Goal: Task Accomplishment & Management: Plan maandkalender

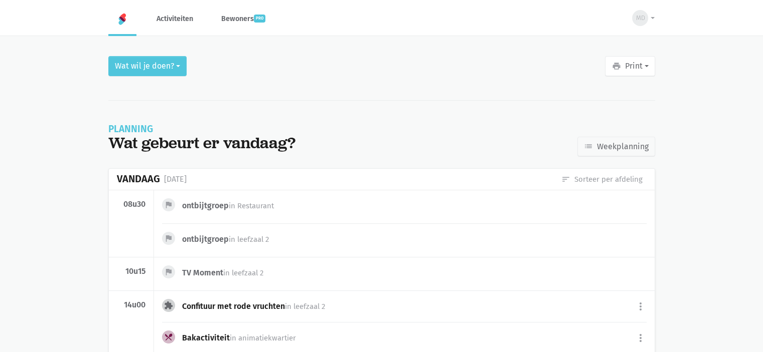
click at [123, 18] on img at bounding box center [122, 19] width 12 height 12
click at [188, 24] on link "Activiteiten" at bounding box center [174, 19] width 53 height 34
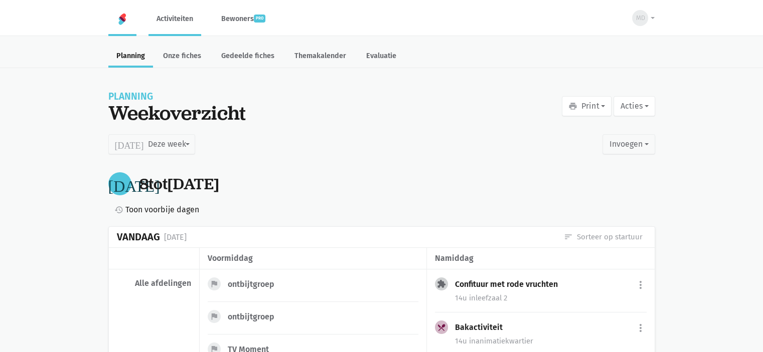
click at [123, 29] on link at bounding box center [122, 19] width 28 height 34
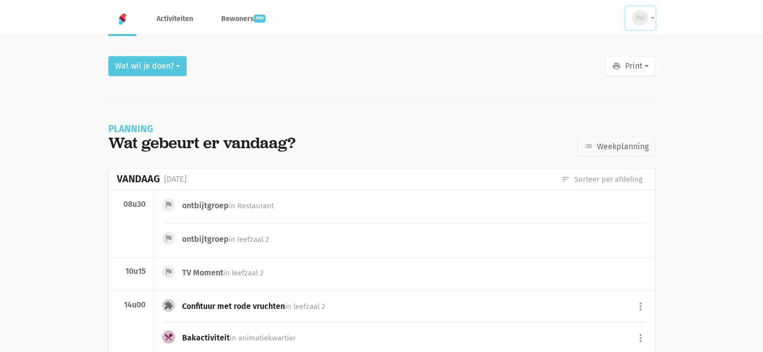
click at [644, 20] on div "MD" at bounding box center [640, 18] width 16 height 16
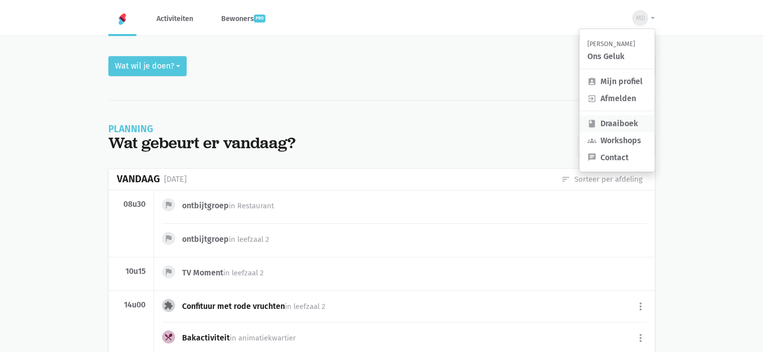
click at [627, 123] on link "book Draaiboek" at bounding box center [616, 123] width 75 height 17
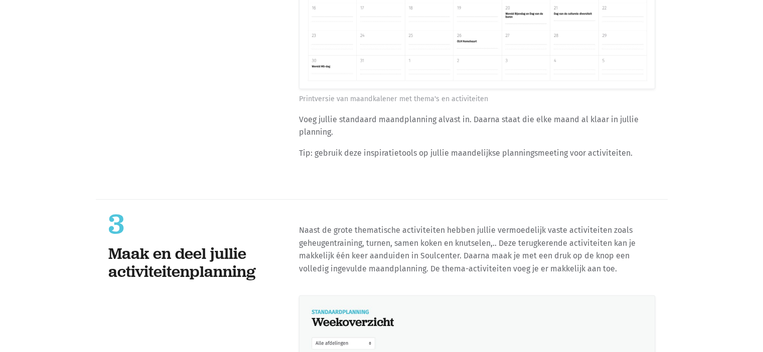
scroll to position [2783, 0]
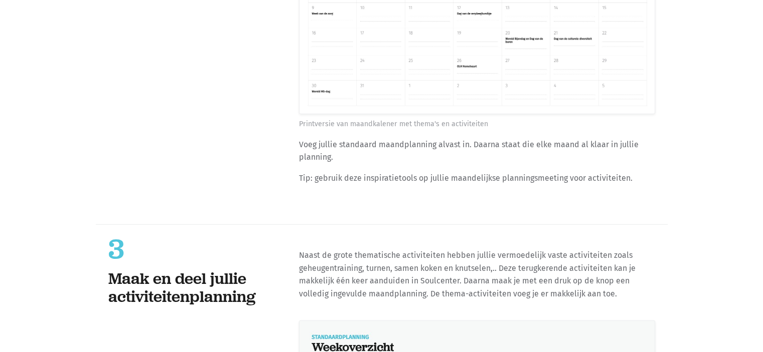
click at [517, 172] on p "Tip: gebruik deze inspiratietools op jullie maandelijkse planningsmeeting voor …" at bounding box center [477, 178] width 356 height 13
click at [500, 118] on figcaption "Printversie van maandkalener met thema's en activiteiten" at bounding box center [477, 124] width 356 height 12
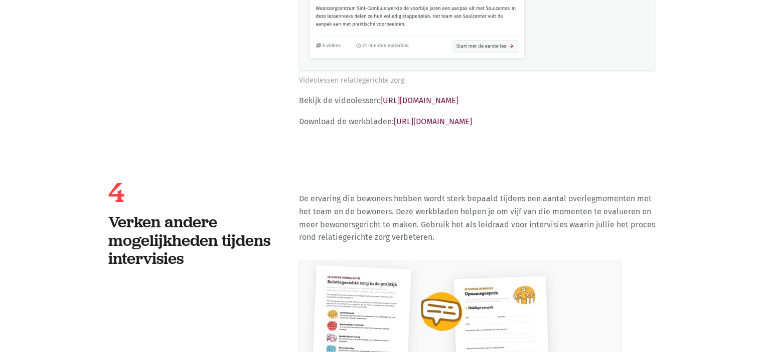
scroll to position [22632, 0]
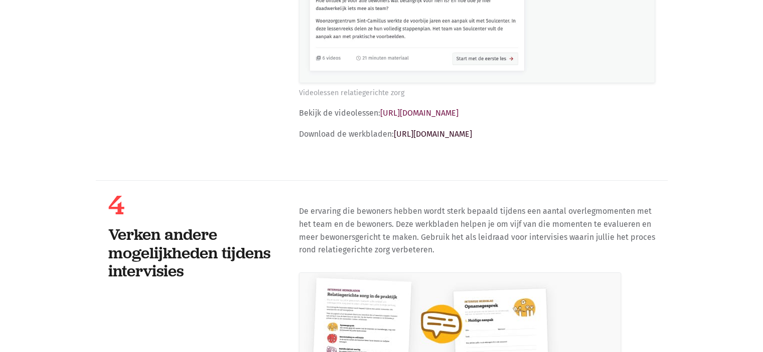
click at [472, 129] on link "https://soulcenter.be/tools/intervisie-werkbladen-relatiegerichte-zorg" at bounding box center [433, 134] width 78 height 10
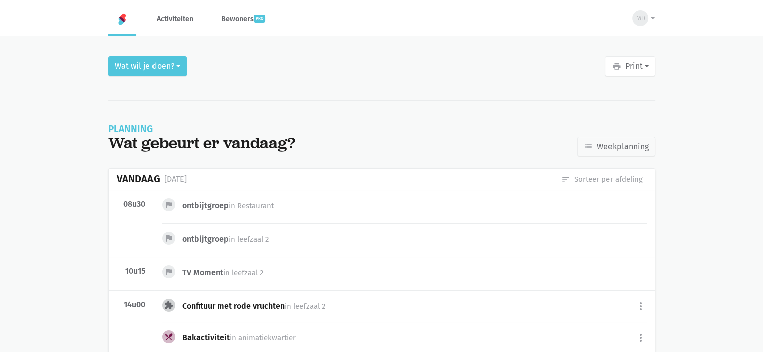
scroll to position [134, 0]
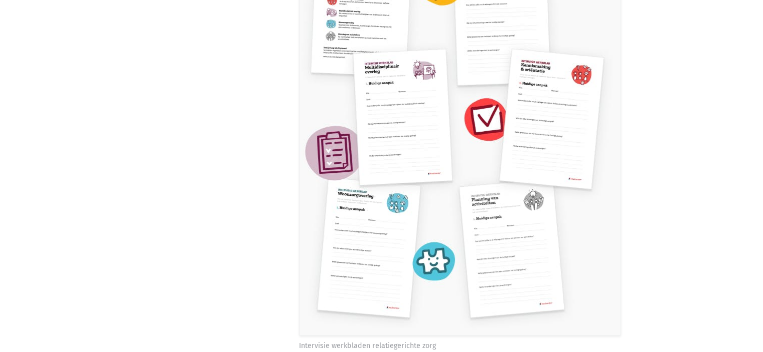
scroll to position [23008, 0]
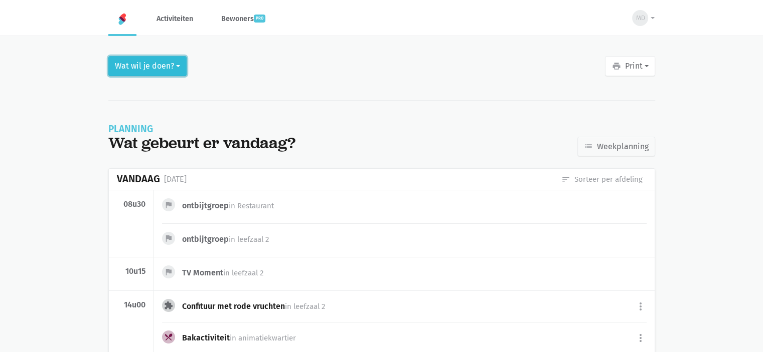
click at [156, 75] on button "Wat wil je doen?" at bounding box center [147, 66] width 78 height 20
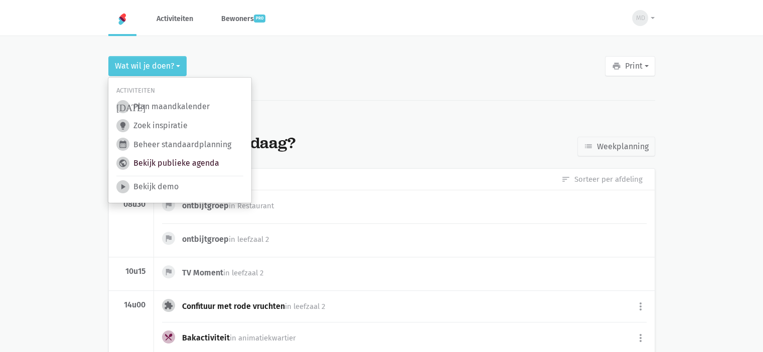
click at [187, 164] on link "public Bekijk publieke agenda" at bounding box center [167, 163] width 103 height 13
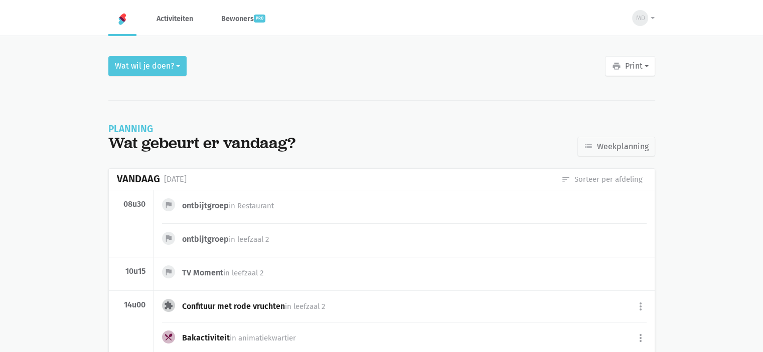
scroll to position [134, 0]
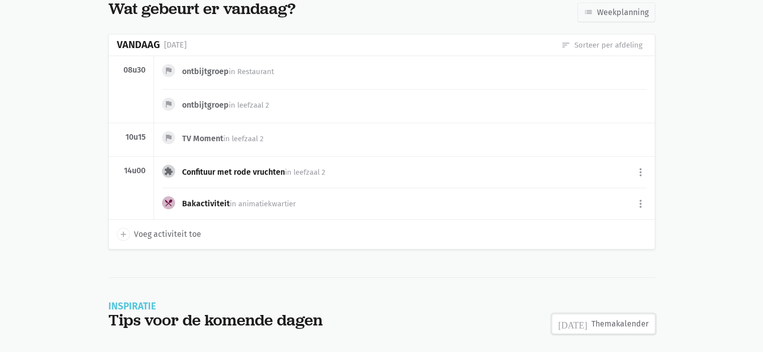
click at [612, 319] on link "[DATE] Themakalender" at bounding box center [603, 324] width 103 height 20
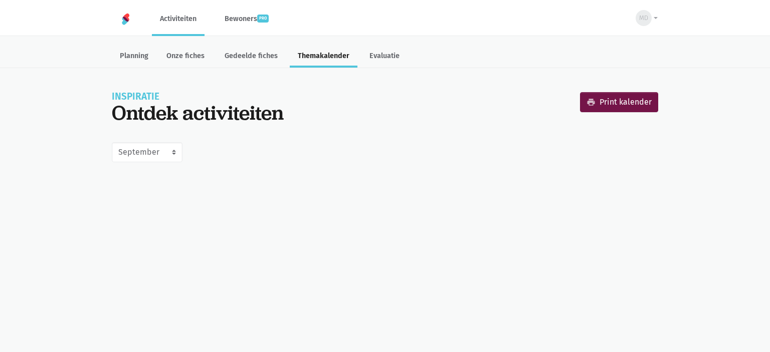
select select "9-2025"
click at [153, 154] on select "Juni [PERSON_NAME] September Oktober November December [DATE] [DATE] [DATE] [DA…" at bounding box center [147, 152] width 71 height 20
click at [112, 142] on select "Juni [PERSON_NAME] September Oktober November December [DATE] [DATE] [DATE] [DA…" at bounding box center [147, 152] width 71 height 20
click at [383, 55] on link "Evaluatie" at bounding box center [385, 57] width 46 height 22
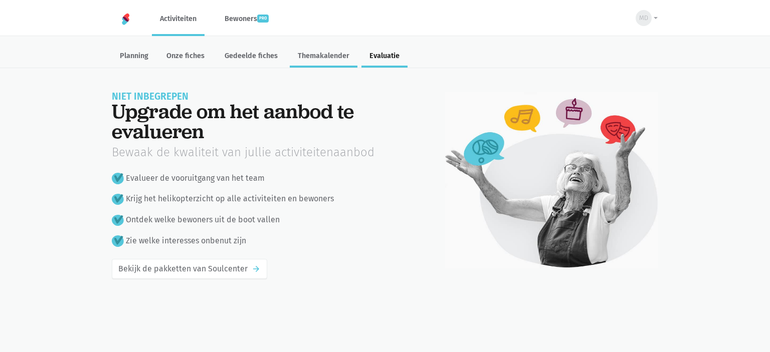
click at [301, 51] on link "Themakalender" at bounding box center [324, 57] width 68 height 22
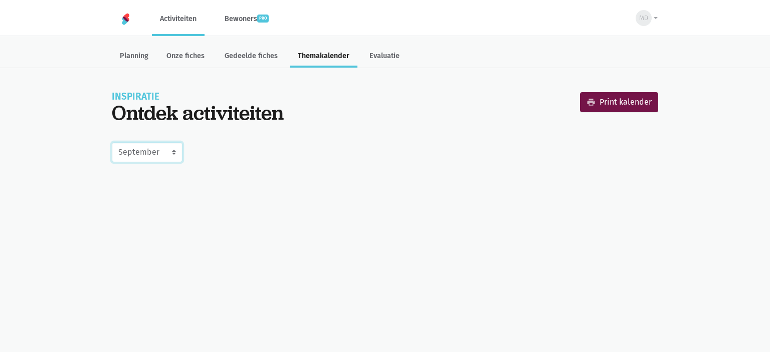
click at [137, 156] on select "Juni Juli Augustus September Oktober November December Januari 2026 Februari 20…" at bounding box center [147, 152] width 71 height 20
click at [112, 142] on select "Juni Juli Augustus September Oktober November December Januari 2026 Februari 20…" at bounding box center [147, 152] width 71 height 20
click at [136, 145] on select "Juni Juli Augustus September Oktober November December Januari 2026 Februari 20…" at bounding box center [147, 152] width 71 height 20
select select "9-2025"
click at [112, 142] on select "Juni Juli Augustus September Oktober November December Januari 2026 Februari 20…" at bounding box center [147, 152] width 71 height 20
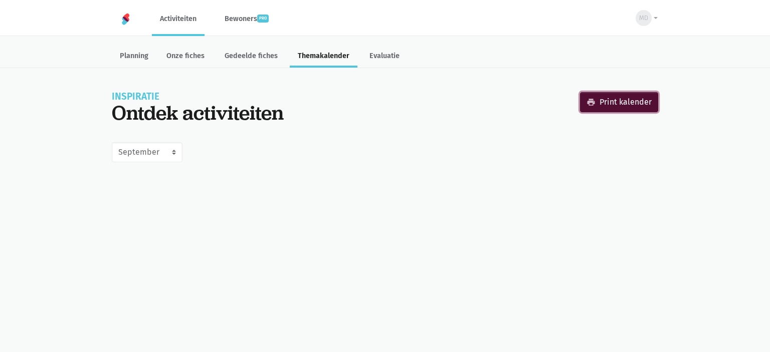
click at [588, 103] on icon "print" at bounding box center [591, 102] width 9 height 9
select select "9-2025"
click at [380, 61] on link "Evaluatie" at bounding box center [385, 57] width 46 height 22
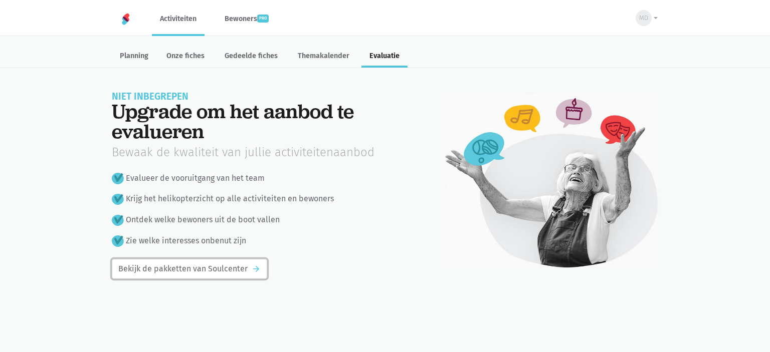
click at [174, 270] on link "Bekijk de pakketten van Soulcenter arrow_forward" at bounding box center [189, 269] width 155 height 20
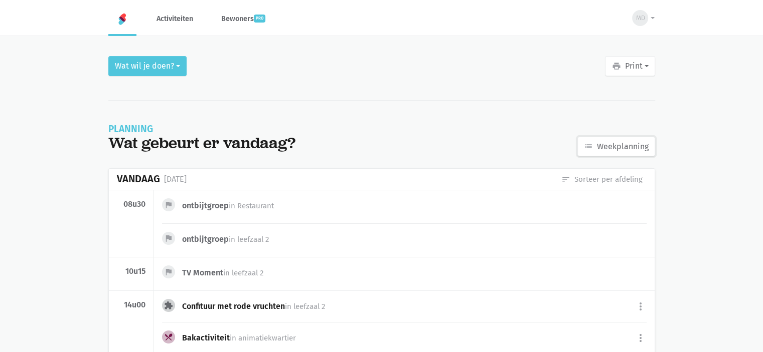
click at [594, 147] on link "list Weekplanning" at bounding box center [616, 147] width 78 height 20
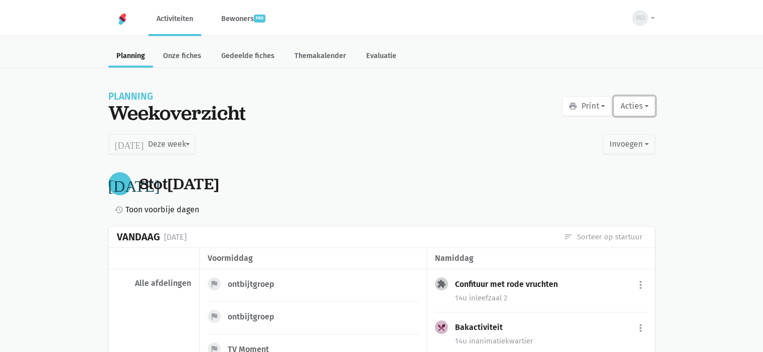
click at [645, 110] on button "Acties" at bounding box center [633, 106] width 41 height 20
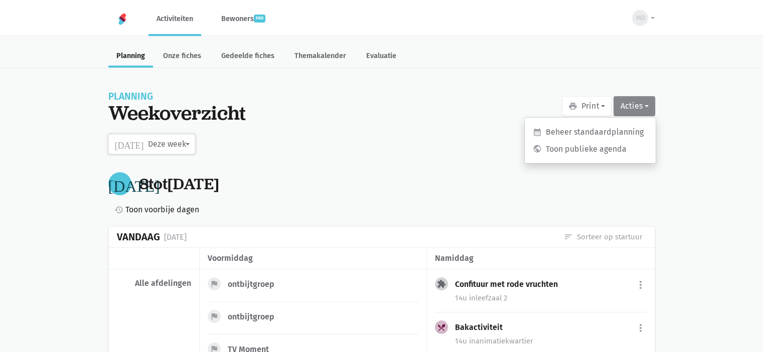
click at [148, 140] on button "today Deze week" at bounding box center [151, 144] width 87 height 20
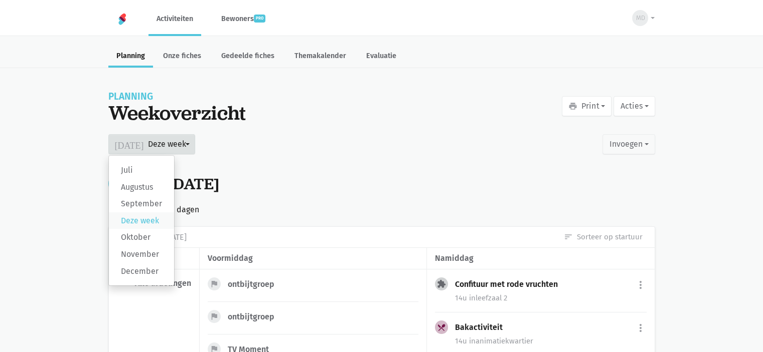
click at [148, 216] on label "Deze week" at bounding box center [141, 221] width 65 height 17
click at [0, 0] on input "Deze week" at bounding box center [0, 0] width 0 height 0
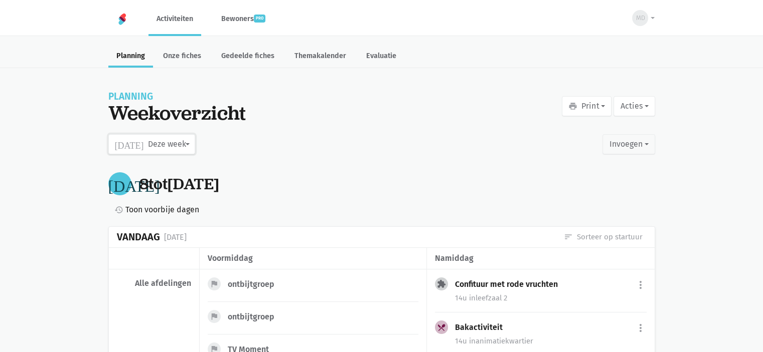
click at [164, 148] on button "today Deze week" at bounding box center [151, 144] width 87 height 20
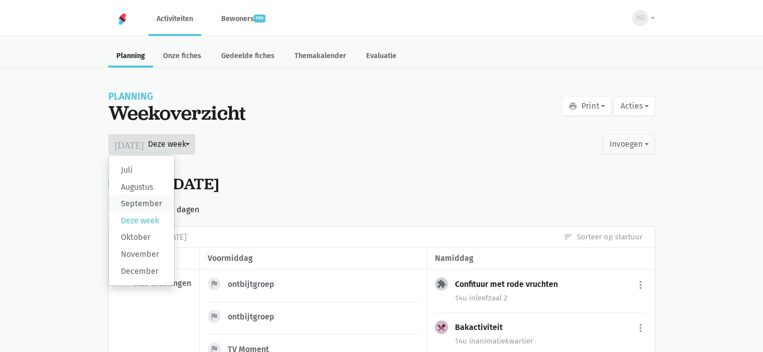
click at [167, 208] on label "September" at bounding box center [141, 204] width 65 height 17
click at [0, 0] on input "September" at bounding box center [0, 0] width 0 height 0
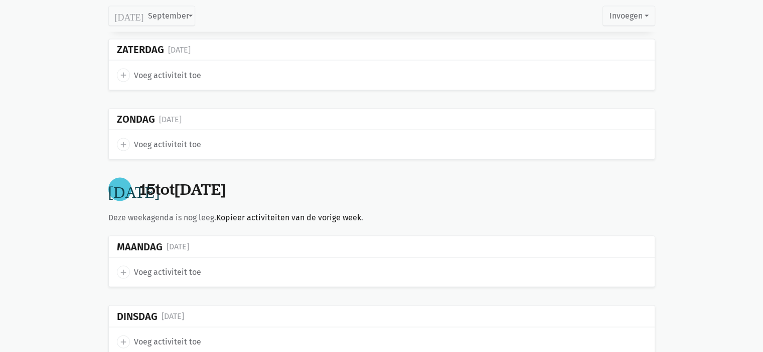
scroll to position [2062, 0]
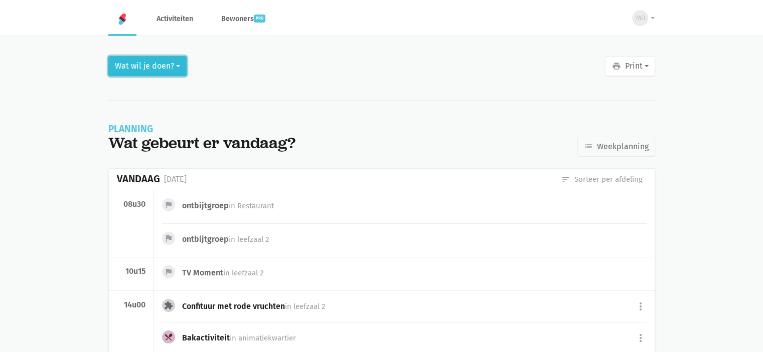
click at [171, 67] on button "Wat wil je doen?" at bounding box center [147, 66] width 78 height 20
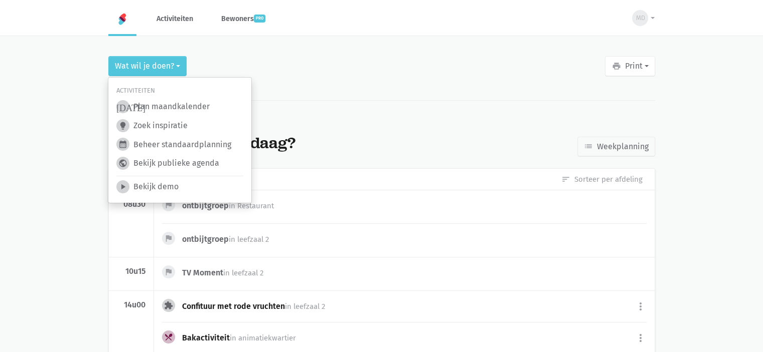
click at [170, 128] on link "lightbulb Zoek inspiratie" at bounding box center [151, 125] width 71 height 13
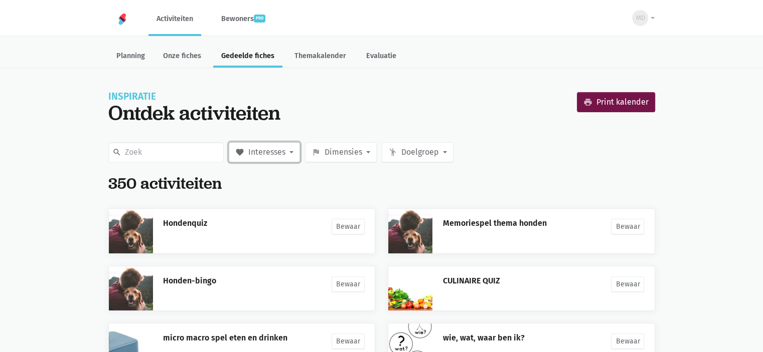
click at [295, 160] on button "favorite Interesses" at bounding box center [264, 152] width 71 height 20
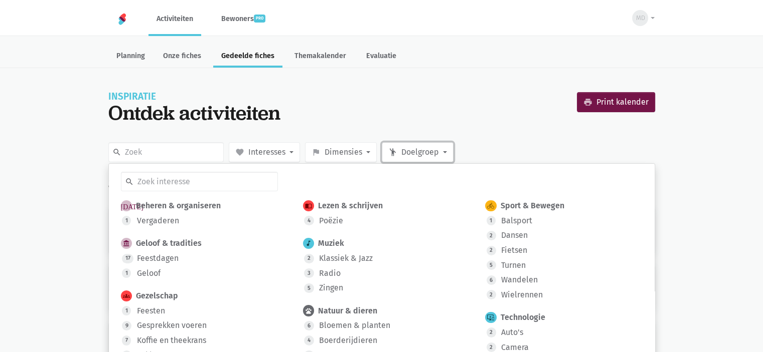
click at [446, 152] on button "emoji_people Doelgroep" at bounding box center [418, 152] width 72 height 20
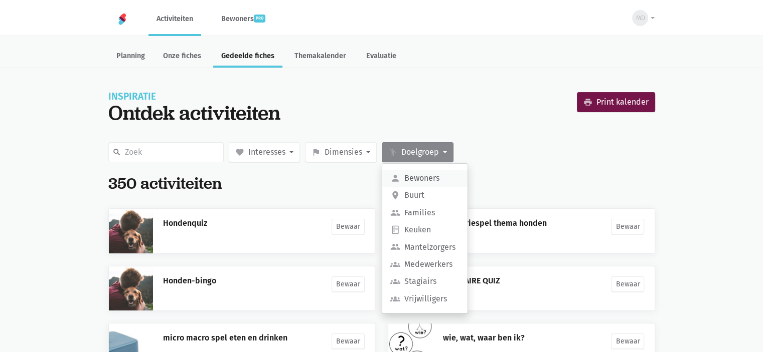
click at [445, 174] on label "person Bewoners" at bounding box center [424, 178] width 85 height 17
click at [0, 0] on input "person Bewoners" at bounding box center [0, 0] width 0 height 0
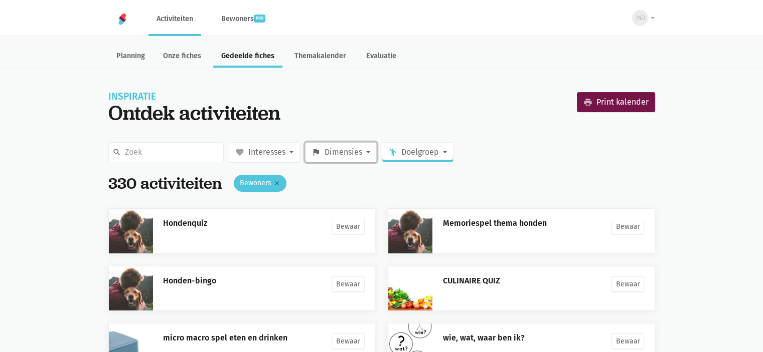
click at [372, 153] on button "flag Dimensies" at bounding box center [341, 152] width 72 height 20
click at [340, 195] on label "Sociaal" at bounding box center [347, 195] width 84 height 17
click at [0, 0] on input "Sociaal" at bounding box center [0, 0] width 0 height 0
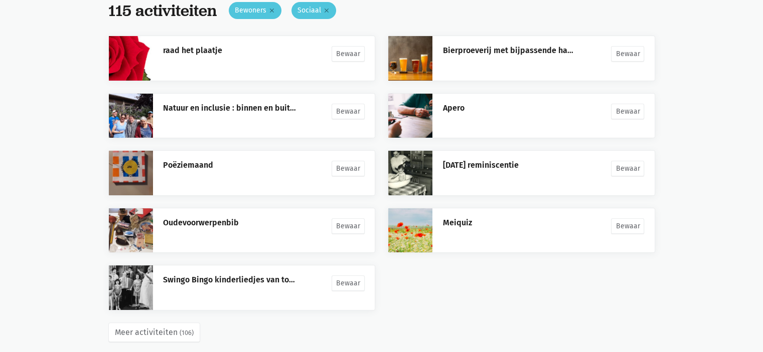
scroll to position [186, 0]
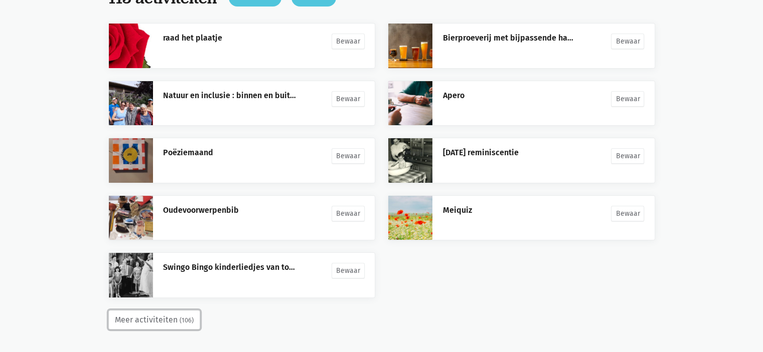
click at [149, 322] on button "Meer activiteiten (106)" at bounding box center [154, 320] width 92 height 20
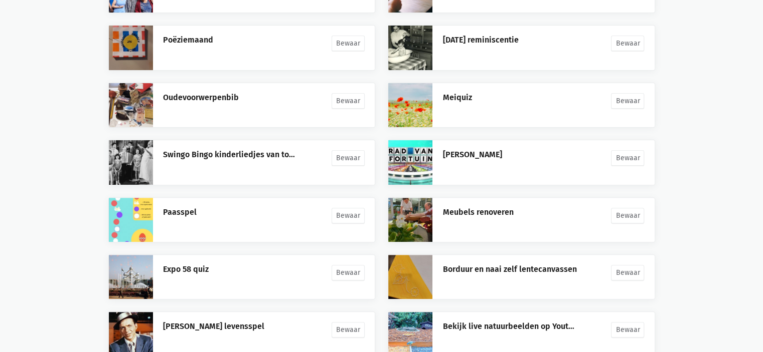
scroll to position [415, 0]
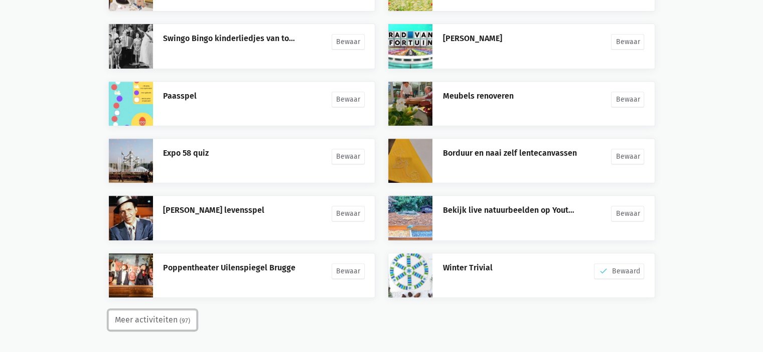
click at [162, 319] on button "Meer activiteiten (97)" at bounding box center [152, 320] width 88 height 20
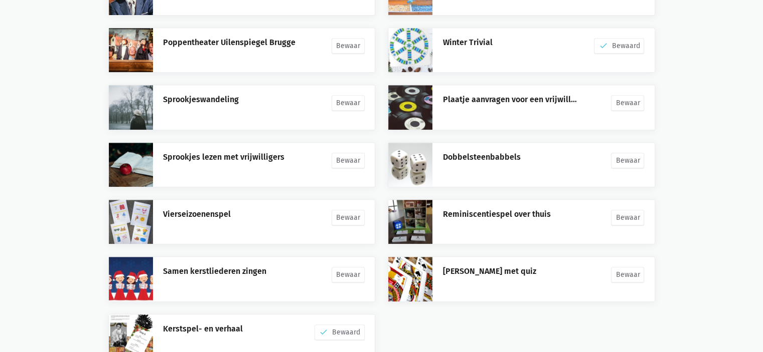
scroll to position [700, 0]
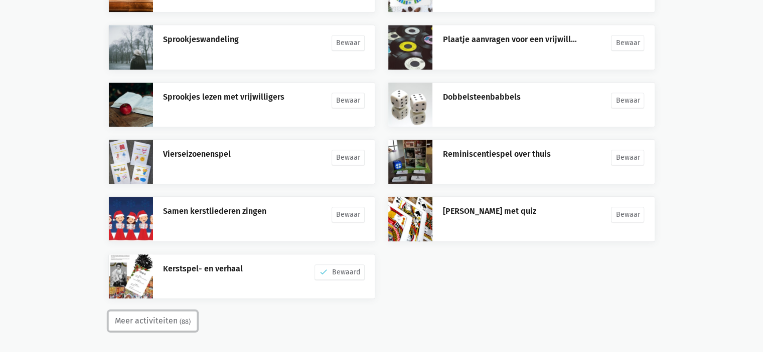
click at [149, 320] on button "Meer activiteiten (88)" at bounding box center [152, 321] width 89 height 20
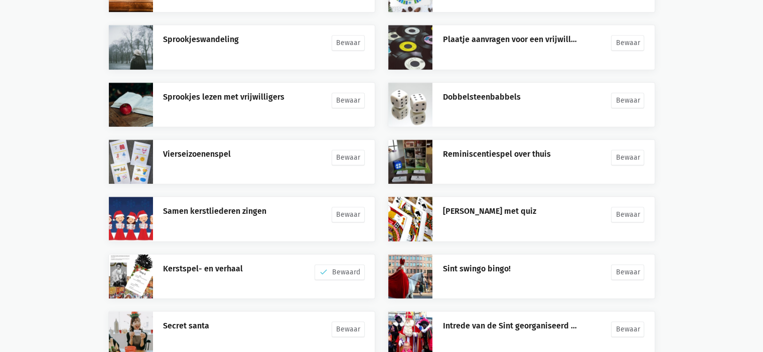
scroll to position [929, 0]
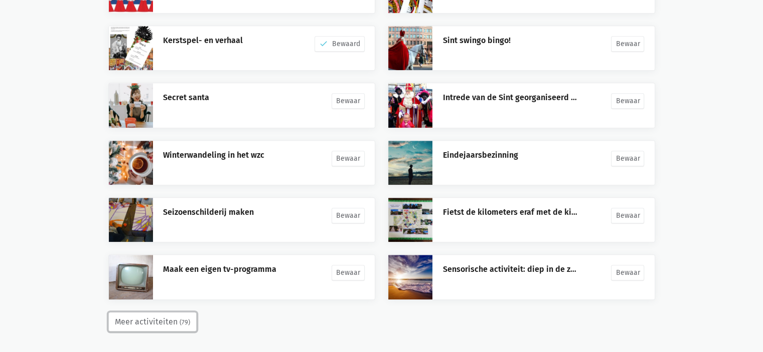
click at [152, 316] on button "Meer activiteiten (79)" at bounding box center [152, 322] width 88 height 20
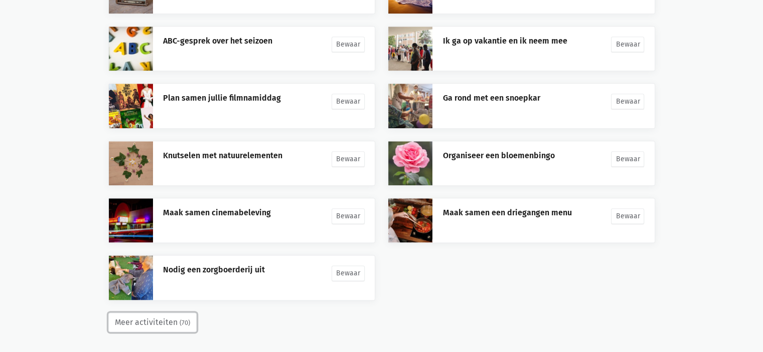
scroll to position [1203, 0]
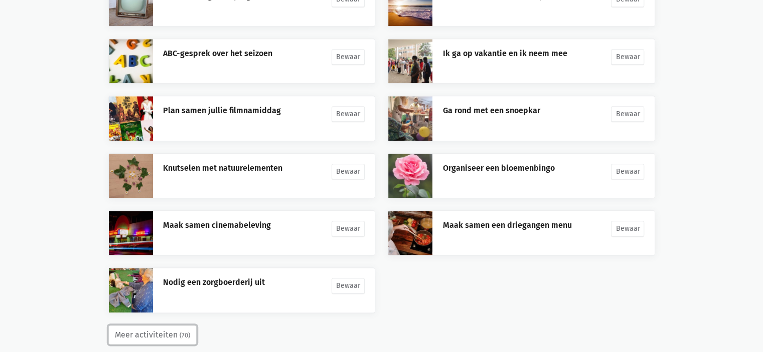
click at [151, 337] on button "Meer activiteiten (70)" at bounding box center [152, 335] width 88 height 20
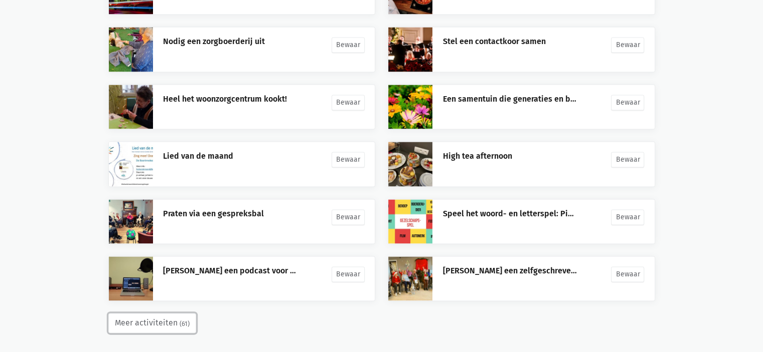
scroll to position [1431, 0]
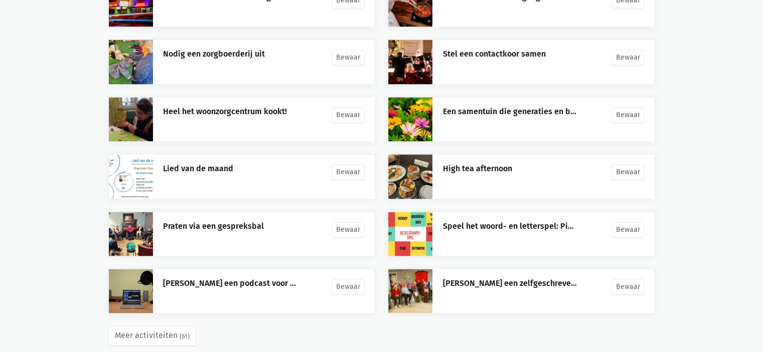
click at [105, 48] on div "Nodig een zorgboerderij uit Bewaar" at bounding box center [242, 61] width 280 height 45
click at [176, 50] on link "Nodig een zorgboerderij uit" at bounding box center [214, 54] width 102 height 10
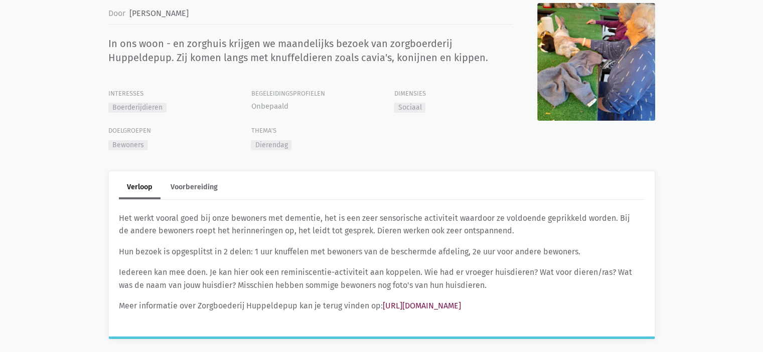
scroll to position [136, 0]
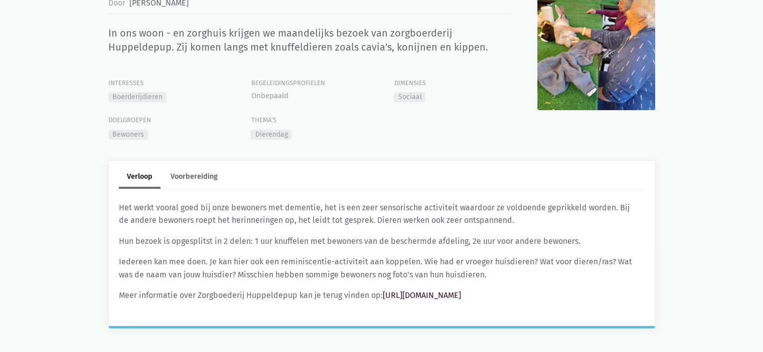
click at [440, 293] on link "[URL][DOMAIN_NAME]" at bounding box center [422, 296] width 78 height 10
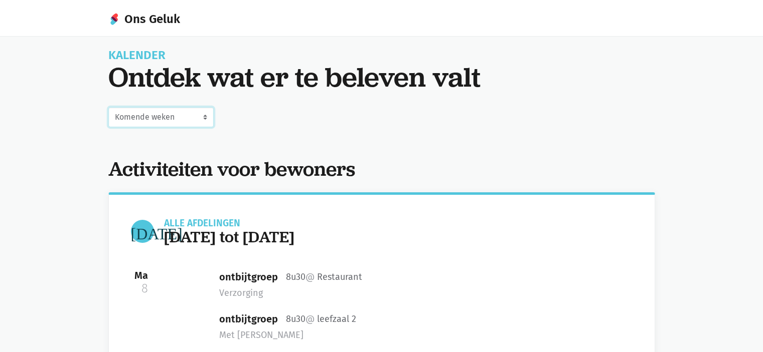
click at [195, 117] on select "Juli Augustus September Komende weken Oktober November December" at bounding box center [160, 117] width 105 height 20
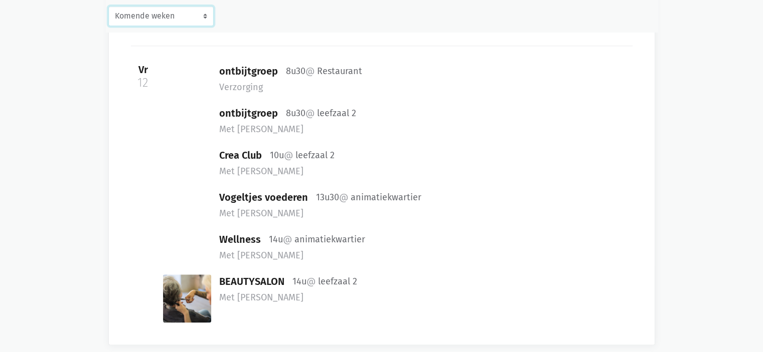
scroll to position [1207, 0]
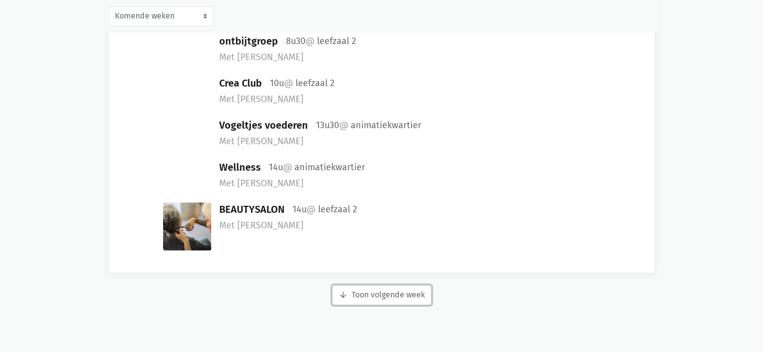
drag, startPoint x: 393, startPoint y: 288, endPoint x: 388, endPoint y: 286, distance: 5.2
click at [392, 288] on button "arrow_downward Week wordt geladen Toon volgende week" at bounding box center [381, 295] width 99 height 20
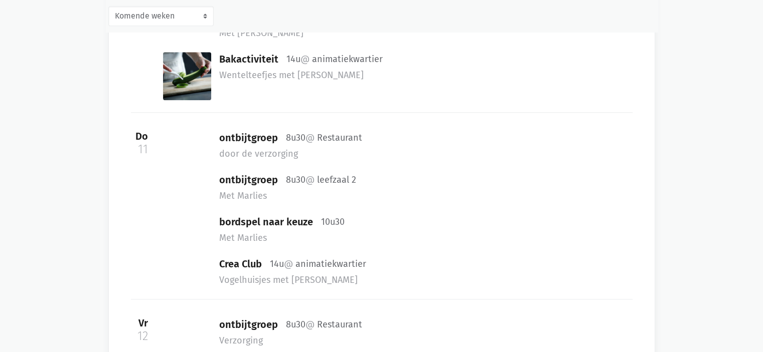
scroll to position [743, 0]
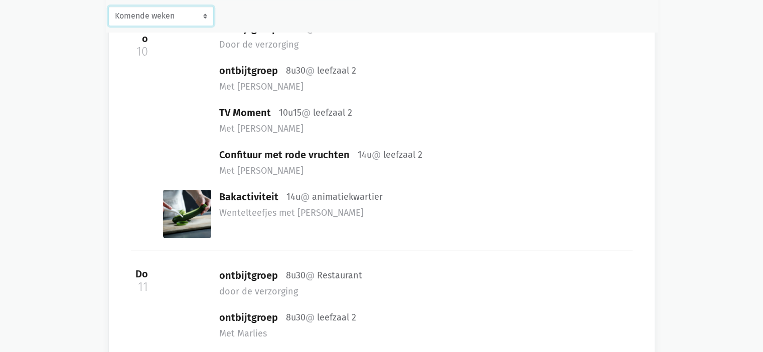
click at [169, 19] on select "Juli Augustus September Komende weken Oktober November December" at bounding box center [160, 16] width 105 height 20
click at [217, 15] on div "Juli Augustus September Komende weken Oktober November December" at bounding box center [382, 16] width 552 height 32
click at [207, 13] on select "Juli Augustus September Komende weken Oktober November December" at bounding box center [160, 16] width 105 height 20
click at [108, 6] on select "Juli Augustus September Komende weken Oktober November December" at bounding box center [160, 16] width 105 height 20
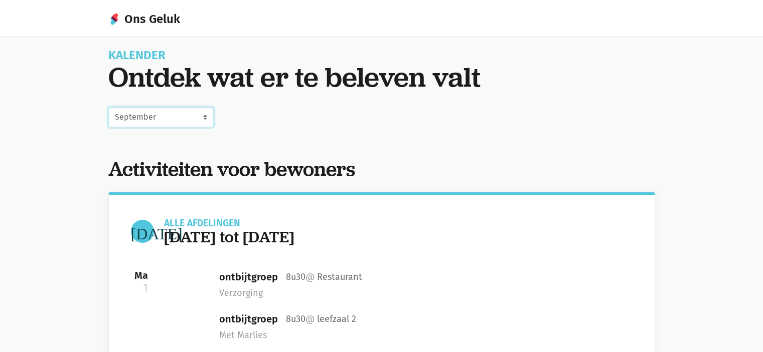
click at [182, 120] on select "Juli Augustus September Komende weken Oktober November December" at bounding box center [160, 117] width 105 height 20
select select "now"
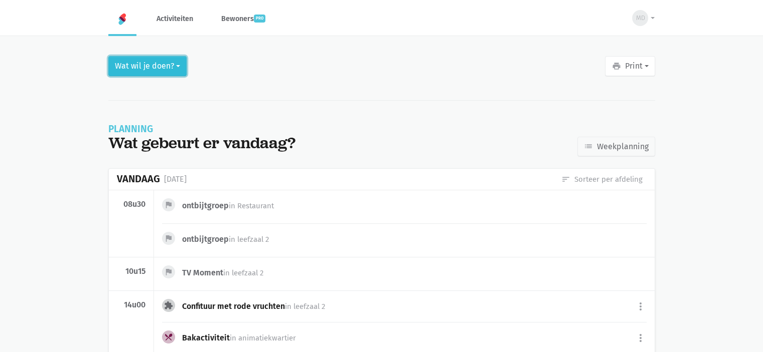
click at [181, 67] on button "Wat wil je doen?" at bounding box center [147, 66] width 78 height 20
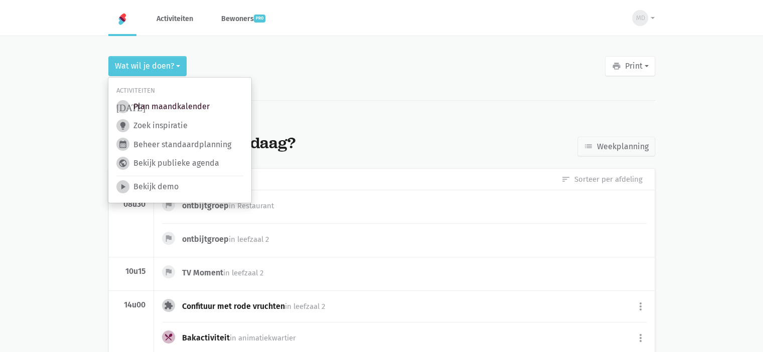
click at [196, 110] on link "[DATE] Plan maandkalender" at bounding box center [162, 106] width 93 height 13
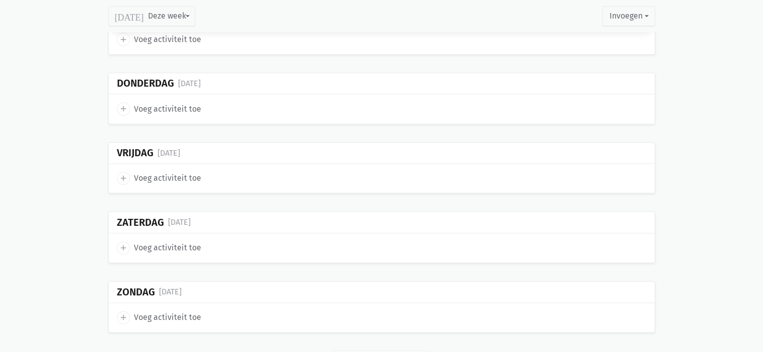
scroll to position [1228, 0]
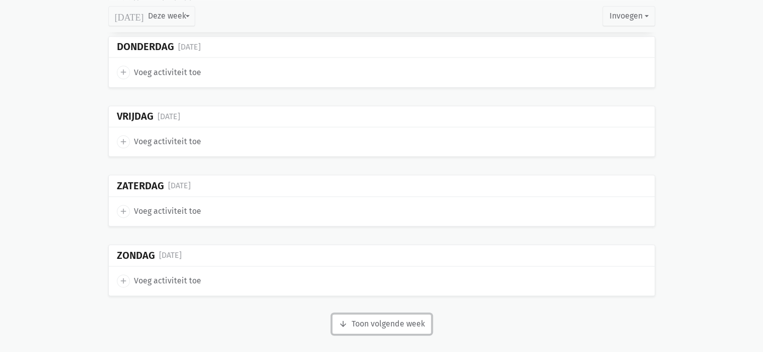
click at [374, 322] on button "arrow_downward Week wordt geladen Toon volgende week" at bounding box center [381, 324] width 99 height 20
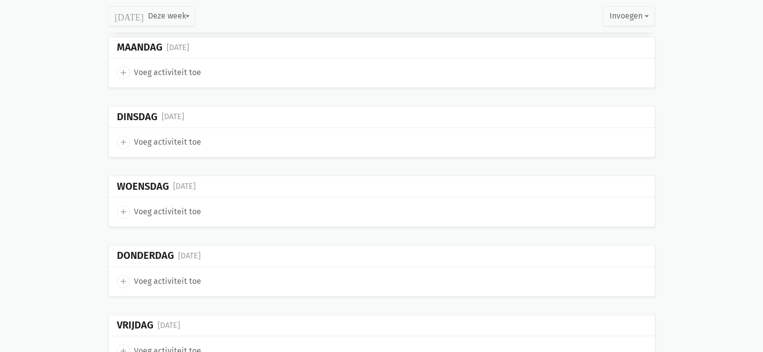
scroll to position [1554, 0]
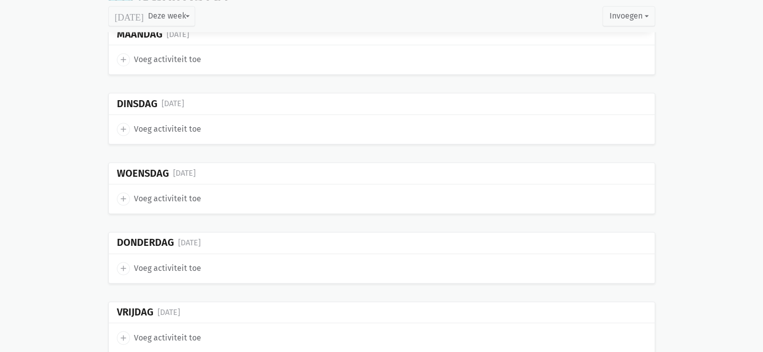
click at [185, 262] on span "Voeg activiteit toe" at bounding box center [167, 268] width 67 height 13
select select "14:00"
select select "15:00"
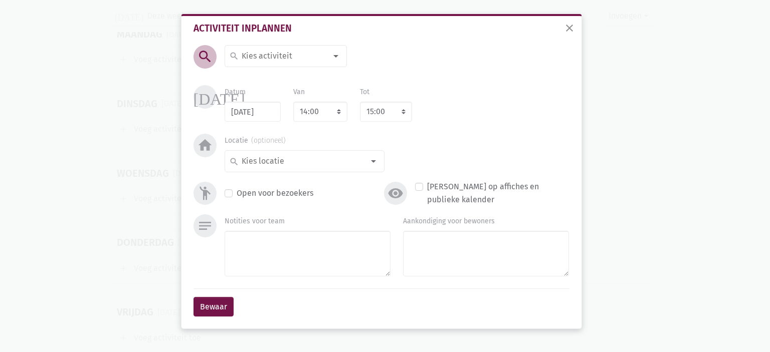
click at [290, 62] on input at bounding box center [283, 56] width 87 height 13
type input "Sing"
click at [287, 74] on span "Sing a long" at bounding box center [291, 76] width 124 height 13
click at [289, 161] on input at bounding box center [302, 161] width 124 height 13
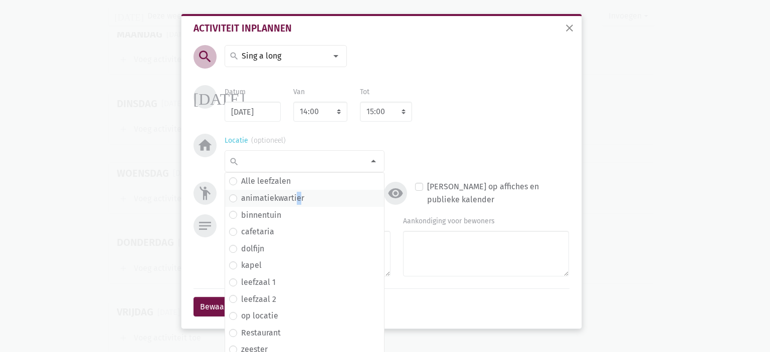
click at [294, 195] on label "animatiekwartier" at bounding box center [272, 198] width 63 height 13
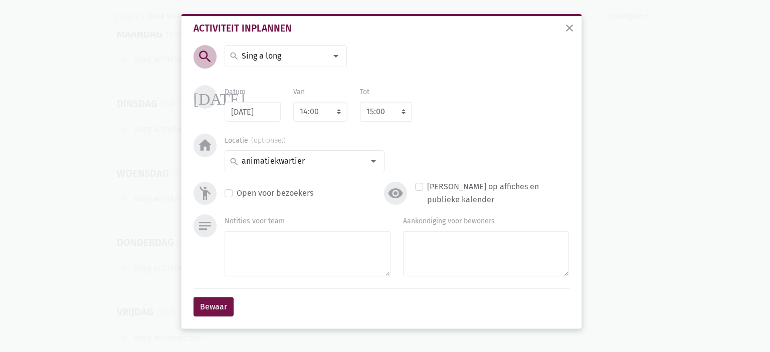
click at [237, 195] on label "Open voor bezoekers" at bounding box center [275, 193] width 77 height 13
click at [228, 195] on input "Open voor bezoekers" at bounding box center [229, 192] width 8 height 11
checkbox input "true"
click at [333, 111] on select "7:00 7:15 7:30 7:45 8:00 8:15 8:30 8:45 9:00 9:15 9:30 9:45 10:00 10:15 10:30 1…" at bounding box center [320, 112] width 54 height 20
select select "14:15"
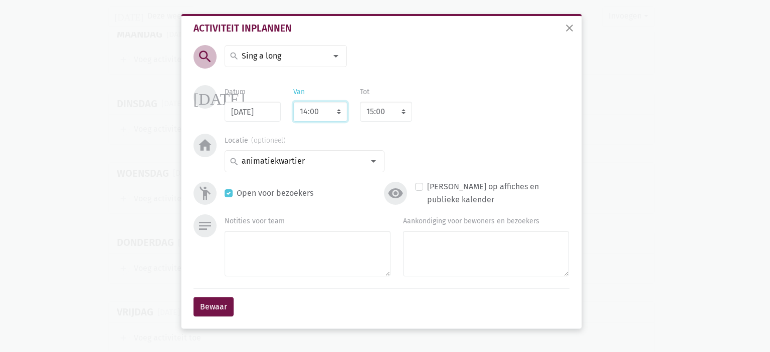
click at [293, 102] on select "7:00 7:15 7:30 7:45 8:00 8:15 8:30 8:45 9:00 9:15 9:30 9:45 10:00 10:15 10:30 1…" at bounding box center [320, 112] width 54 height 20
select select "15:15"
click at [393, 113] on select "8:00 8:15 8:30 8:45 9:00 9:15 9:30 9:45 10:00 10:15 10:30 10:45 11:00 11:15 11:…" at bounding box center [386, 112] width 52 height 20
click at [394, 111] on select "8:00 8:15 8:30 8:45 9:00 9:15 9:30 9:45 10:00 10:15 10:30 10:45 11:00 11:15 11:…" at bounding box center [386, 112] width 52 height 20
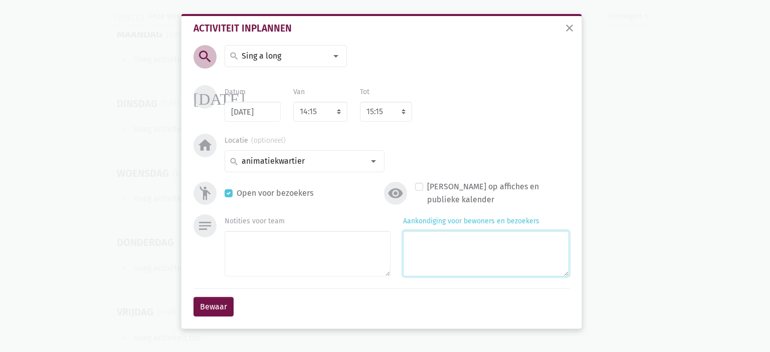
click at [463, 260] on textarea "Aankondiging voor bewoners en bezoekers" at bounding box center [486, 254] width 166 height 46
type textarea "Optreden vrijwilligers Sing A long voor alle bewoners"
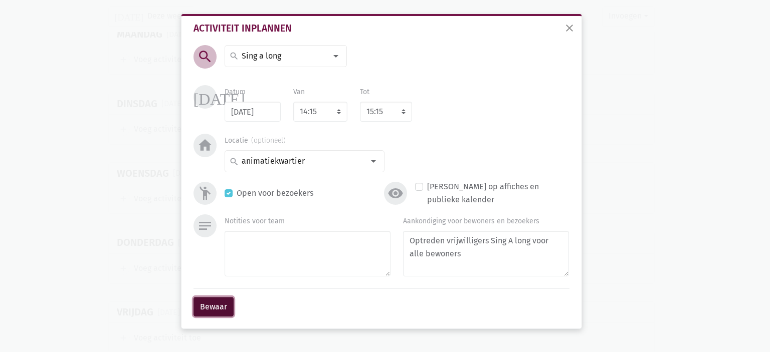
click at [209, 312] on button "Bewaar" at bounding box center [214, 307] width 40 height 20
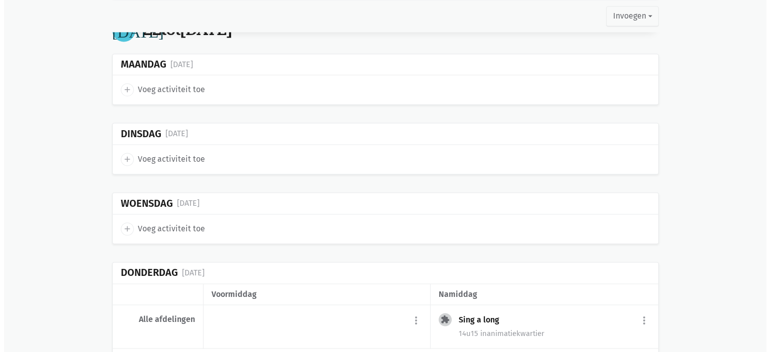
scroll to position [1487, 0]
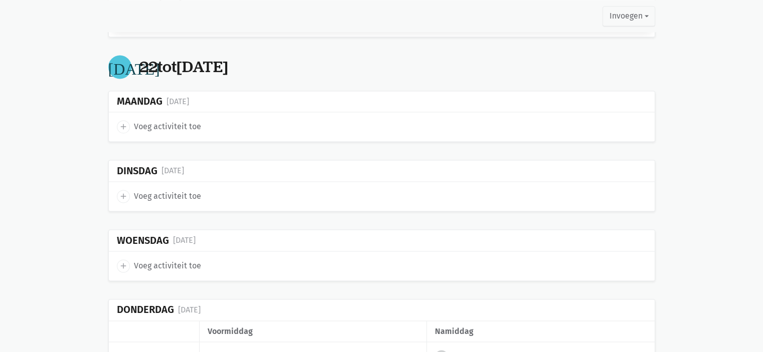
click at [158, 120] on span "Voeg activiteit toe" at bounding box center [167, 126] width 67 height 13
select select "14:00"
select select "15:00"
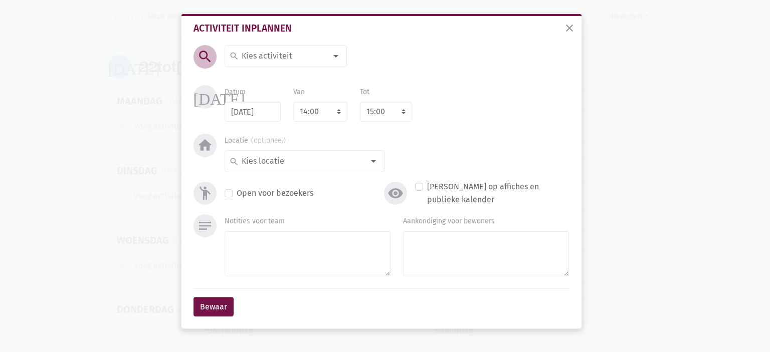
click at [254, 53] on input at bounding box center [283, 56] width 87 height 13
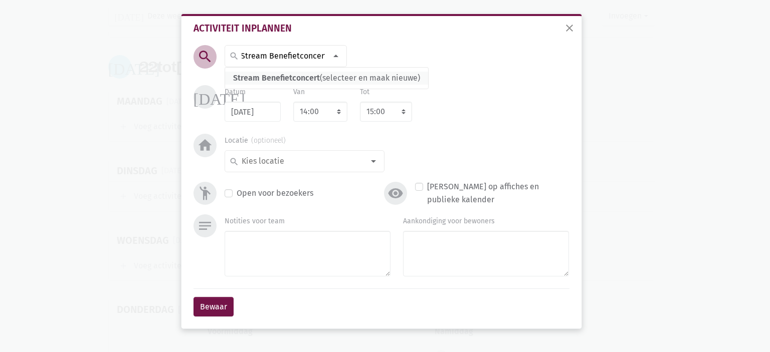
scroll to position [0, 3]
type input "Stream Benefietconcert"
click at [284, 80] on span "Stream Benefietconcert" at bounding box center [276, 78] width 87 height 10
click at [317, 112] on select "7:00 7:15 7:30 7:45 8:00 8:15 8:30 8:45 9:00 9:15 9:30 9:45 10:00 10:15 10:30 1…" at bounding box center [320, 112] width 54 height 20
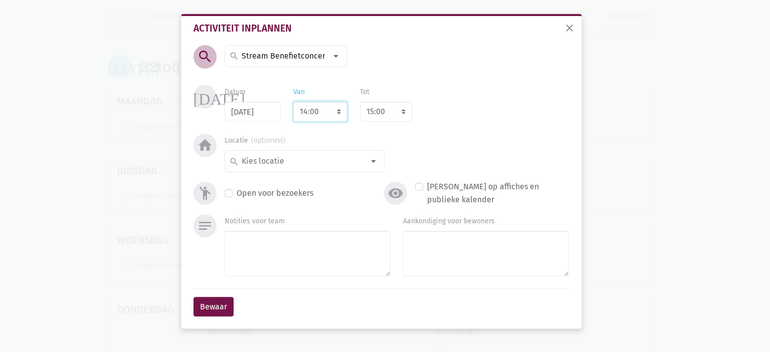
click at [319, 110] on select "7:00 7:15 7:30 7:45 8:00 8:15 8:30 8:45 9:00 9:15 9:30 9:45 10:00 10:15 10:30 1…" at bounding box center [320, 112] width 54 height 20
click at [382, 110] on select "8:00 8:15 8:30 8:45 9:00 9:15 9:30 9:45 10:00 10:15 10:30 10:45 11:00 11:15 11:…" at bounding box center [386, 112] width 52 height 20
click at [325, 106] on select "7:00 7:15 7:30 7:45 8:00 8:15 8:30 8:45 9:00 9:15 9:30 9:45 10:00 10:15 10:30 1…" at bounding box center [320, 112] width 54 height 20
select select "14:15"
click at [293, 102] on select "7:00 7:15 7:30 7:45 8:00 8:15 8:30 8:45 9:00 9:15 9:30 9:45 10:00 10:15 10:30 1…" at bounding box center [320, 112] width 54 height 20
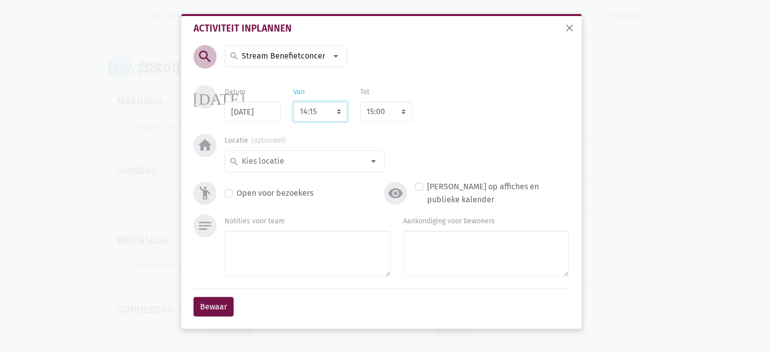
select select "15:15"
click at [387, 117] on select "8:00 8:15 8:30 8:45 9:00 9:15 9:30 9:45 10:00 10:15 10:30 10:45 11:00 11:15 11:…" at bounding box center [386, 112] width 52 height 20
click at [398, 113] on select "8:00 8:15 8:30 8:45 9:00 9:15 9:30 9:45 10:00 10:15 10:30 10:45 11:00 11:15 11:…" at bounding box center [386, 112] width 52 height 20
select select "15:30"
click at [360, 102] on select "8:00 8:15 8:30 8:45 9:00 9:15 9:30 9:45 10:00 10:15 10:30 10:45 11:00 11:15 11:…" at bounding box center [386, 112] width 52 height 20
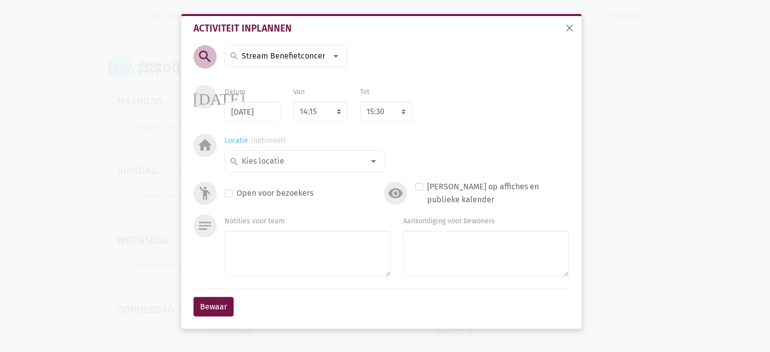
click at [325, 161] on input at bounding box center [302, 161] width 124 height 13
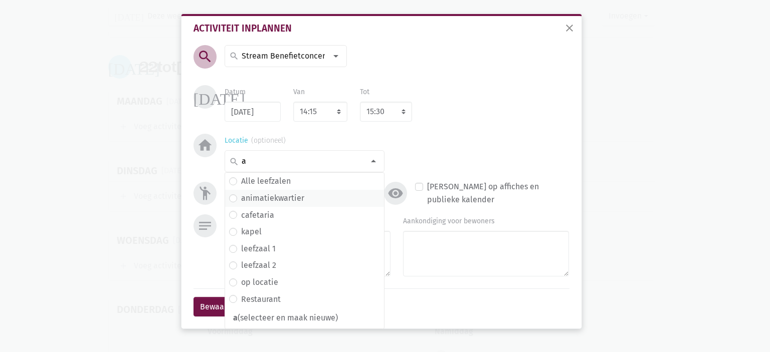
type input "a"
click at [295, 200] on label "animatiekwartier" at bounding box center [272, 198] width 63 height 13
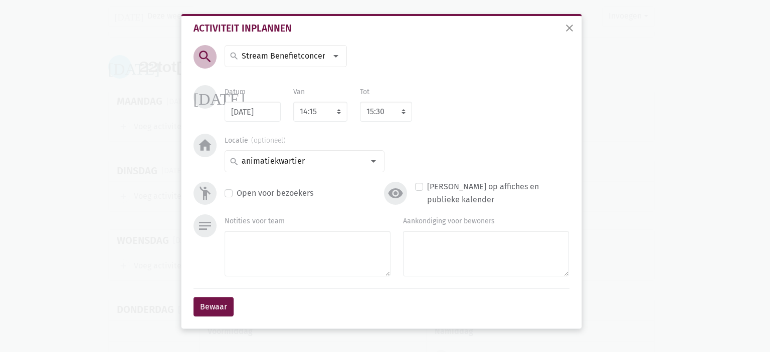
click at [237, 192] on label "Open voor bezoekers" at bounding box center [275, 193] width 77 height 13
click at [227, 192] on input "Open voor bezoekers" at bounding box center [229, 192] width 8 height 11
checkbox input "true"
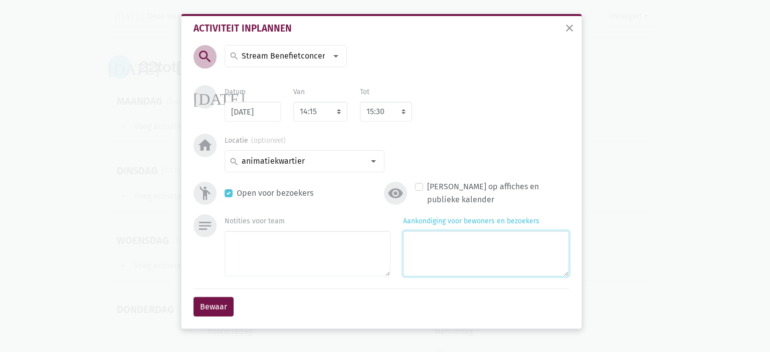
click at [449, 241] on textarea "Aankondiging voor bewoners en bezoekers" at bounding box center [486, 254] width 166 height 46
type textarea "S"
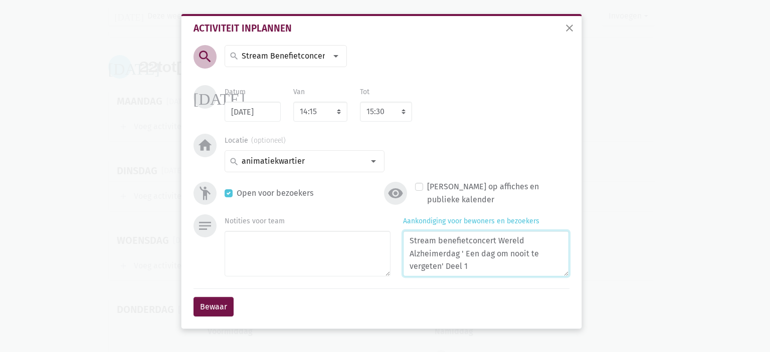
drag, startPoint x: 477, startPoint y: 266, endPoint x: 403, endPoint y: 242, distance: 77.5
click at [403, 242] on textarea "Stream benefietconcert Wereld Alzheimerdag ' Een dag om nooit te vergeten' Deel…" at bounding box center [486, 254] width 166 height 46
click at [489, 275] on textarea "Stream benefietconcert Wereld Alzheimerdag ' Een dag om nooit te vergeten' Deel…" at bounding box center [486, 254] width 166 height 46
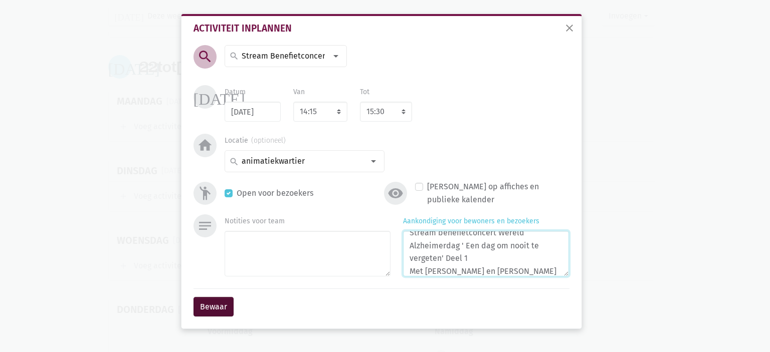
type textarea "Stream benefietconcert Wereld Alzheimerdag ' Een dag om nooit te vergeten' Deel…"
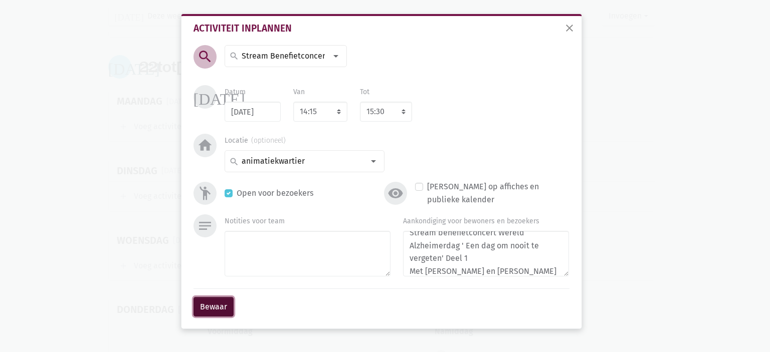
drag, startPoint x: 224, startPoint y: 305, endPoint x: 223, endPoint y: 300, distance: 5.2
click at [225, 304] on button "Bewaar" at bounding box center [214, 307] width 40 height 20
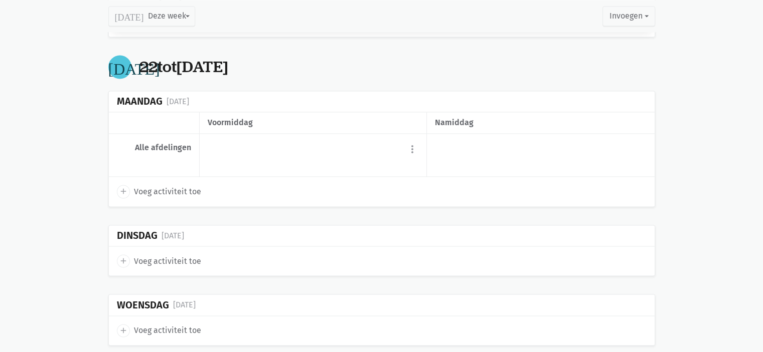
scroll to position [1430, 0]
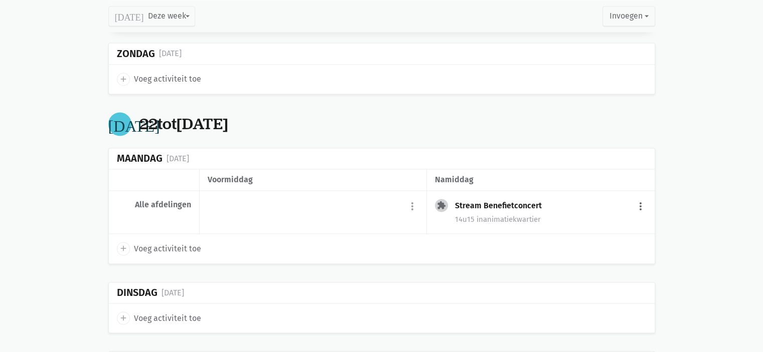
click at [636, 197] on button "more_vert" at bounding box center [640, 206] width 12 height 19
click at [618, 286] on link "content_copy Dupliceer" at bounding box center [608, 287] width 103 height 17
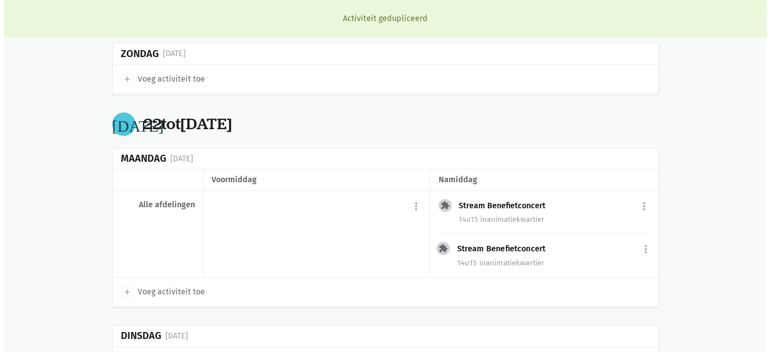
scroll to position [1452, 0]
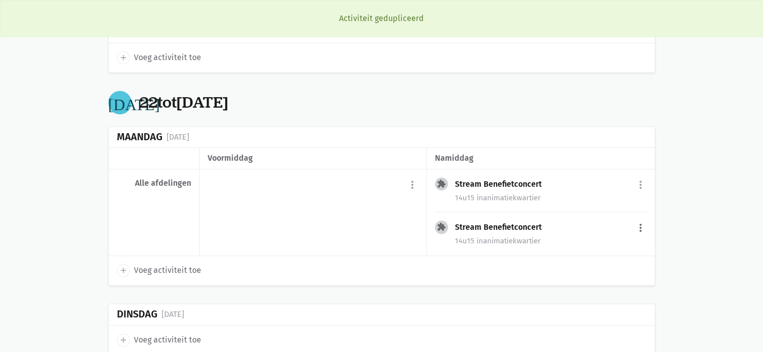
click at [642, 222] on button "more_vert" at bounding box center [640, 228] width 12 height 19
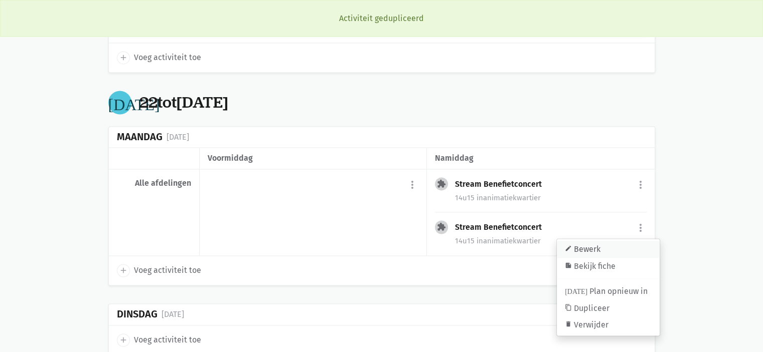
click at [606, 242] on link "edit Bewerk" at bounding box center [608, 249] width 103 height 17
select select "14:15"
select select "15:30"
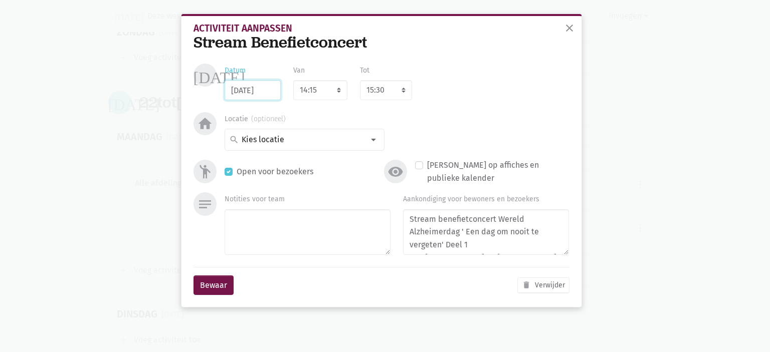
click at [269, 92] on input "22/09/2025" at bounding box center [253, 90] width 56 height 20
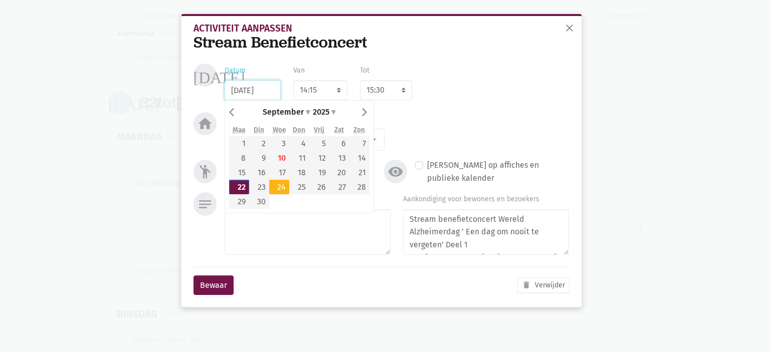
type input "24/09/2025"
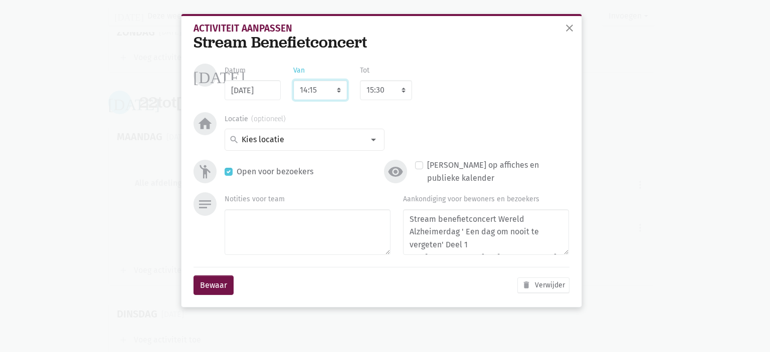
click at [322, 95] on select "7:00 7:15 7:30 7:45 8:00 8:15 8:30 8:45 9:00 9:15 9:30 9:45 10:00 10:15 10:30 1…" at bounding box center [320, 90] width 54 height 20
click at [401, 90] on select "8:00 8:15 8:30 8:45 9:00 9:15 9:30 9:45 10:00 10:15 10:30 10:45 11:00 11:15 11:…" at bounding box center [386, 90] width 52 height 20
select select "15:15"
click at [360, 80] on select "8:00 8:15 8:30 8:45 9:00 9:15 9:30 9:45 10:00 10:15 10:30 10:45 11:00 11:15 11:…" at bounding box center [386, 90] width 52 height 20
click at [474, 250] on textarea "Stream benefietconcert Wereld Alzheimerdag ' Een dag om nooit te vergeten' Deel…" at bounding box center [486, 233] width 166 height 46
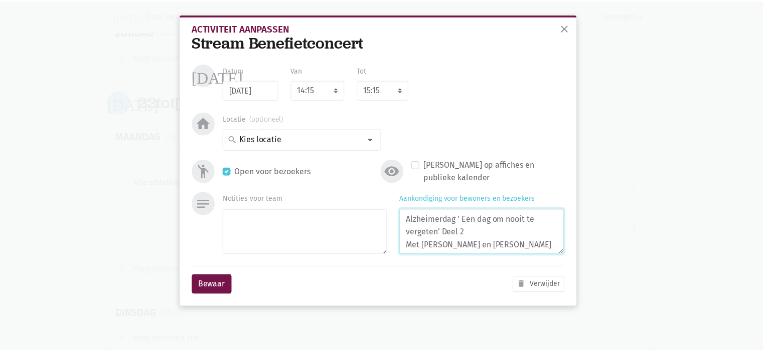
scroll to position [13, 0]
click at [463, 247] on textarea "Stream benefietconcert Wereld Alzheimerdag ' Een dag om nooit te vergeten' Deel…" at bounding box center [486, 233] width 166 height 46
type textarea "Stream benefietconcert Wereld Alzheimerdag ' Een dag om nooit te vergeten' Deel…"
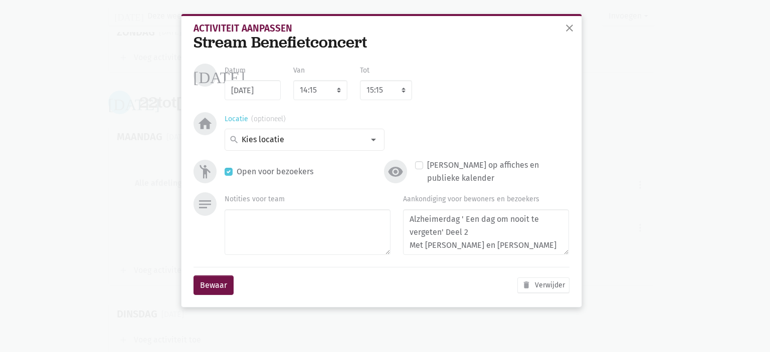
click at [303, 142] on input at bounding box center [302, 139] width 124 height 13
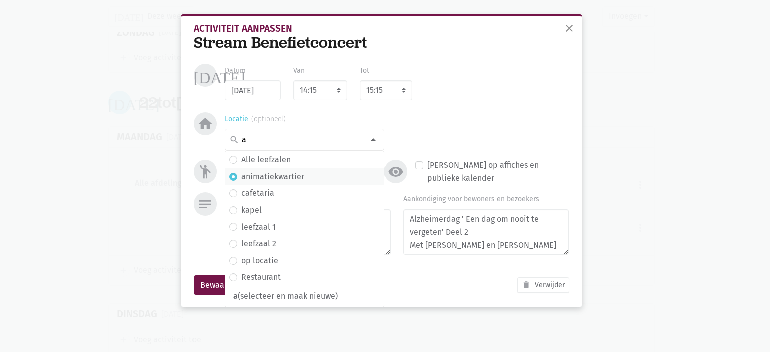
type input "a"
click at [281, 177] on label "animatiekwartier" at bounding box center [272, 176] width 63 height 13
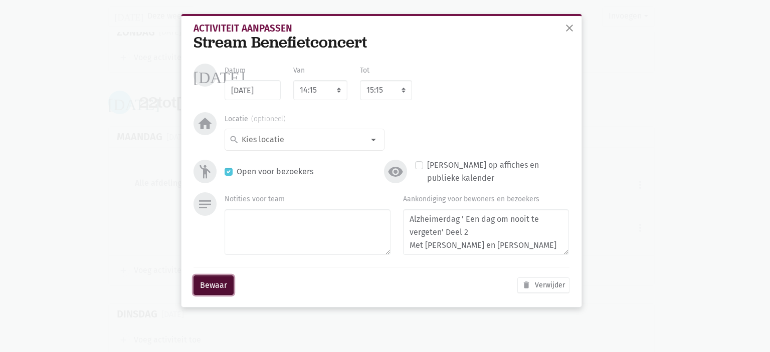
click at [194, 283] on button "Bewaar" at bounding box center [214, 286] width 40 height 20
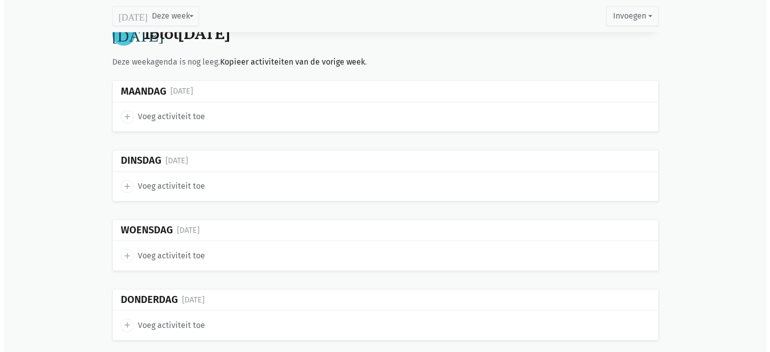
scroll to position [987, 0]
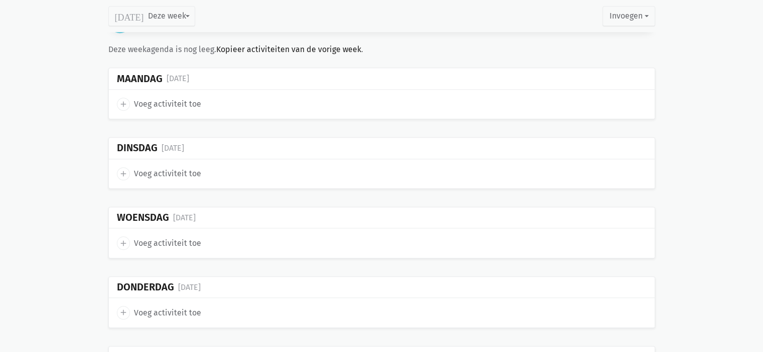
click at [156, 237] on span "Voeg activiteit toe" at bounding box center [167, 243] width 67 height 13
select select "14:00"
select select "15:00"
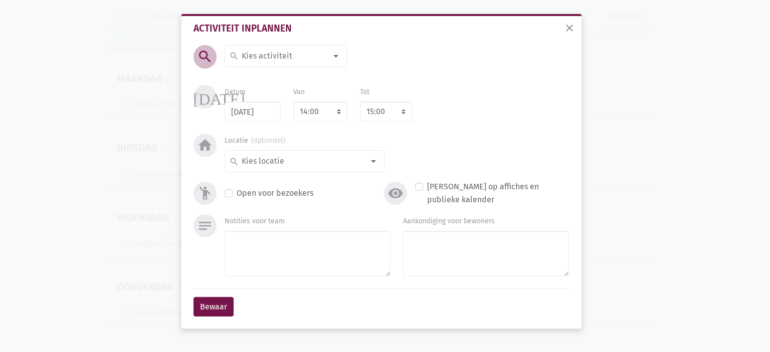
click at [283, 59] on input at bounding box center [283, 56] width 87 height 13
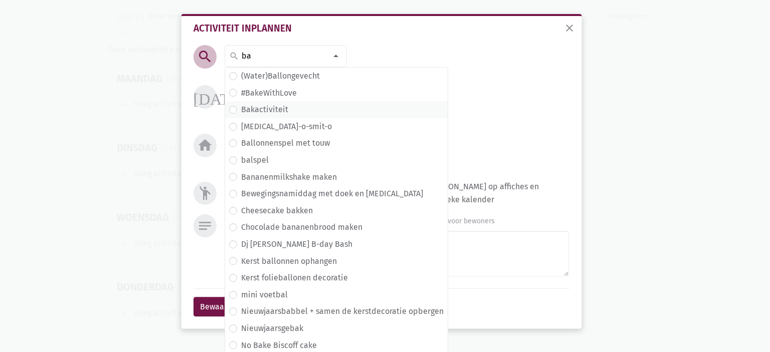
type input "ba"
click at [277, 112] on label "Bakactiviteit" at bounding box center [264, 109] width 47 height 13
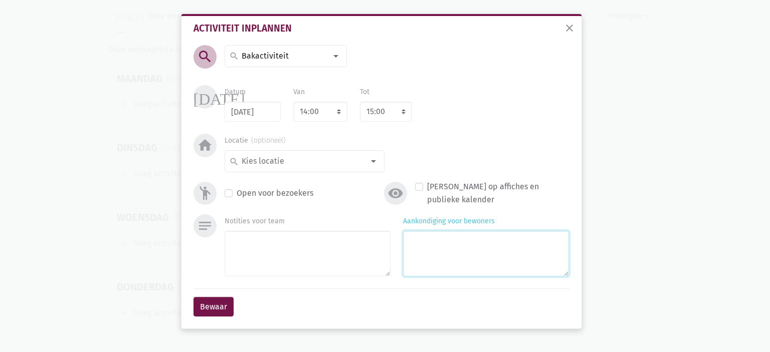
click at [478, 236] on textarea "Aankondiging voor bewoners" at bounding box center [486, 254] width 166 height 46
click at [507, 256] on textarea "Pannenkoeken bakken ter ere van de Wereld Alzheimerdag" at bounding box center [486, 254] width 166 height 46
type textarea "Pannenkoeken bakken ter ere van de Wereld Alzheimerdag"
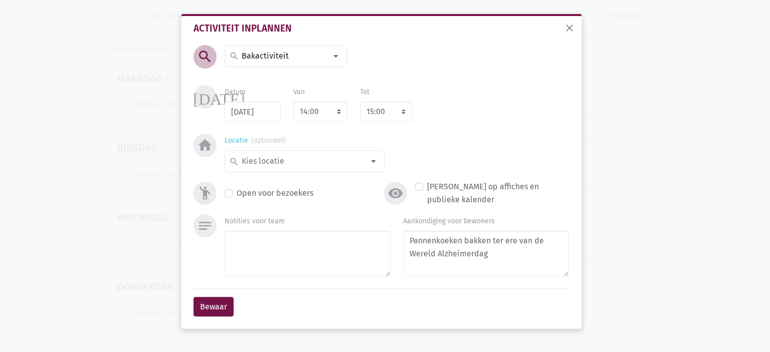
click at [268, 159] on input at bounding box center [302, 161] width 124 height 13
type input "leef"
click at [289, 209] on span "leefzaal 2" at bounding box center [304, 215] width 151 height 13
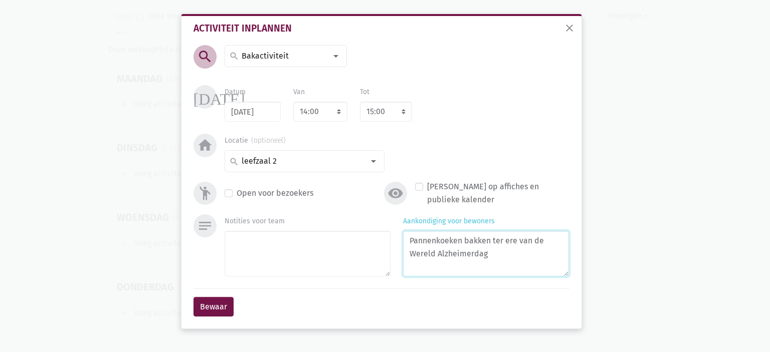
click at [512, 271] on textarea "Pannenkoeken bakken ter ere van de Wereld Alzheimerdag" at bounding box center [486, 254] width 166 height 46
type textarea "Pannenkoeken bakken ter ere van de Wereld Alzheimerdag Met Claire"
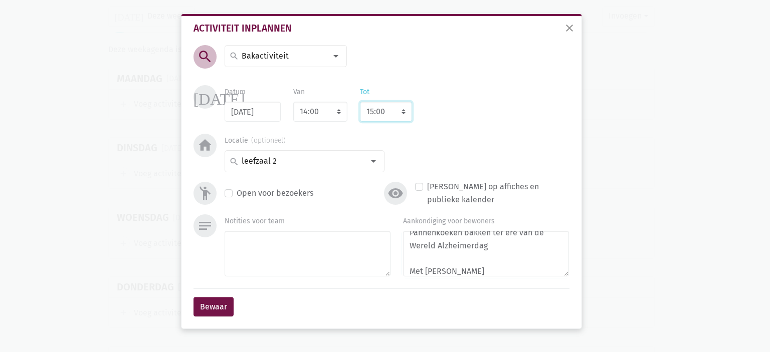
click at [380, 112] on select "8:00 8:15 8:30 8:45 9:00 9:15 9:30 9:45 10:00 10:15 10:30 10:45 11:00 11:15 11:…" at bounding box center [386, 112] width 52 height 20
select select "16:00"
click at [360, 102] on select "8:00 8:15 8:30 8:45 9:00 9:15 9:30 9:45 10:00 10:15 10:30 10:45 11:00 11:15 11:…" at bounding box center [386, 112] width 52 height 20
click at [211, 303] on button "Bewaar" at bounding box center [214, 307] width 40 height 20
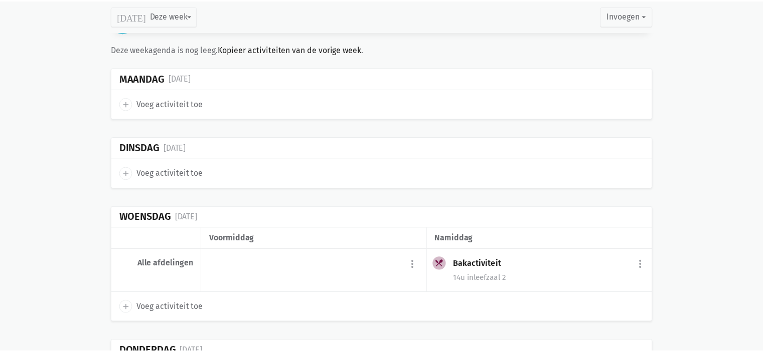
scroll to position [1047, 0]
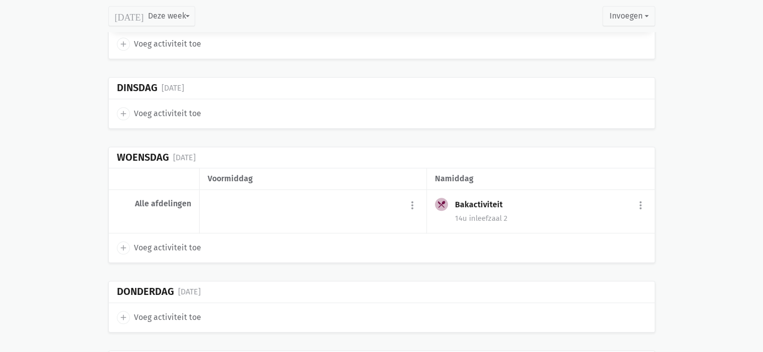
click at [183, 242] on span "Voeg activiteit toe" at bounding box center [167, 248] width 67 height 13
select select "14:00"
select select "15:00"
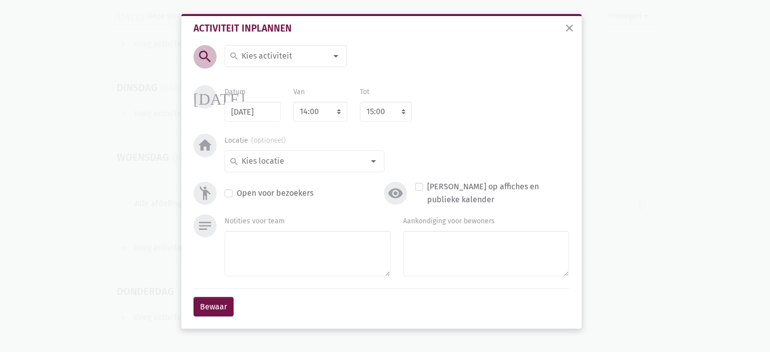
click at [289, 58] on input at bounding box center [283, 56] width 87 height 13
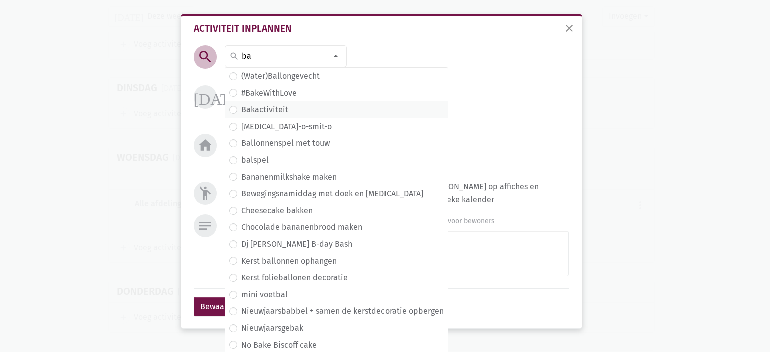
type input "ba"
click at [291, 115] on span "Bakactiviteit" at bounding box center [336, 109] width 215 height 13
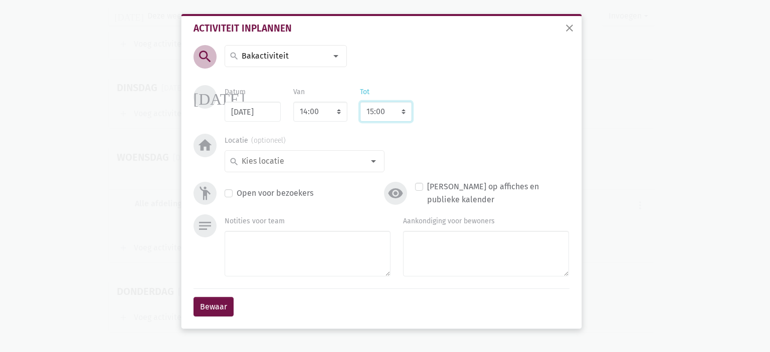
click at [388, 110] on select "8:00 8:15 8:30 8:45 9:00 9:15 9:30 9:45 10:00 10:15 10:30 10:45 11:00 11:15 11:…" at bounding box center [386, 112] width 52 height 20
select select "16:00"
click at [360, 102] on select "8:00 8:15 8:30 8:45 9:00 9:15 9:30 9:45 10:00 10:15 10:30 10:45 11:00 11:15 11:…" at bounding box center [386, 112] width 52 height 20
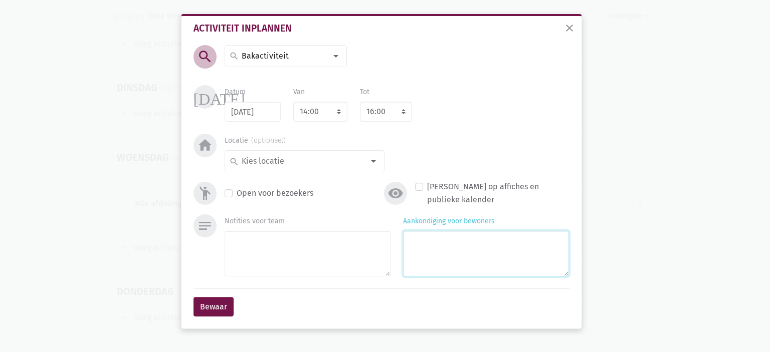
click at [465, 243] on textarea "Aankondiging voor bewoners" at bounding box center [486, 254] width 166 height 46
click at [280, 164] on input at bounding box center [302, 161] width 124 height 13
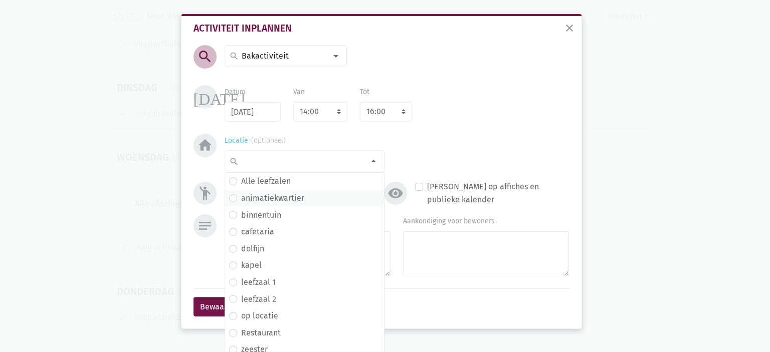
click at [282, 199] on label "animatiekwartier" at bounding box center [272, 198] width 63 height 13
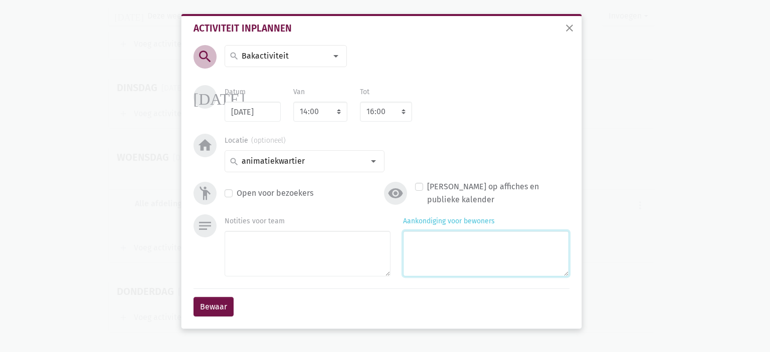
click at [482, 249] on textarea "Aankondiging voor bewoners" at bounding box center [486, 254] width 166 height 46
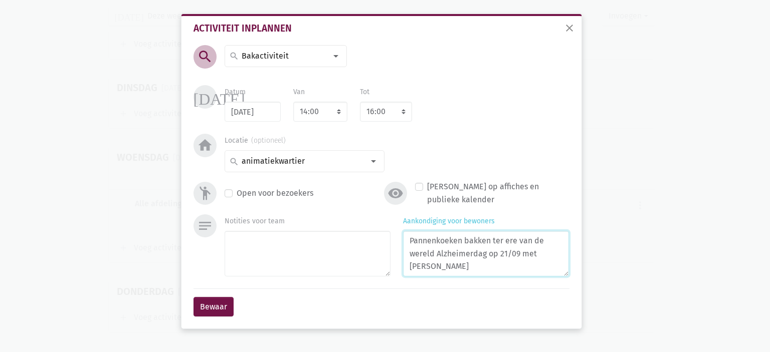
type textarea "Pannenkoeken bakken ter ere van de wereld Alzheimerdag op 21/09 met Pia"
click at [225, 189] on div "emoji_people Open voor bezoekers" at bounding box center [286, 194] width 191 height 26
click at [237, 194] on label "Open voor bezoekers" at bounding box center [275, 193] width 77 height 13
click at [228, 194] on input "Open voor bezoekers" at bounding box center [229, 192] width 8 height 11
checkbox input "true"
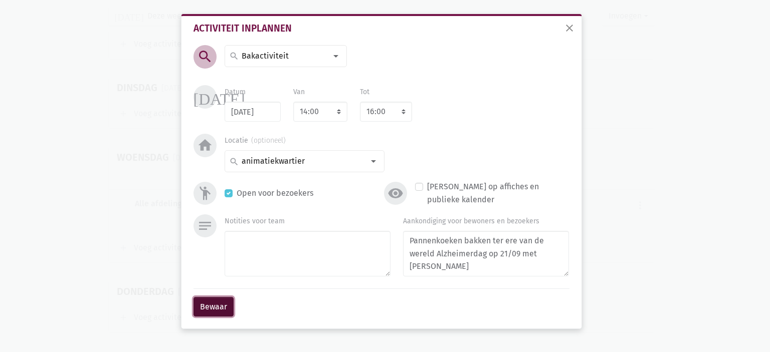
click at [220, 311] on button "Bewaar" at bounding box center [214, 307] width 40 height 20
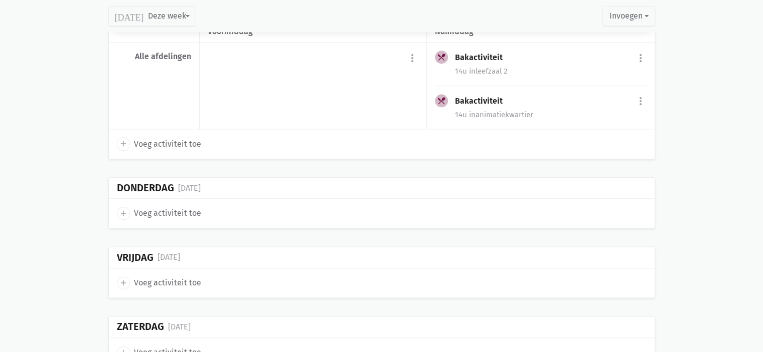
scroll to position [1232, 0]
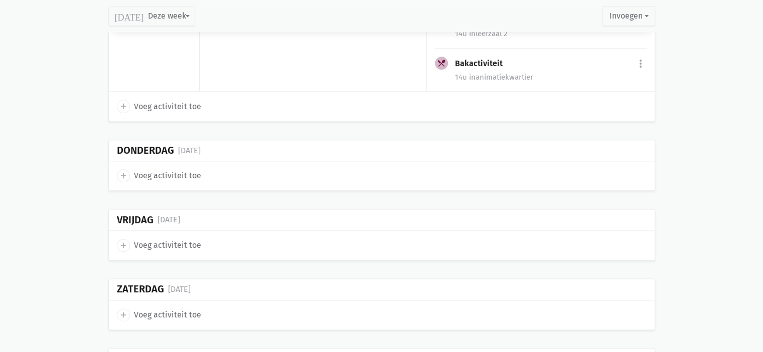
click at [159, 244] on span "Voeg activiteit toe" at bounding box center [167, 245] width 67 height 13
select select "14:00"
select select "15:00"
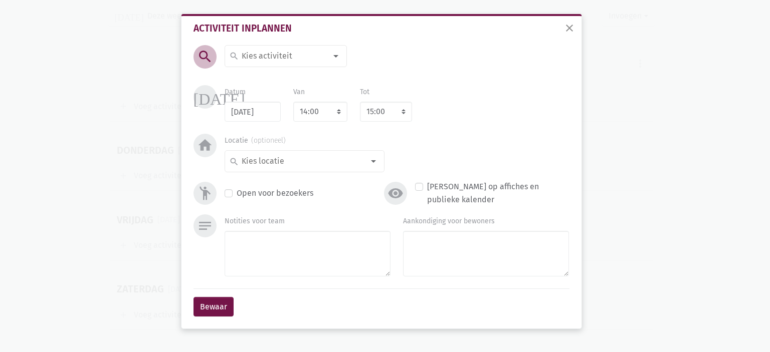
click at [295, 55] on input at bounding box center [283, 56] width 87 height 13
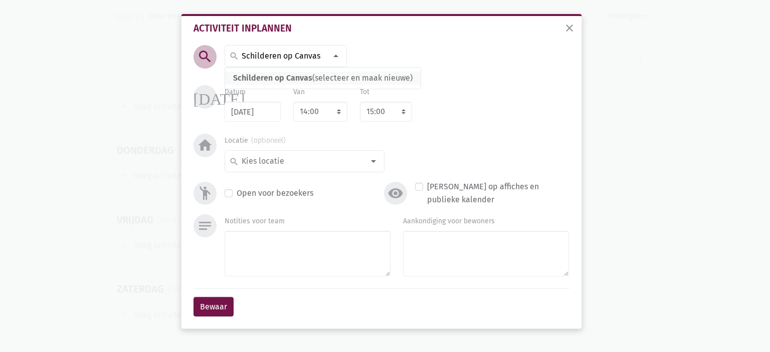
type input "Schilderen op Canvas"
click at [305, 84] on span "Schilderen op Canvas (selecteer en maak nieuwe)" at bounding box center [323, 78] width 196 height 13
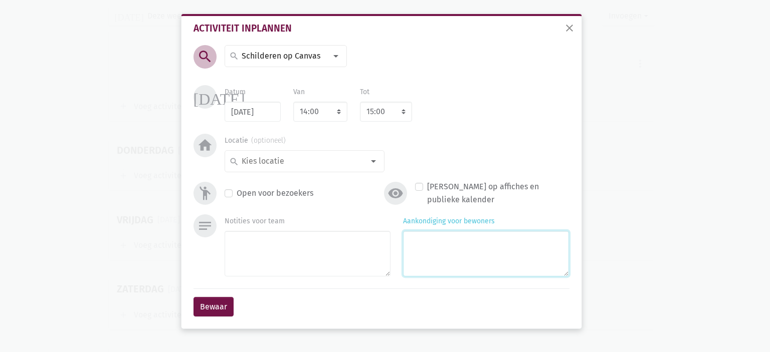
drag, startPoint x: 467, startPoint y: 259, endPoint x: 471, endPoint y: 250, distance: 9.4
click at [468, 258] on textarea "Aankondiging voor bewoners" at bounding box center [486, 254] width 166 height 46
type textarea "Thema Jackson Pollock"
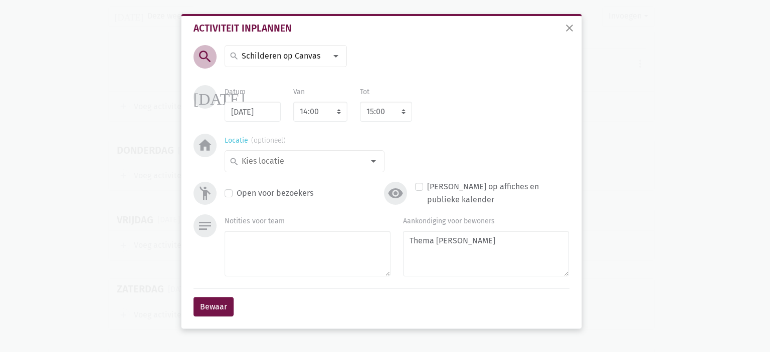
click at [266, 164] on input at bounding box center [302, 161] width 124 height 13
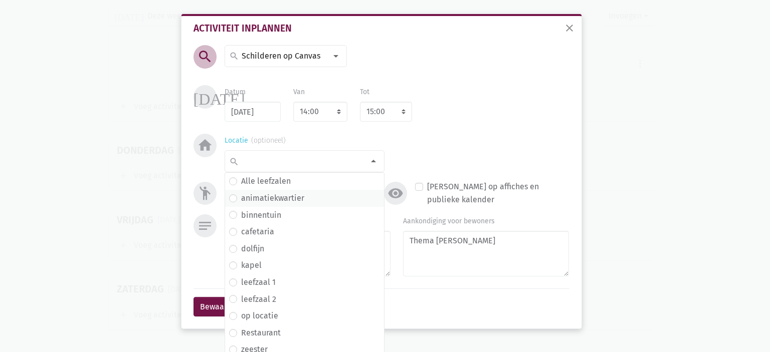
click at [295, 197] on label "animatiekwartier" at bounding box center [272, 198] width 63 height 13
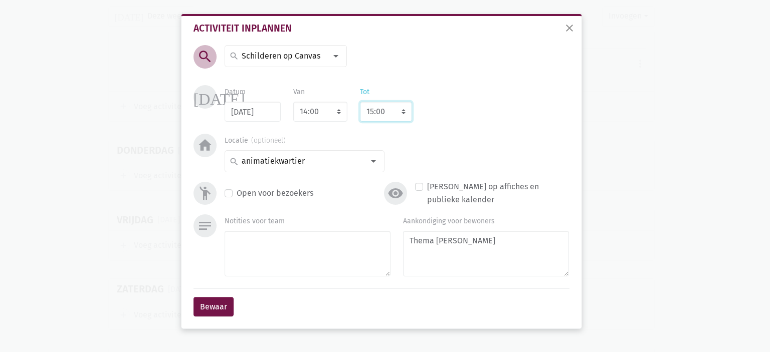
click at [398, 109] on select "8:00 8:15 8:30 8:45 9:00 9:15 9:30 9:45 10:00 10:15 10:30 10:45 11:00 11:15 11:…" at bounding box center [386, 112] width 52 height 20
select select "16:00"
click at [360, 102] on select "8:00 8:15 8:30 8:45 9:00 9:15 9:30 9:45 10:00 10:15 10:30 10:45 11:00 11:15 11:…" at bounding box center [386, 112] width 52 height 20
click at [223, 305] on button "Bewaar" at bounding box center [214, 307] width 40 height 20
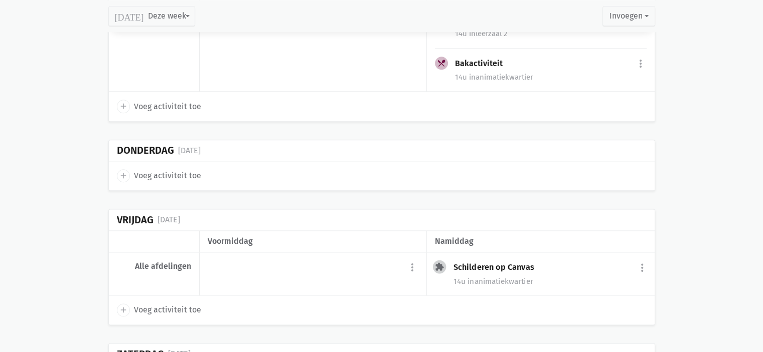
scroll to position [1294, 0]
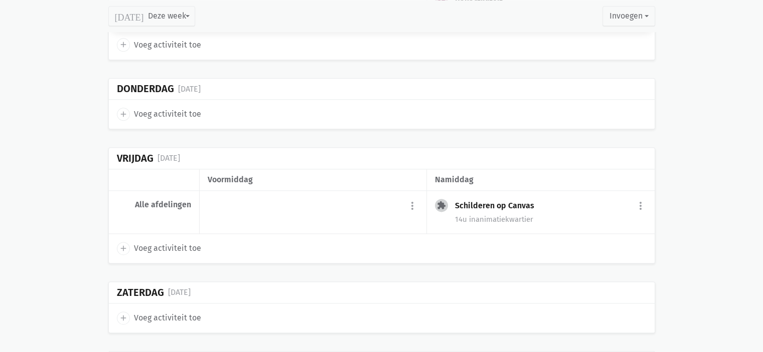
click at [152, 242] on span "Voeg activiteit toe" at bounding box center [167, 248] width 67 height 13
select select "14:00"
select select "15:00"
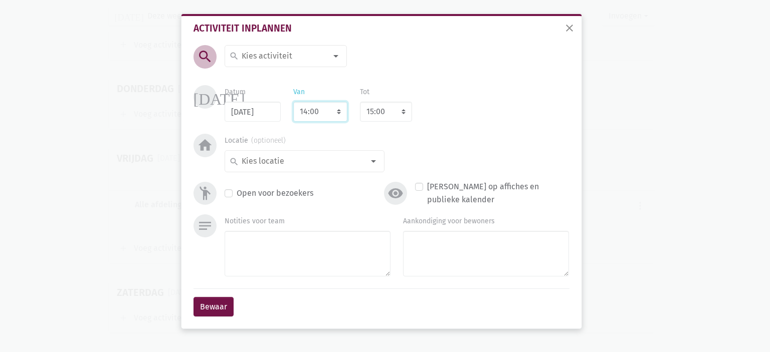
click at [315, 117] on select "7:00 7:15 7:30 7:45 8:00 8:15 8:30 8:45 9:00 9:15 9:30 9:45 10:00 10:15 10:30 1…" at bounding box center [320, 112] width 54 height 20
select select "10:00"
click at [293, 102] on select "7:00 7:15 7:30 7:45 8:00 8:15 8:30 8:45 9:00 9:15 9:30 9:45 10:00 10:15 10:30 1…" at bounding box center [320, 112] width 54 height 20
click at [377, 116] on select "8:00 8:15 8:30 8:45 9:00 9:15 9:30 9:45 10:00 10:15 10:30 10:45 11:00 11:15 11:…" at bounding box center [386, 112] width 52 height 20
select select "11:00"
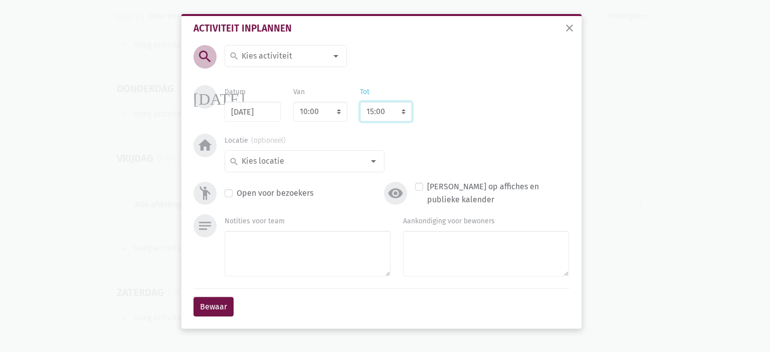
click at [360, 102] on select "8:00 8:15 8:30 8:45 9:00 9:15 9:30 9:45 10:00 10:15 10:30 10:45 11:00 11:15 11:…" at bounding box center [386, 112] width 52 height 20
click at [296, 63] on div "search" at bounding box center [286, 56] width 122 height 22
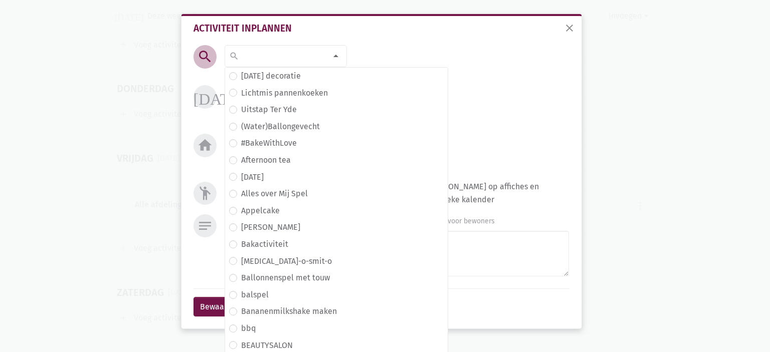
type input "W"
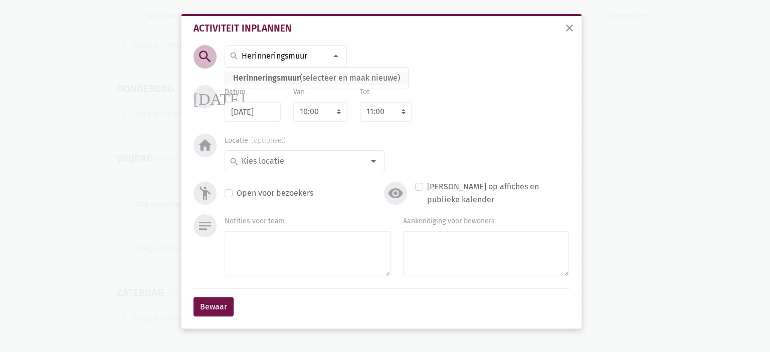
type input "Herinneringsmuur"
click at [272, 82] on span "Herinneringsmuur" at bounding box center [266, 78] width 67 height 10
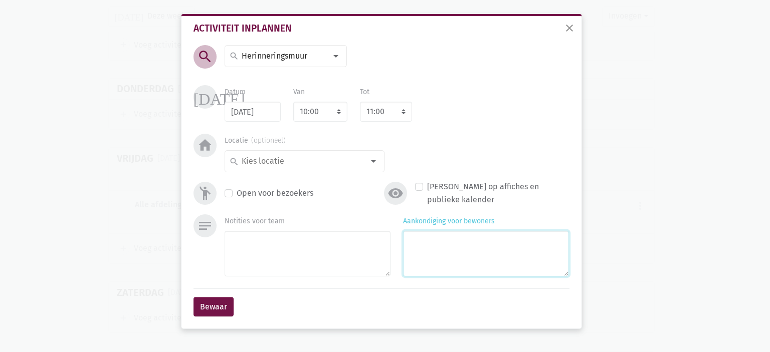
click at [447, 247] on textarea "Aankondiging voor bewoners" at bounding box center [486, 254] width 166 height 46
type textarea "T"
drag, startPoint x: 485, startPoint y: 244, endPoint x: 465, endPoint y: 241, distance: 20.4
click at [490, 237] on textarea "i.K.V. Wereld Alzheimer dag" at bounding box center [486, 254] width 166 height 46
click at [494, 242] on textarea "i.K.V. Wereld Alzheimer dag" at bounding box center [486, 254] width 166 height 46
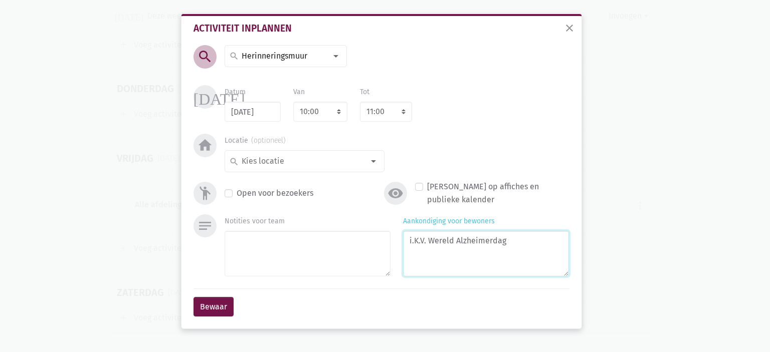
click at [526, 240] on textarea "i.K.V. Wereld Alzheimerdag" at bounding box center [486, 254] width 166 height 46
type textarea "i.K.V. Wereld Alzheimerdag (foto's op prikbord) met Pia"
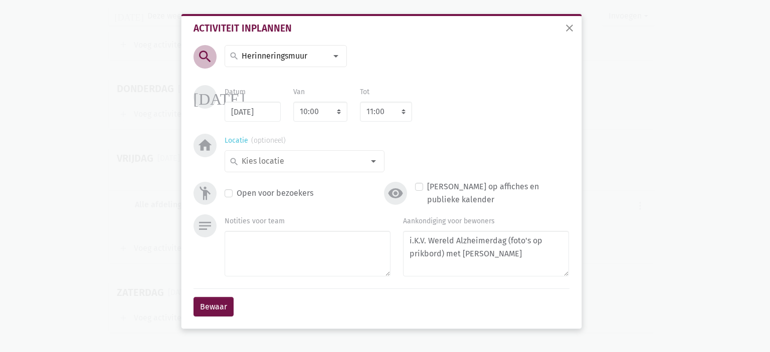
click at [308, 162] on input at bounding box center [302, 161] width 124 height 13
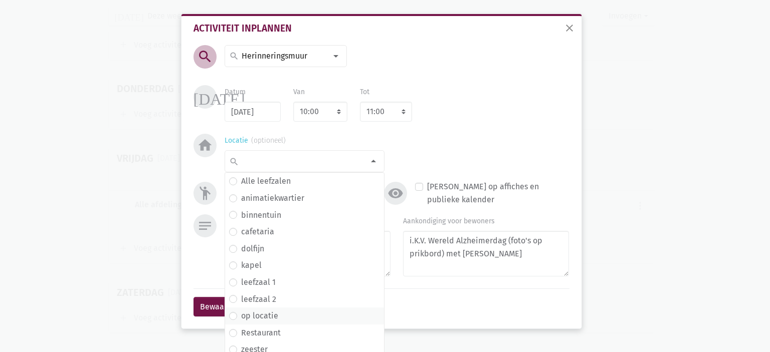
click at [289, 300] on span "leefzaal 2" at bounding box center [304, 299] width 151 height 13
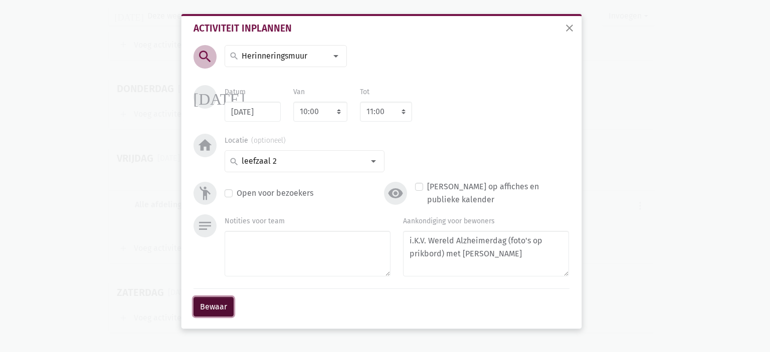
click at [212, 308] on button "Bewaar" at bounding box center [214, 307] width 40 height 20
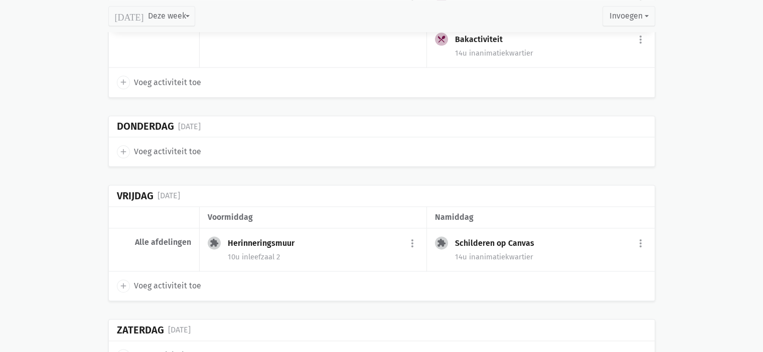
scroll to position [1131, 0]
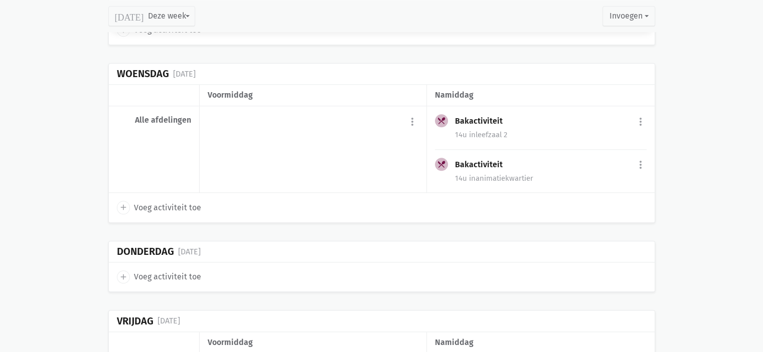
click at [134, 202] on span "Voeg activiteit toe" at bounding box center [167, 208] width 67 height 13
select select "14:00"
select select "15:00"
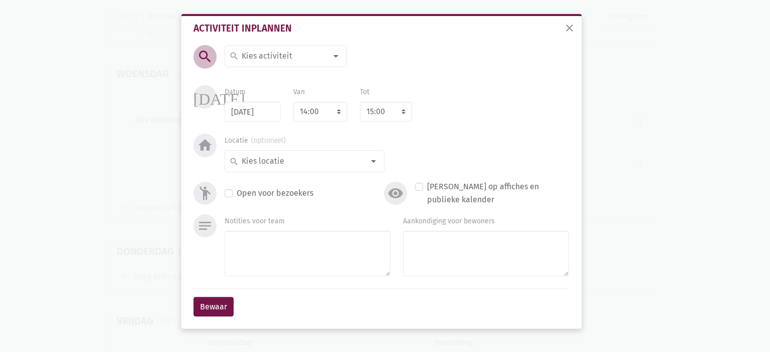
click at [300, 54] on input at bounding box center [283, 56] width 87 height 13
type input "remi"
click at [289, 77] on label "Reminiscentie" at bounding box center [267, 76] width 53 height 13
click at [315, 115] on select "7:00 7:15 7:30 7:45 8:00 8:15 8:30 8:45 9:00 9:15 9:30 9:45 10:00 10:15 10:30 1…" at bounding box center [320, 112] width 54 height 20
select select "10:00"
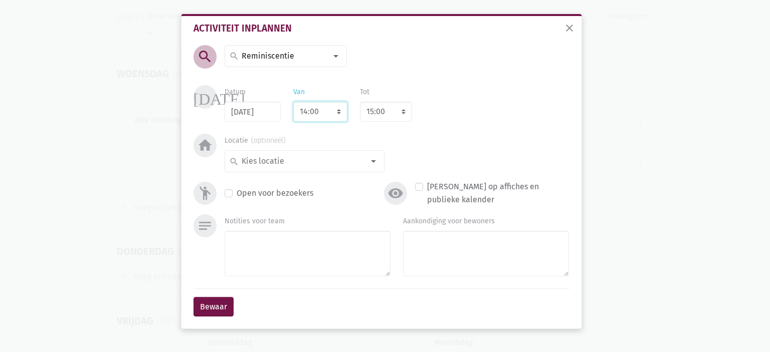
click at [293, 102] on select "7:00 7:15 7:30 7:45 8:00 8:15 8:30 8:45 9:00 9:15 9:30 9:45 10:00 10:15 10:30 1…" at bounding box center [320, 112] width 54 height 20
click at [384, 112] on select "8:00 8:15 8:30 8:45 9:00 9:15 9:30 9:45 10:00 10:15 10:30 10:45 11:00 11:15 11:…" at bounding box center [386, 112] width 52 height 20
select select "11:00"
click at [360, 102] on select "8:00 8:15 8:30 8:45 9:00 9:15 9:30 9:45 10:00 10:15 10:30 10:45 11:00 11:15 11:…" at bounding box center [386, 112] width 52 height 20
click at [332, 168] on input at bounding box center [302, 161] width 124 height 13
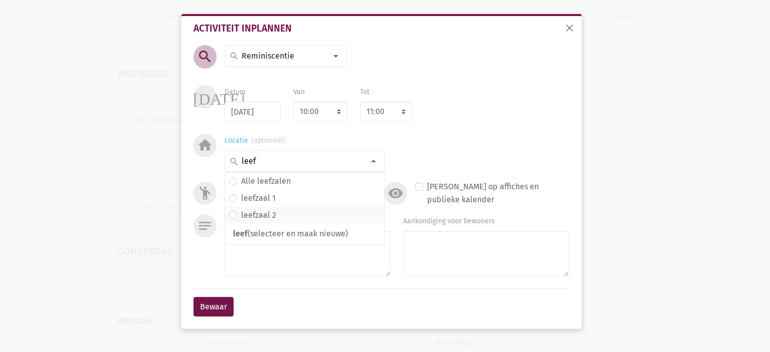
type input "leef"
click at [292, 220] on span "leefzaal 2" at bounding box center [304, 215] width 151 height 13
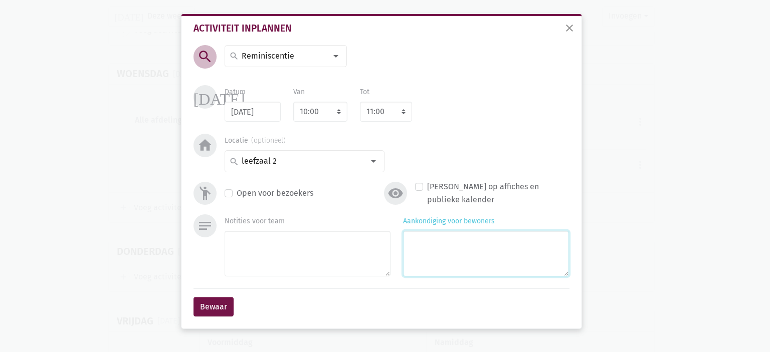
click at [549, 268] on textarea "Aankondiging voor bewoners" at bounding box center [486, 254] width 166 height 46
type textarea "Met Pia"
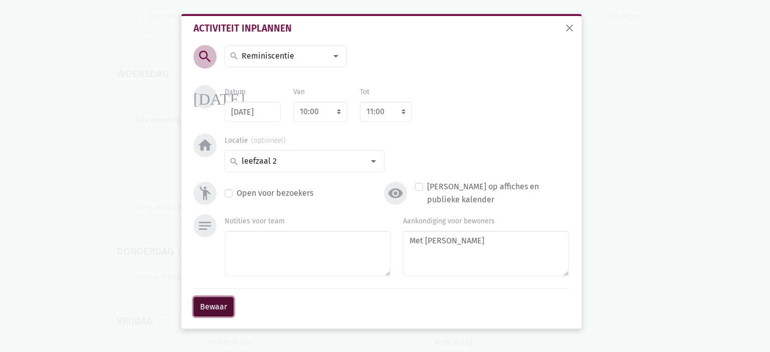
click at [217, 308] on button "Bewaar" at bounding box center [214, 307] width 40 height 20
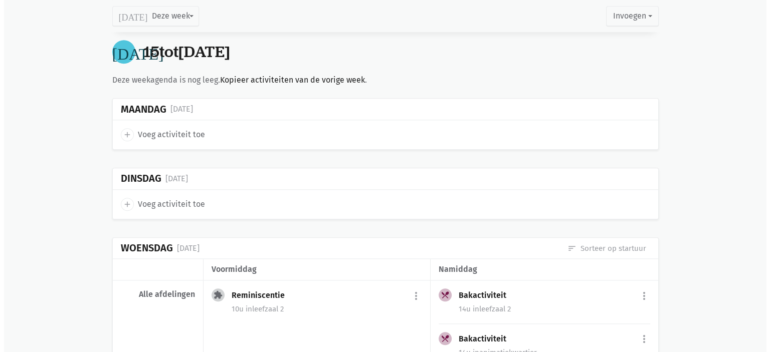
scroll to position [844, 0]
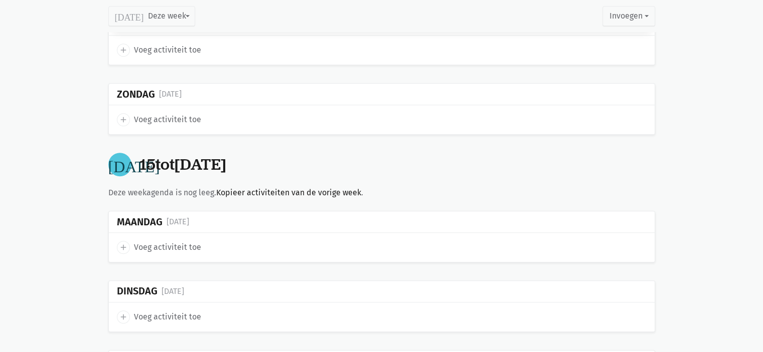
click at [176, 248] on span "Voeg activiteit toe" at bounding box center [167, 247] width 67 height 13
select select "14:00"
select select "15:00"
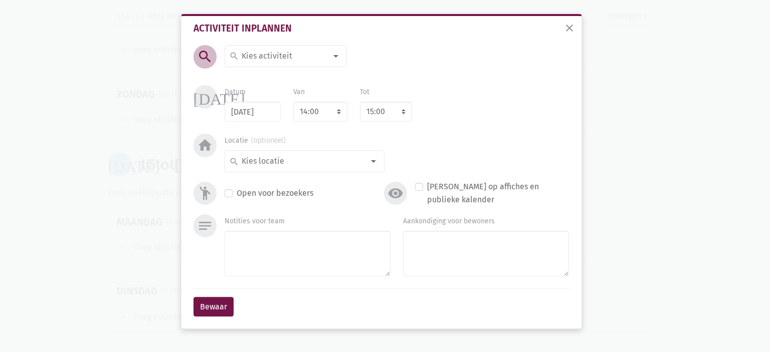
click at [283, 57] on input at bounding box center [283, 56] width 87 height 13
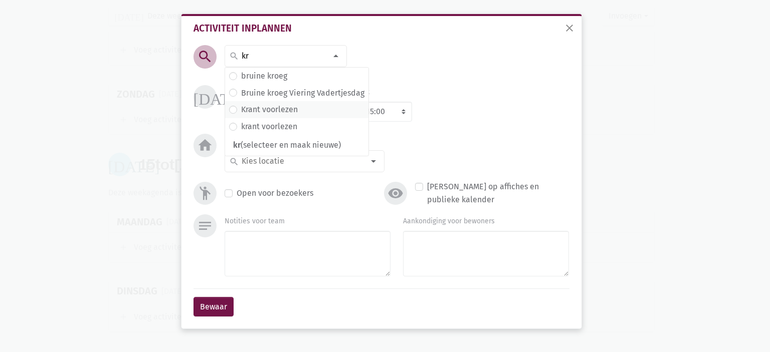
type input "kr"
click at [279, 113] on label "Krant voorlezen" at bounding box center [269, 109] width 57 height 13
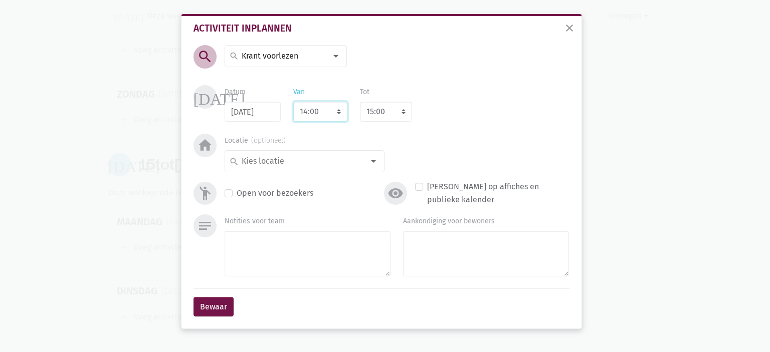
click at [310, 107] on select "7:00 7:15 7:30 7:45 8:00 8:15 8:30 8:45 9:00 9:15 9:30 9:45 10:00 10:15 10:30 1…" at bounding box center [320, 112] width 54 height 20
select select "10:00"
click at [293, 102] on select "7:00 7:15 7:30 7:45 8:00 8:15 8:30 8:45 9:00 9:15 9:30 9:45 10:00 10:15 10:30 1…" at bounding box center [320, 112] width 54 height 20
click at [385, 118] on select "8:00 8:15 8:30 8:45 9:00 9:15 9:30 9:45 10:00 10:15 10:30 10:45 11:00 11:15 11:…" at bounding box center [386, 112] width 52 height 20
click at [386, 117] on select "8:00 8:15 8:30 8:45 9:00 9:15 9:30 9:45 10:00 10:15 10:30 10:45 11:00 11:15 11:…" at bounding box center [386, 112] width 52 height 20
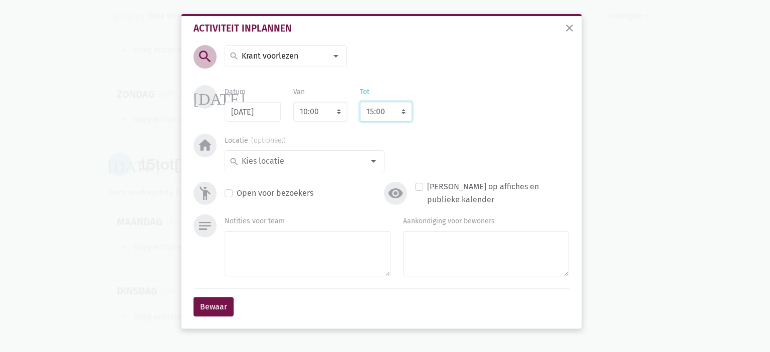
click at [386, 117] on select "8:00 8:15 8:30 8:45 9:00 9:15 9:30 9:45 10:00 10:15 10:30 10:45 11:00 11:15 11:…" at bounding box center [386, 112] width 52 height 20
click at [387, 116] on select "8:00 8:15 8:30 8:45 9:00 9:15 9:30 9:45 10:00 10:15 10:30 10:45 11:00 11:15 11:…" at bounding box center [386, 112] width 52 height 20
click at [387, 117] on select "8:00 8:15 8:30 8:45 9:00 9:15 9:30 9:45 10:00 10:15 10:30 10:45 11:00 11:15 11:…" at bounding box center [386, 112] width 52 height 20
select select "11:00"
click at [360, 102] on select "8:00 8:15 8:30 8:45 9:00 9:15 9:30 9:45 10:00 10:15 10:30 10:45 11:00 11:15 11:…" at bounding box center [386, 112] width 52 height 20
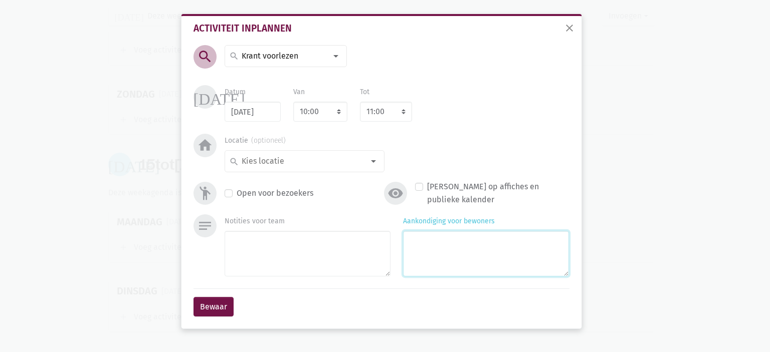
click at [477, 258] on textarea "Aankondiging voor bewoners" at bounding box center [486, 254] width 166 height 46
type textarea "Met Pia"
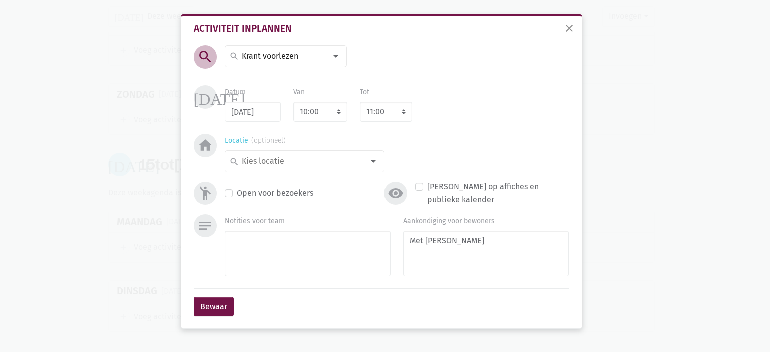
click at [342, 155] on input at bounding box center [302, 161] width 124 height 13
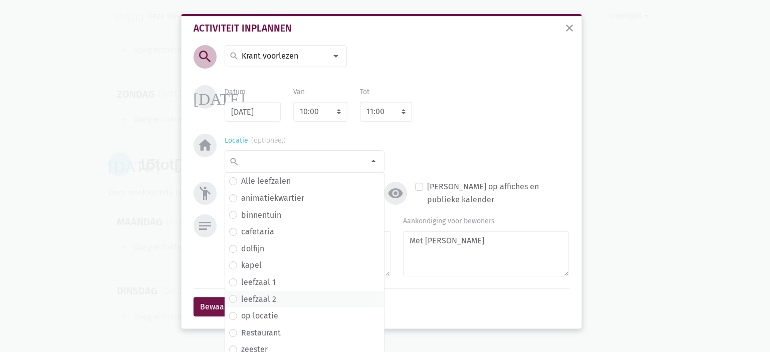
click at [306, 296] on span "leefzaal 2" at bounding box center [304, 299] width 151 height 13
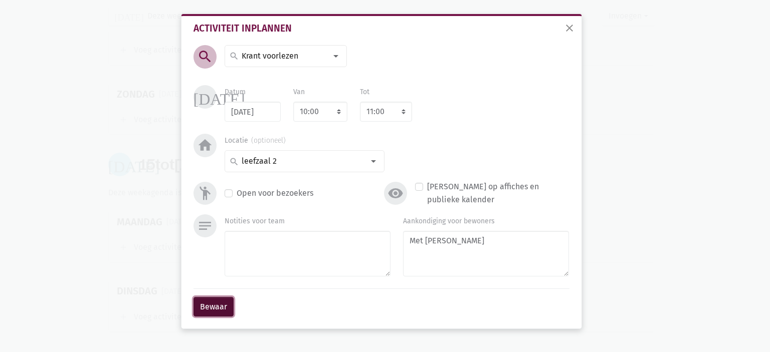
click at [212, 303] on button "Bewaar" at bounding box center [214, 307] width 40 height 20
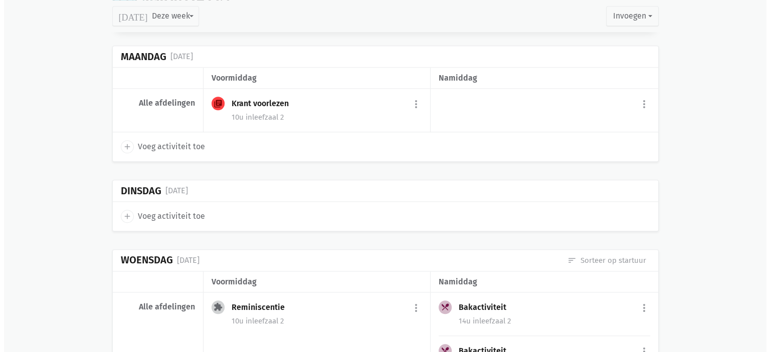
scroll to position [947, 0]
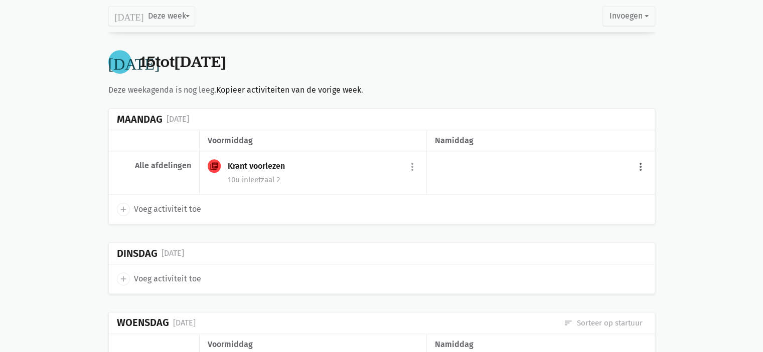
click at [636, 159] on button "more_vert" at bounding box center [640, 166] width 12 height 19
click at [632, 179] on div "add Voeg activiteit toe" at bounding box center [598, 192] width 99 height 30
click at [631, 167] on div "more_vert add Voeg activiteit toe" at bounding box center [540, 173] width 227 height 44
click at [641, 161] on button "more_vert" at bounding box center [640, 166] width 12 height 19
click at [608, 191] on link "add Voeg activiteit toe" at bounding box center [598, 192] width 98 height 17
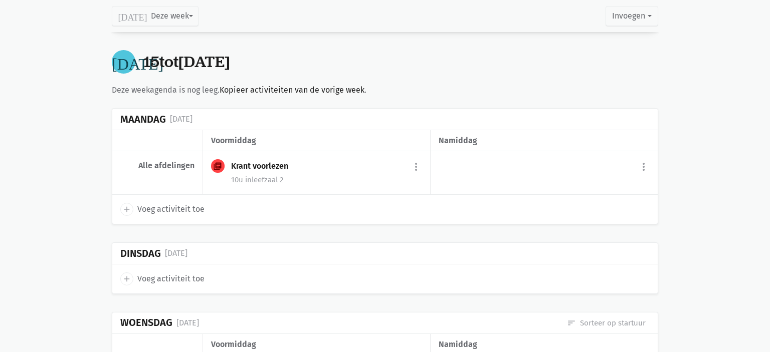
select select "14:00"
select select "15:00"
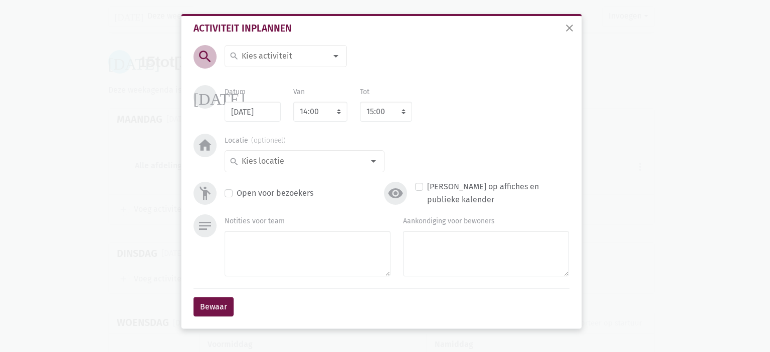
click at [278, 60] on input at bounding box center [283, 56] width 87 height 13
type input "Bewoner"
click at [281, 78] on label "Bewonersraad" at bounding box center [267, 76] width 52 height 13
click at [373, 162] on div at bounding box center [374, 161] width 20 height 20
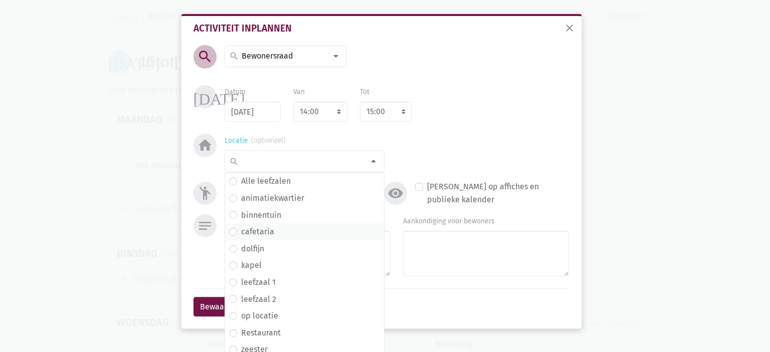
click at [287, 235] on span "cafetaria" at bounding box center [304, 232] width 151 height 13
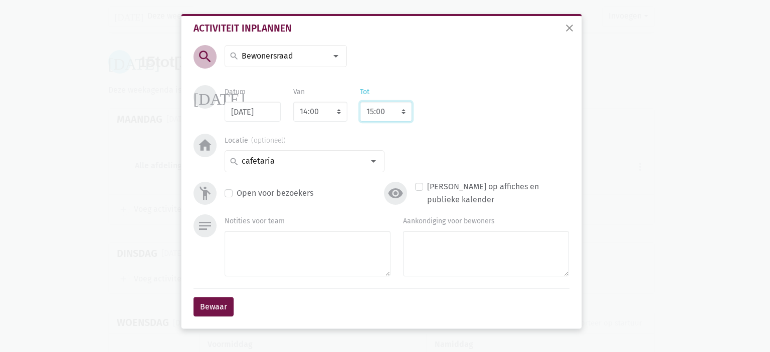
click at [377, 115] on select "8:00 8:15 8:30 8:45 9:00 9:15 9:30 9:45 10:00 10:15 10:30 10:45 11:00 11:15 11:…" at bounding box center [386, 112] width 52 height 20
select select "15:45"
click at [360, 102] on select "8:00 8:15 8:30 8:45 9:00 9:15 9:30 9:45 10:00 10:15 10:30 10:45 11:00 11:15 11:…" at bounding box center [386, 112] width 52 height 20
click at [307, 102] on div "Van 7:00 7:15 7:30 7:45 8:00 8:15 8:30 8:45 9:00 9:15 9:30 9:45 10:00 10:15 10:…" at bounding box center [320, 103] width 54 height 37
click at [314, 106] on select "7:00 7:15 7:30 7:45 8:00 8:15 8:30 8:45 9:00 9:15 9:30 9:45 10:00 10:15 10:30 1…" at bounding box center [320, 112] width 54 height 20
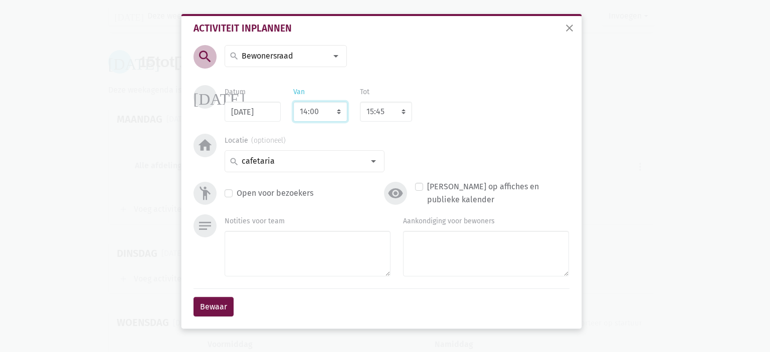
select select "14:30"
click at [293, 102] on select "7:00 7:15 7:30 7:45 8:00 8:15 8:30 8:45 9:00 9:15 9:30 9:45 10:00 10:15 10:30 1…" at bounding box center [320, 112] width 54 height 20
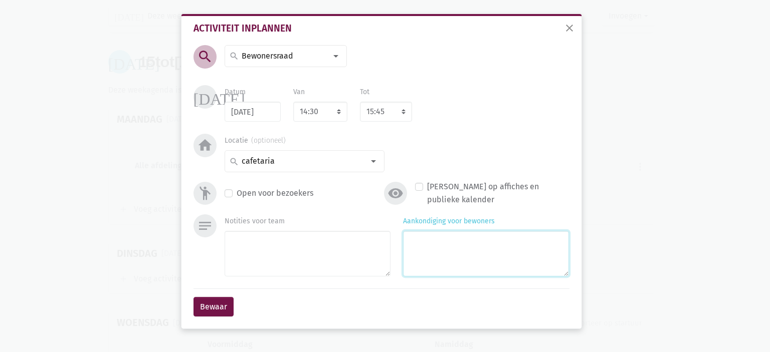
click at [432, 238] on textarea "Aankondiging voor bewoners" at bounding box center [486, 254] width 166 height 46
click at [237, 194] on label "Open voor bezoekers" at bounding box center [275, 193] width 77 height 13
click at [231, 194] on input "Open voor bezoekers" at bounding box center [229, 192] width 8 height 11
checkbox input "true"
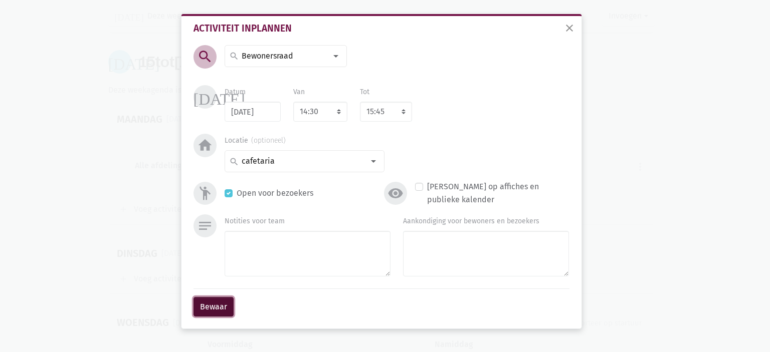
click at [207, 300] on button "Bewaar" at bounding box center [214, 307] width 40 height 20
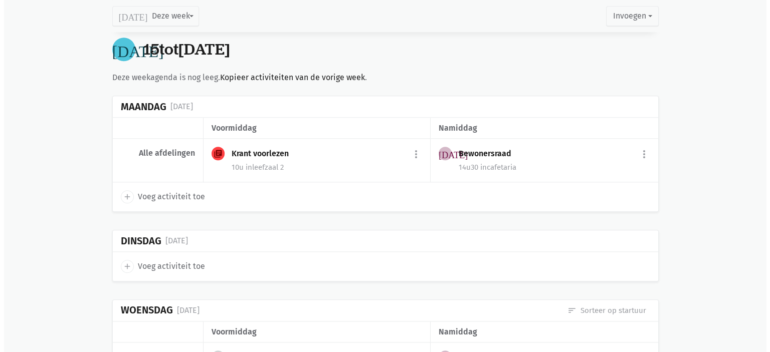
scroll to position [972, 0]
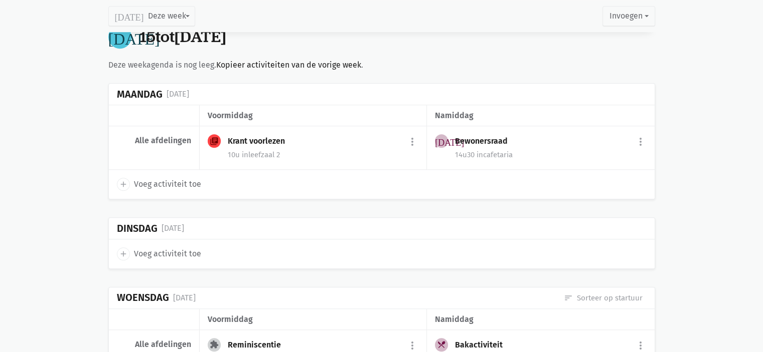
click at [190, 250] on span "Voeg activiteit toe" at bounding box center [167, 254] width 67 height 13
select select "14:00"
select select "15:00"
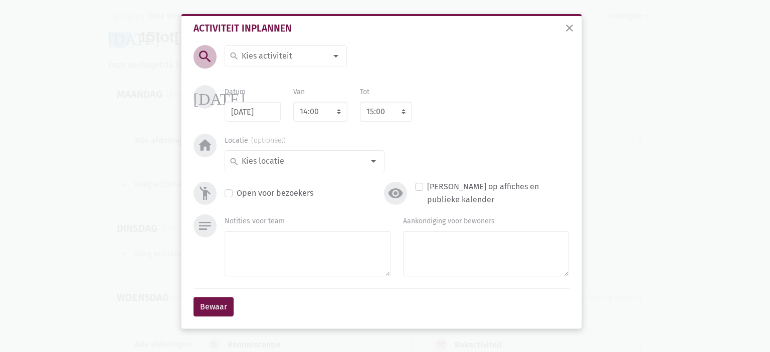
click at [275, 54] on input at bounding box center [283, 56] width 87 height 13
type input "Famili"
click at [277, 83] on span "Familieraad" at bounding box center [294, 76] width 139 height 17
click at [333, 119] on select "7:00 7:15 7:30 7:45 8:00 8:15 8:30 8:45 9:00 9:15 9:30 9:45 10:00 10:15 10:30 1…" at bounding box center [320, 112] width 54 height 20
select select "14:30"
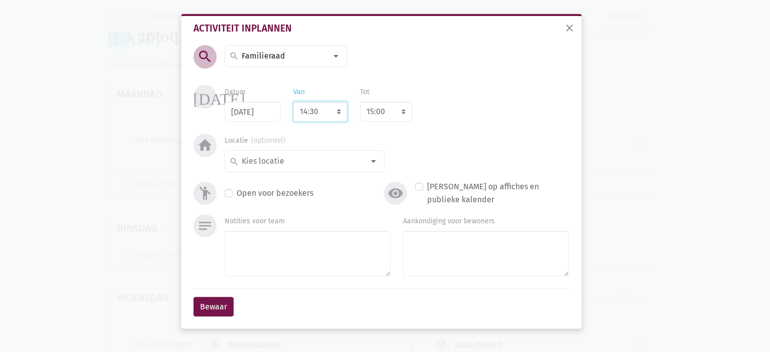
click at [293, 102] on select "7:00 7:15 7:30 7:45 8:00 8:15 8:30 8:45 9:00 9:15 9:30 9:45 10:00 10:15 10:30 1…" at bounding box center [320, 112] width 54 height 20
click at [391, 109] on select "8:00 8:15 8:30 8:45 9:00 9:15 9:30 9:45 10:00 10:15 10:30 10:45 11:00 11:15 11:…" at bounding box center [386, 112] width 52 height 20
select select "15:30"
click at [360, 102] on select "8:00 8:15 8:30 8:45 9:00 9:15 9:30 9:45 10:00 10:15 10:30 10:45 11:00 11:15 11:…" at bounding box center [386, 112] width 52 height 20
click at [298, 158] on input at bounding box center [302, 161] width 124 height 13
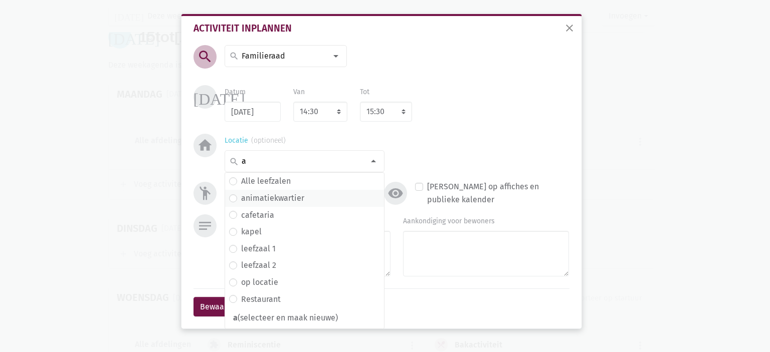
type input "a"
click at [281, 198] on label "animatiekwartier" at bounding box center [272, 198] width 63 height 13
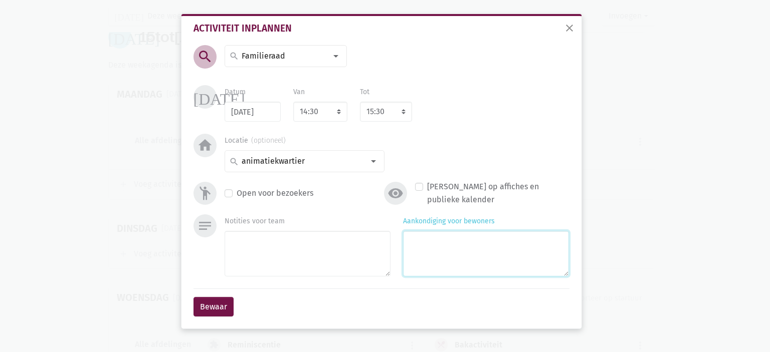
click at [429, 244] on textarea "Aankondiging voor bewoners" at bounding box center [486, 254] width 166 height 46
type textarea "Met Marlies en Louise + directie"
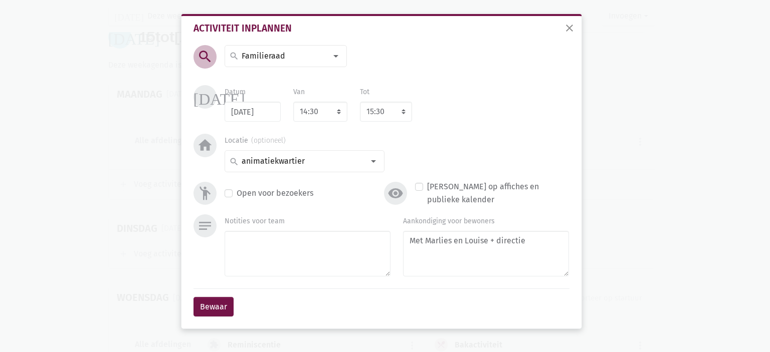
click at [237, 194] on label "Open voor bezoekers" at bounding box center [275, 193] width 77 height 13
click at [232, 194] on input "Open voor bezoekers" at bounding box center [229, 192] width 8 height 11
checkbox input "true"
click at [205, 303] on button "Bewaar" at bounding box center [214, 307] width 40 height 20
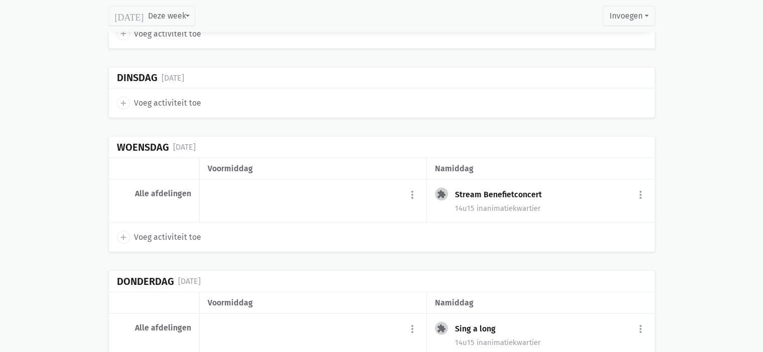
scroll to position [2034, 0]
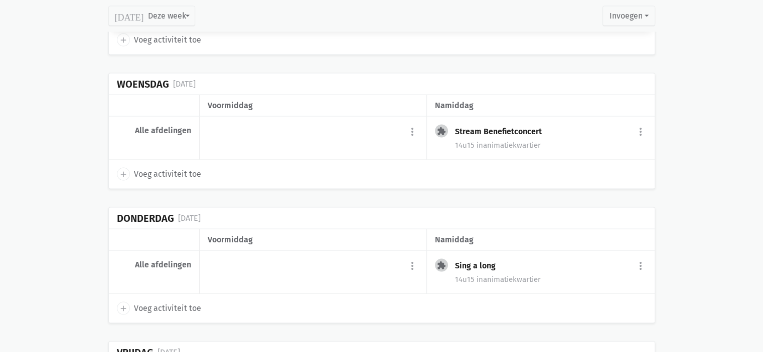
click at [132, 171] on link "add Voeg activiteit toe" at bounding box center [159, 174] width 84 height 13
select select "14:00"
select select "15:00"
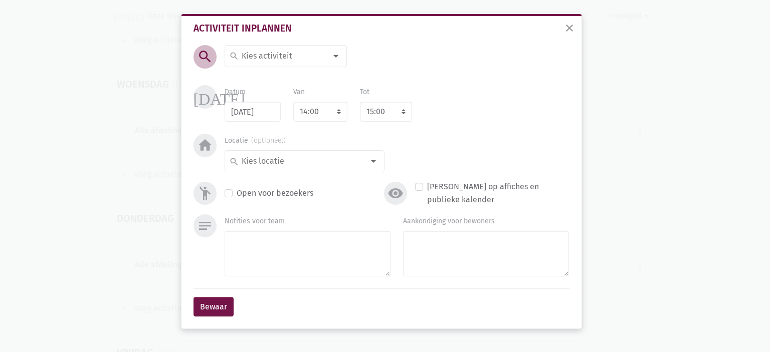
click at [309, 58] on input at bounding box center [283, 56] width 87 height 13
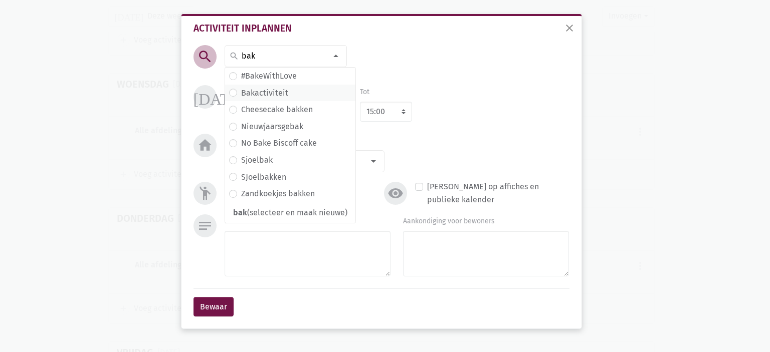
type input "bak"
click at [287, 92] on span "Bakactiviteit" at bounding box center [290, 93] width 122 height 13
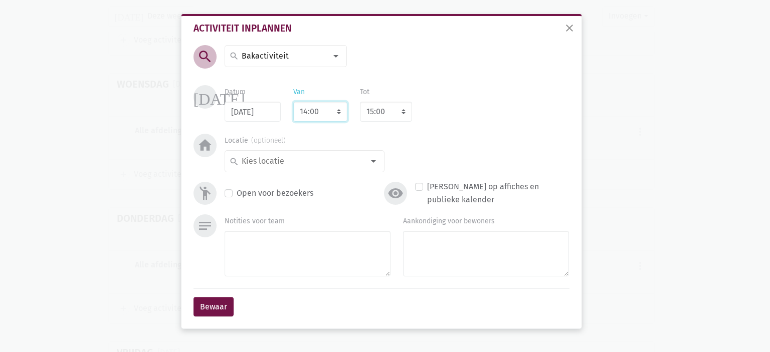
click at [314, 112] on select "7:00 7:15 7:30 7:45 8:00 8:15 8:30 8:45 9:00 9:15 9:30 9:45 10:00 10:15 10:30 1…" at bounding box center [320, 112] width 54 height 20
select select "10:00"
click at [293, 102] on select "7:00 7:15 7:30 7:45 8:00 8:15 8:30 8:45 9:00 9:15 9:30 9:45 10:00 10:15 10:30 1…" at bounding box center [320, 112] width 54 height 20
click at [381, 109] on select "8:00 8:15 8:30 8:45 9:00 9:15 9:30 9:45 10:00 10:15 10:30 10:45 11:00 11:15 11:…" at bounding box center [386, 112] width 52 height 20
select select "11:00"
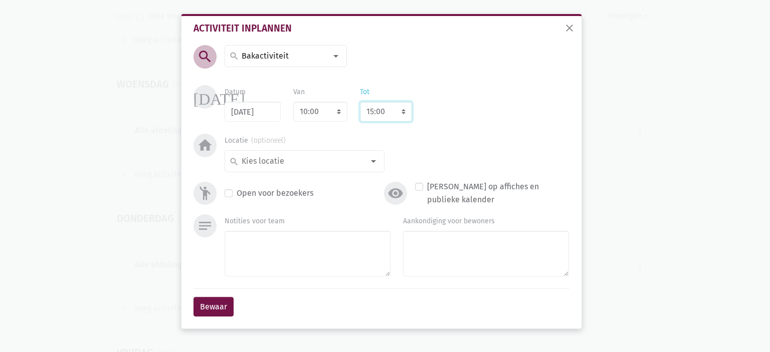
click at [360, 102] on select "8:00 8:15 8:30 8:45 9:00 9:15 9:30 9:45 10:00 10:15 10:30 10:45 11:00 11:15 11:…" at bounding box center [386, 112] width 52 height 20
click at [352, 167] on input at bounding box center [302, 161] width 124 height 13
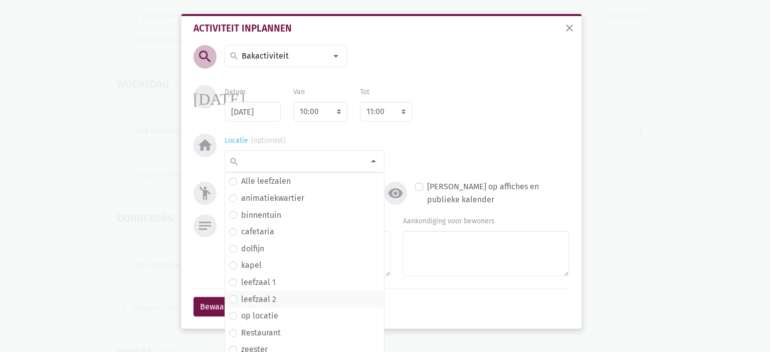
click at [284, 302] on span "leefzaal 2" at bounding box center [304, 299] width 151 height 13
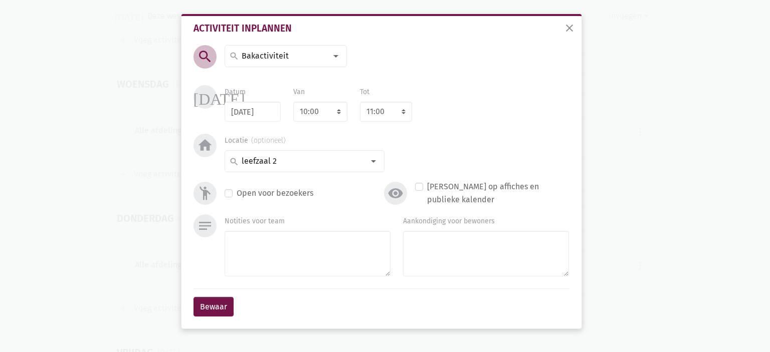
click at [237, 193] on label "Open voor bezoekers" at bounding box center [275, 193] width 77 height 13
click at [229, 193] on input "Open voor bezoekers" at bounding box center [229, 192] width 8 height 11
checkbox input "true"
click at [471, 284] on div "notes Notities voor team Aankondiging voor bewoners en bezoekers" at bounding box center [381, 252] width 381 height 74
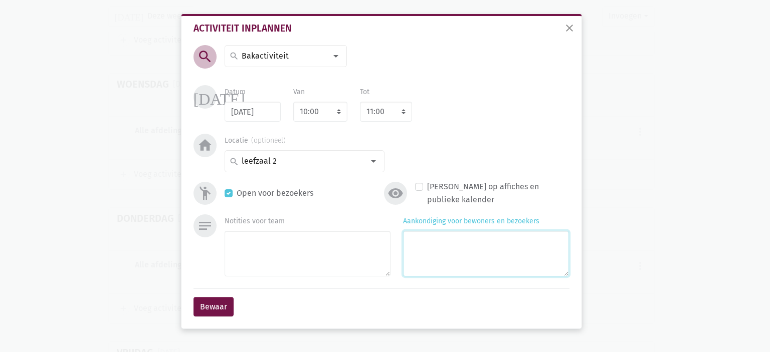
drag, startPoint x: 487, startPoint y: 259, endPoint x: 491, endPoint y: 250, distance: 9.6
click at [487, 258] on textarea "Aankondiging voor bewoners en bezoekers" at bounding box center [486, 254] width 166 height 46
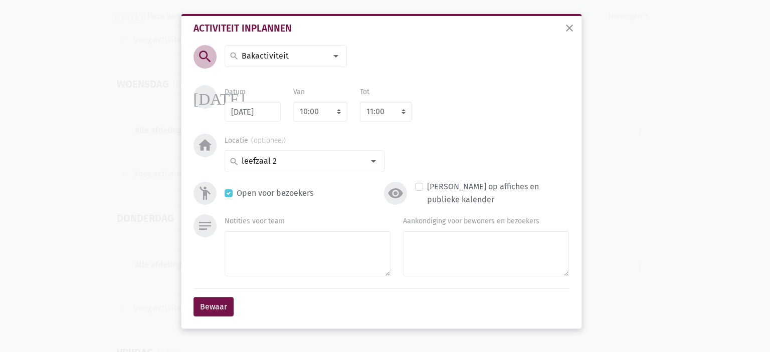
click at [564, 218] on div "Aankondiging voor bewoners en bezoekers" at bounding box center [486, 246] width 166 height 62
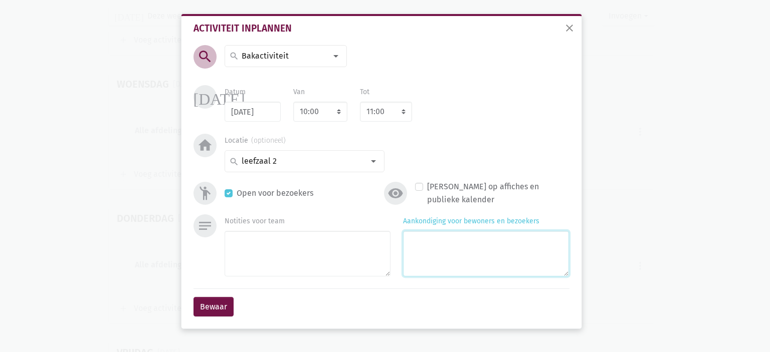
click at [533, 258] on textarea "Aankondiging voor bewoners en bezoekers" at bounding box center [486, 254] width 166 height 46
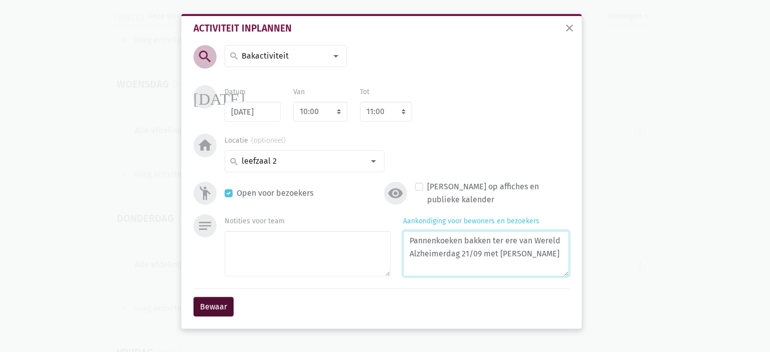
type textarea "Pannenkoeken bakken ter ere van Wereld Alzheimerdag 21/09 met Pia"
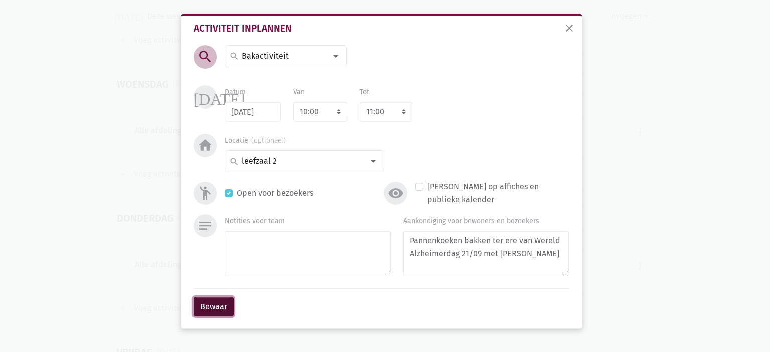
click at [215, 304] on button "Bewaar" at bounding box center [214, 307] width 40 height 20
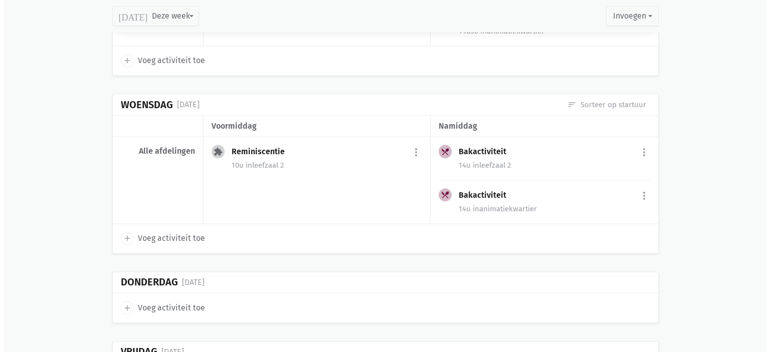
scroll to position [1142, 0]
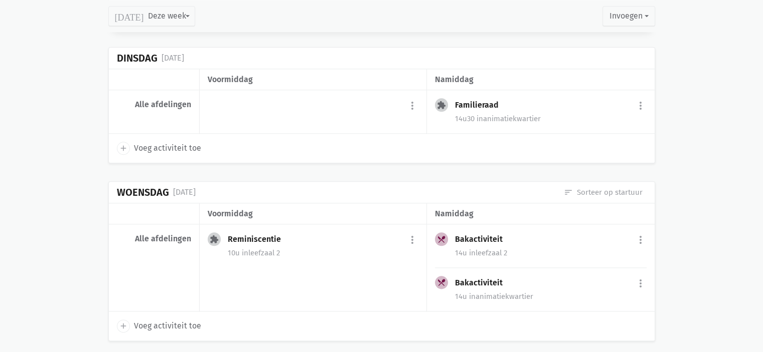
click at [173, 144] on span "Voeg activiteit toe" at bounding box center [167, 148] width 67 height 13
select select "14:00"
select select "15:00"
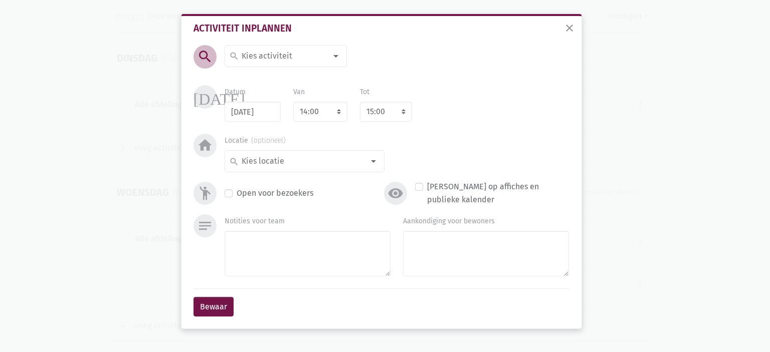
click at [277, 57] on input at bounding box center [283, 56] width 87 height 13
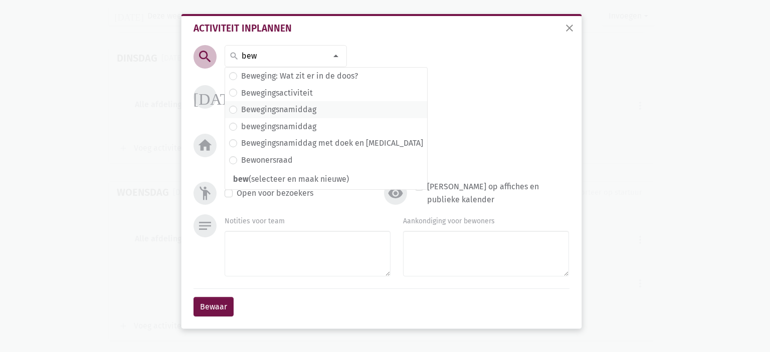
type input "bew"
click at [311, 111] on label "Bewegingsnamiddag" at bounding box center [278, 109] width 75 height 13
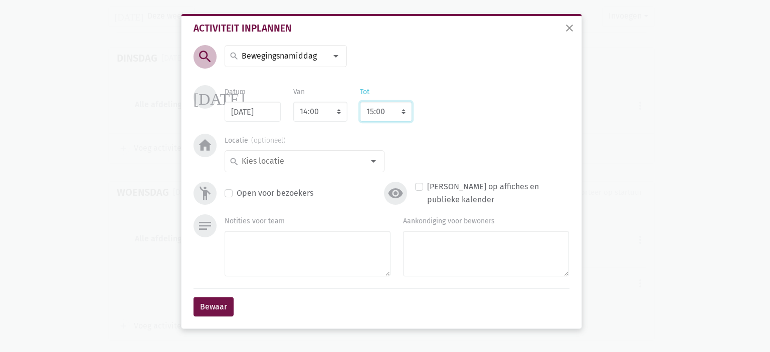
click at [378, 110] on select "8:00 8:15 8:30 8:45 9:00 9:15 9:30 9:45 10:00 10:15 10:30 10:45 11:00 11:15 11:…" at bounding box center [386, 112] width 52 height 20
click at [313, 112] on select "7:00 7:15 7:30 7:45 8:00 8:15 8:30 8:45 9:00 9:15 9:30 9:45 10:00 10:15 10:30 1…" at bounding box center [320, 112] width 54 height 20
select select "14:30"
click at [293, 102] on select "7:00 7:15 7:30 7:45 8:00 8:15 8:30 8:45 9:00 9:15 9:30 9:45 10:00 10:15 10:30 1…" at bounding box center [320, 112] width 54 height 20
click at [394, 108] on select "8:00 8:15 8:30 8:45 9:00 9:15 9:30 9:45 10:00 10:15 10:30 10:45 11:00 11:15 11:…" at bounding box center [386, 112] width 52 height 20
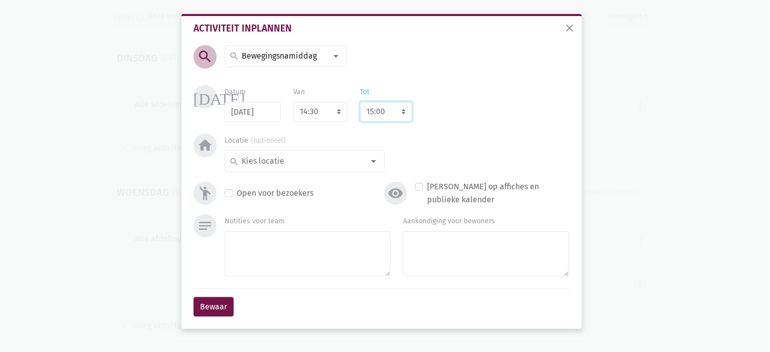
select select "15:30"
click at [360, 102] on select "8:00 8:15 8:30 8:45 9:00 9:15 9:30 9:45 10:00 10:15 10:30 10:45 11:00 11:15 11:…" at bounding box center [386, 112] width 52 height 20
click at [287, 166] on input at bounding box center [302, 161] width 124 height 13
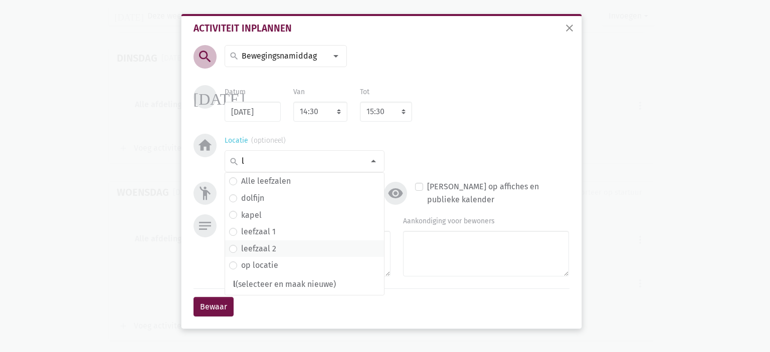
type input "l"
click at [294, 248] on span "leefzaal 2" at bounding box center [304, 249] width 151 height 13
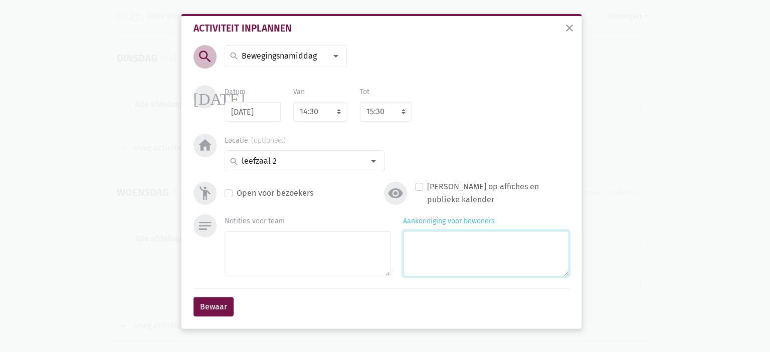
click at [465, 241] on textarea "Aankondiging voor bewoners" at bounding box center [486, 254] width 166 height 46
type textarea "Met de Kiné Solange"
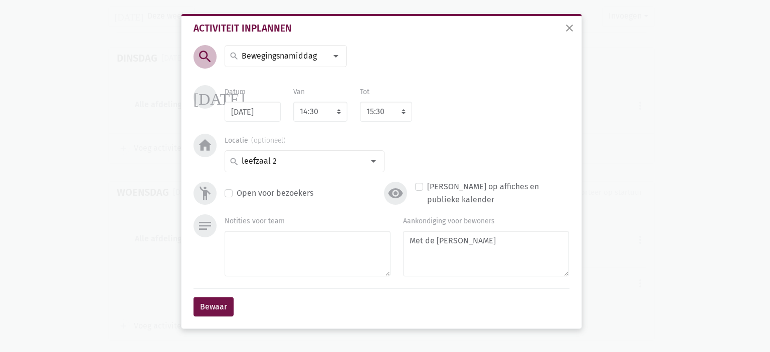
click at [237, 194] on label "Open voor bezoekers" at bounding box center [275, 193] width 77 height 13
click at [226, 194] on input "Open voor bezoekers" at bounding box center [229, 192] width 8 height 11
checkbox input "true"
click at [213, 306] on button "Bewaar" at bounding box center [214, 307] width 40 height 20
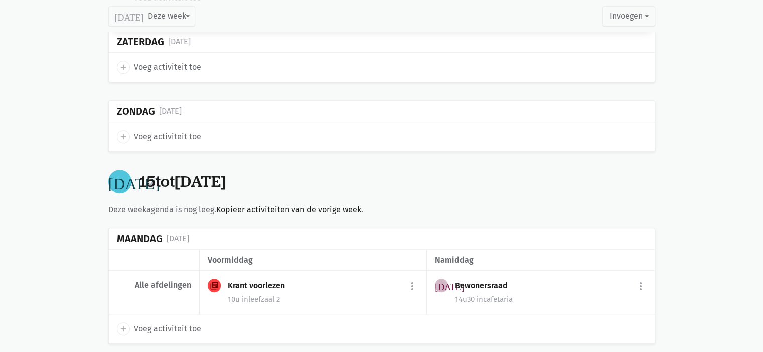
scroll to position [889, 0]
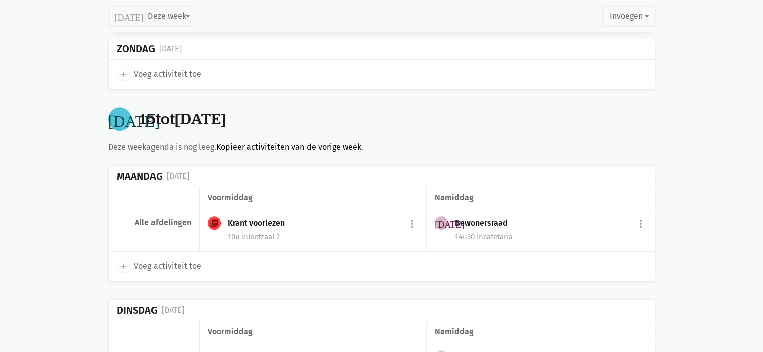
click at [259, 148] on link "Kopieer activiteiten van de vorige week" at bounding box center [288, 147] width 145 height 10
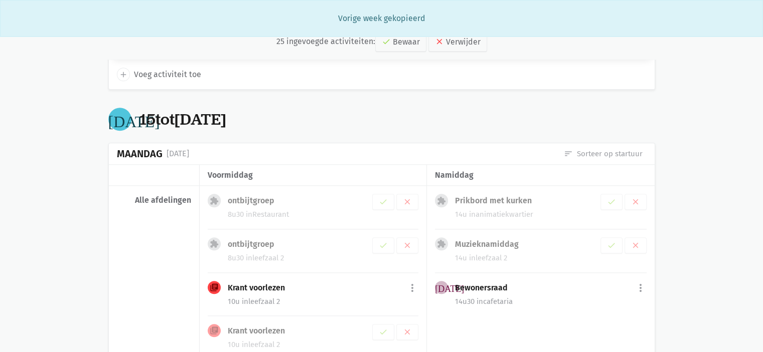
scroll to position [1030, 0]
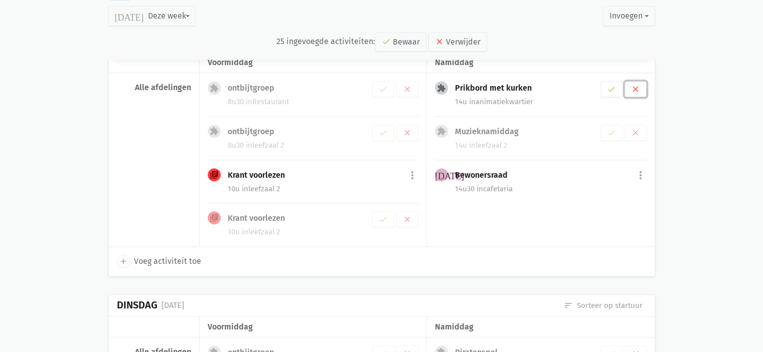
click at [639, 86] on icon "clear" at bounding box center [635, 89] width 9 height 9
click at [639, 85] on icon "clear" at bounding box center [635, 89] width 9 height 9
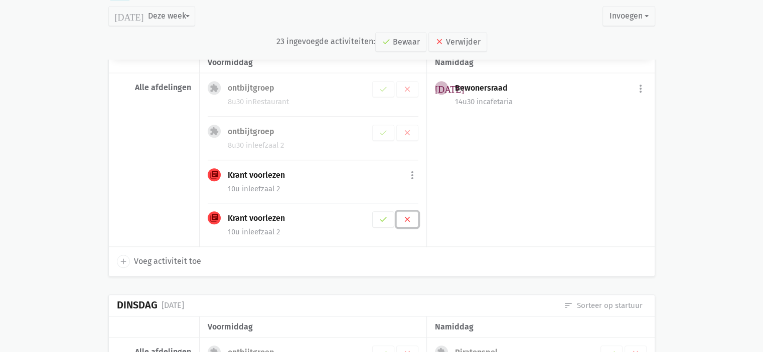
click at [408, 216] on icon "clear" at bounding box center [407, 219] width 9 height 9
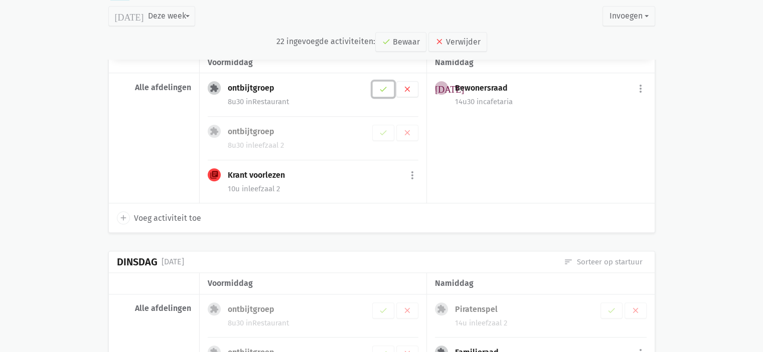
click at [381, 87] on icon "check" at bounding box center [383, 89] width 9 height 9
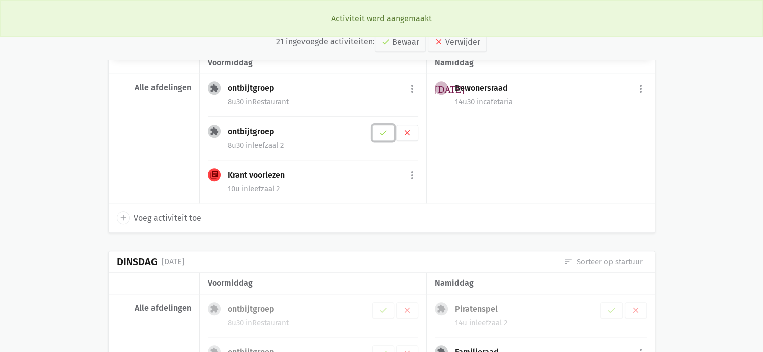
click at [386, 128] on icon "check" at bounding box center [383, 132] width 9 height 9
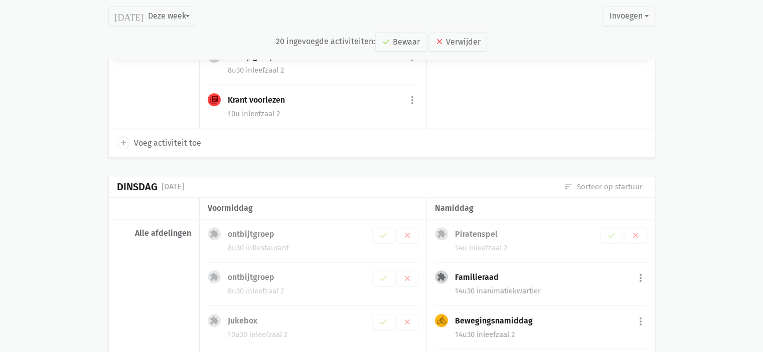
scroll to position [1155, 0]
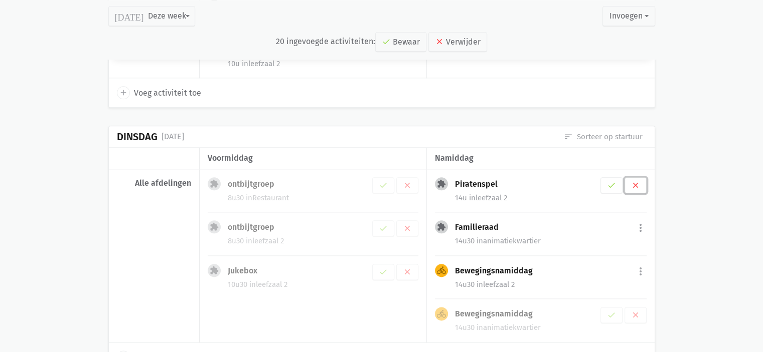
click at [634, 181] on icon "clear" at bounding box center [635, 185] width 9 height 9
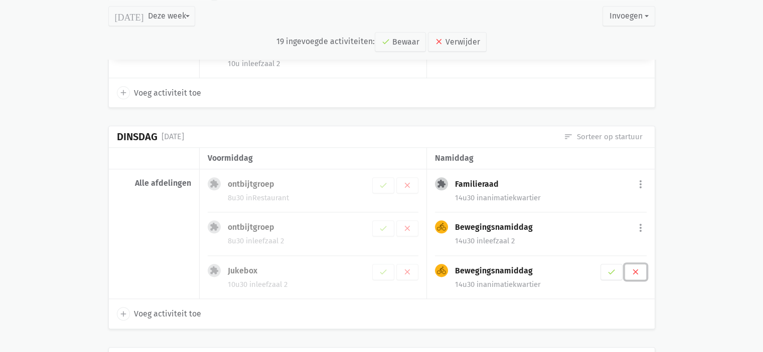
click at [635, 272] on button "clear" at bounding box center [635, 272] width 22 height 16
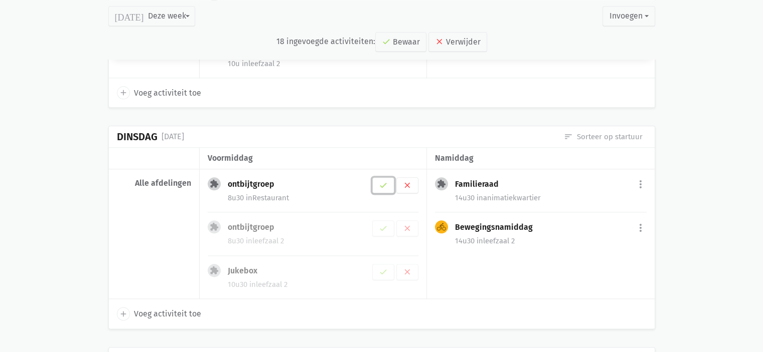
click at [381, 184] on icon "check" at bounding box center [383, 185] width 9 height 9
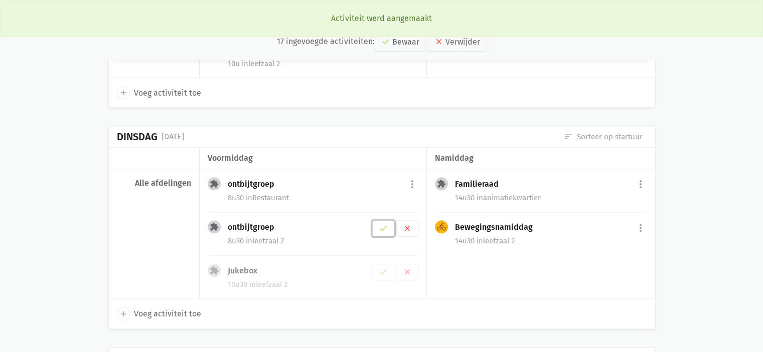
click at [384, 230] on button "check" at bounding box center [383, 229] width 22 height 16
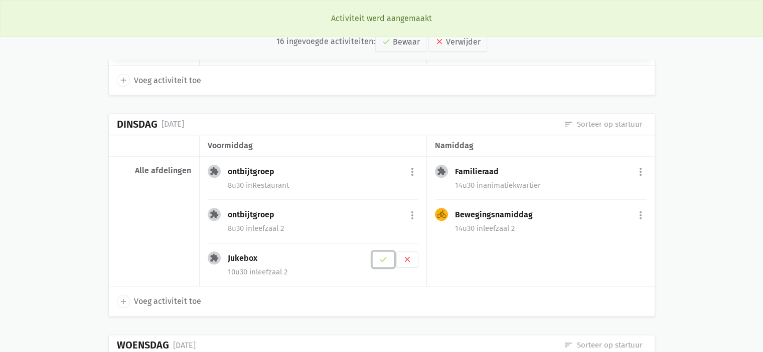
click at [382, 257] on icon "check" at bounding box center [383, 259] width 9 height 9
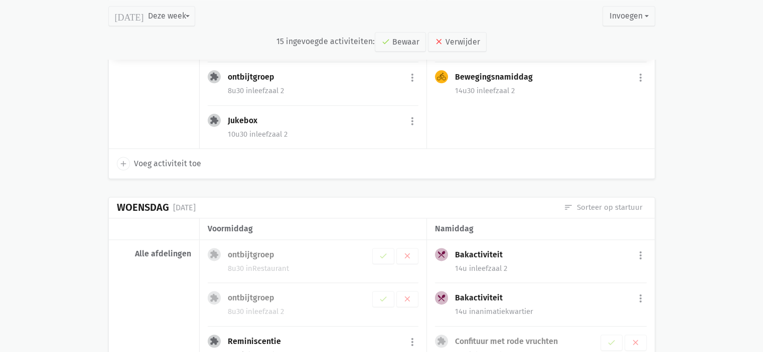
scroll to position [1431, 0]
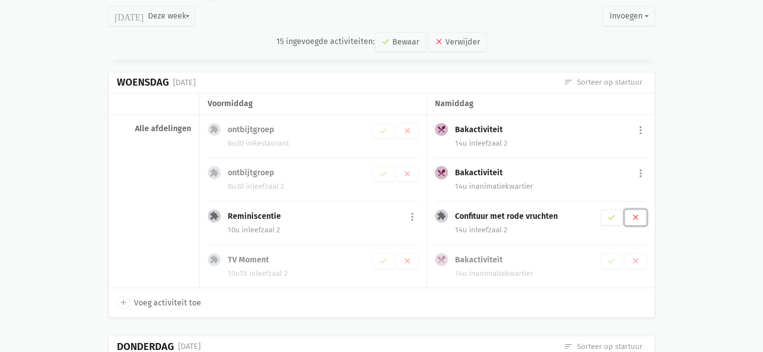
click at [636, 213] on icon "clear" at bounding box center [635, 217] width 9 height 9
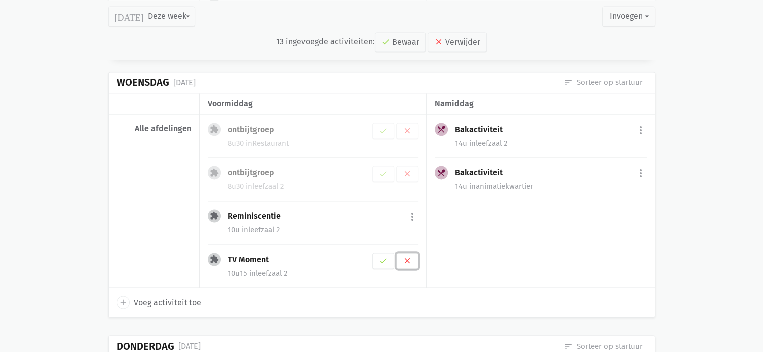
click at [412, 257] on button "clear" at bounding box center [407, 261] width 22 height 16
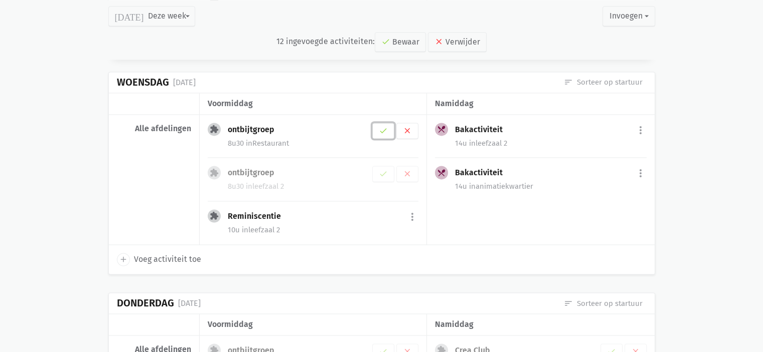
click at [383, 126] on icon "check" at bounding box center [383, 130] width 9 height 9
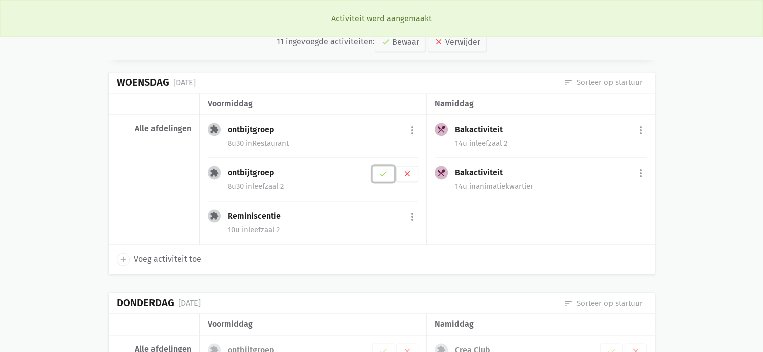
click at [385, 169] on icon "check" at bounding box center [383, 173] width 9 height 9
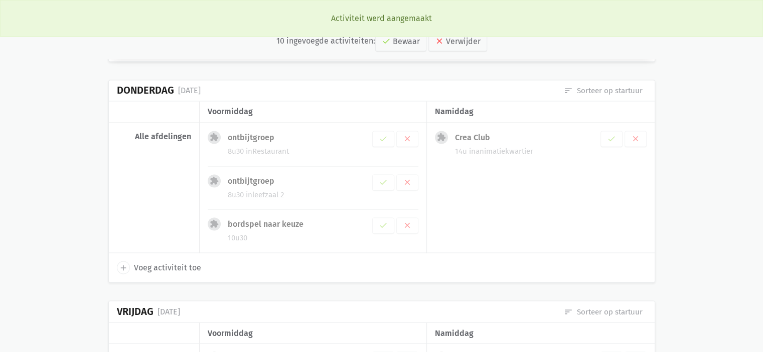
scroll to position [1657, 0]
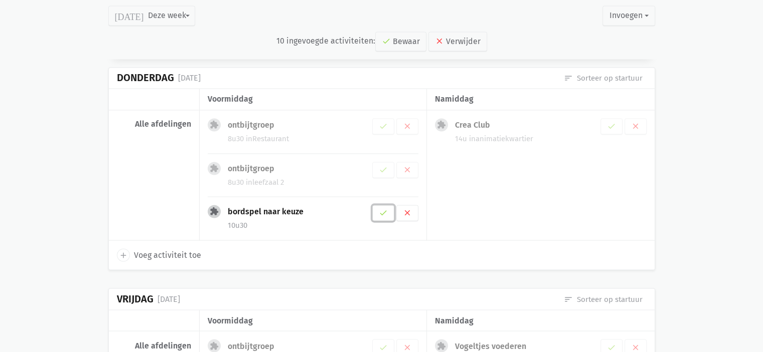
click at [382, 209] on icon "check" at bounding box center [383, 213] width 9 height 9
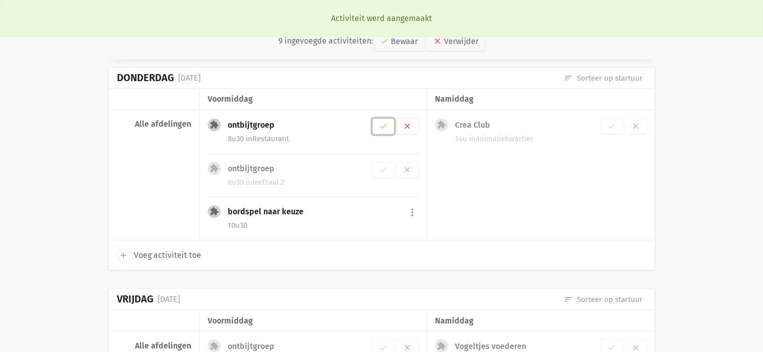
click at [383, 124] on button "check" at bounding box center [383, 126] width 22 height 16
click at [380, 165] on icon "check" at bounding box center [383, 169] width 9 height 9
click at [634, 123] on icon "clear" at bounding box center [635, 126] width 9 height 9
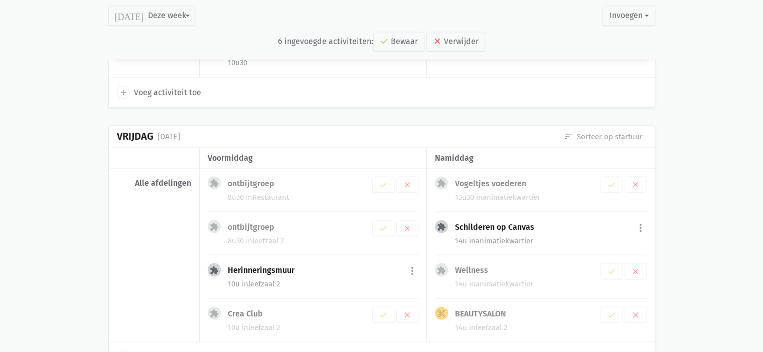
scroll to position [1870, 0]
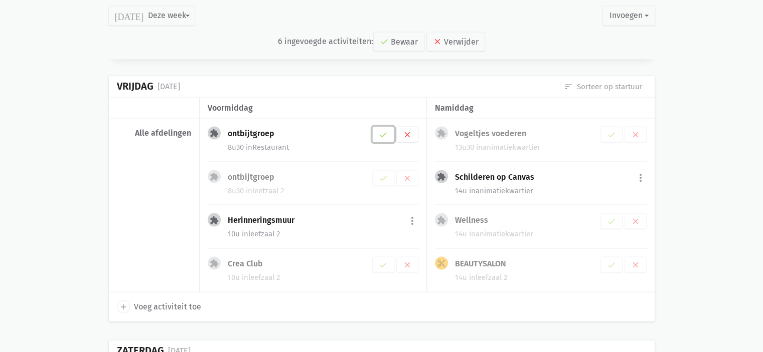
click at [383, 130] on icon "check" at bounding box center [383, 134] width 9 height 9
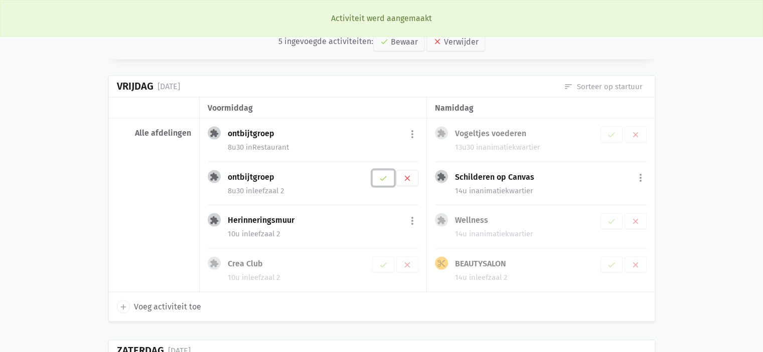
click at [388, 171] on button "check" at bounding box center [383, 178] width 22 height 16
click at [405, 260] on icon "clear" at bounding box center [407, 264] width 9 height 9
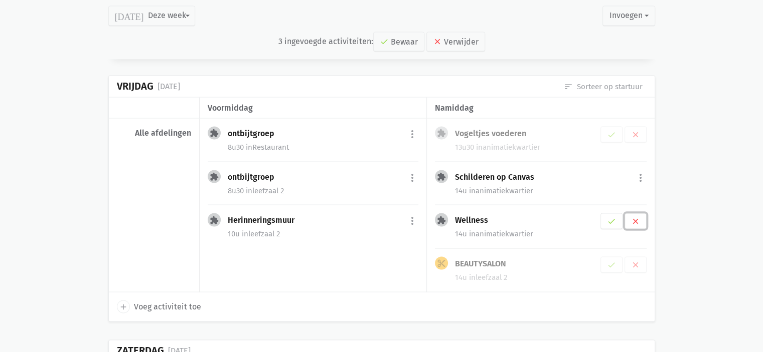
click at [640, 217] on button "clear" at bounding box center [635, 221] width 22 height 16
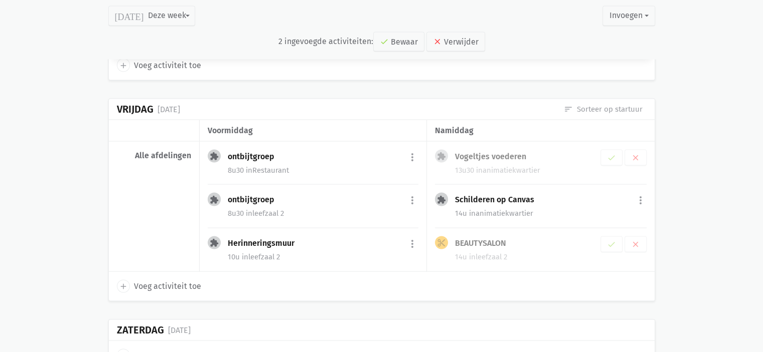
scroll to position [1893, 0]
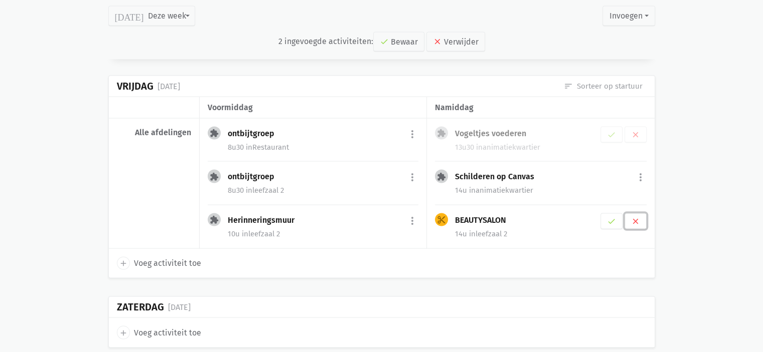
click at [638, 219] on button "clear" at bounding box center [635, 221] width 22 height 16
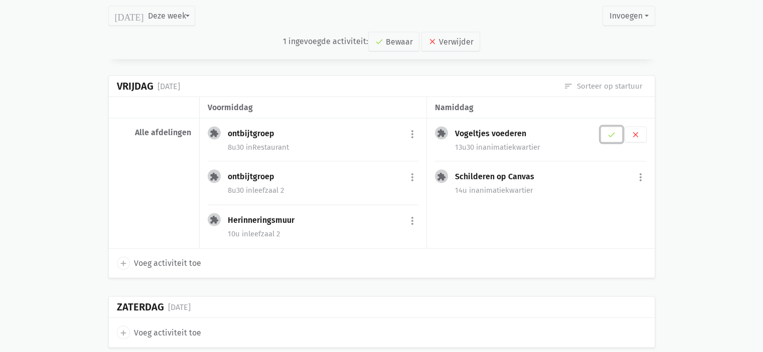
click at [614, 130] on icon "check" at bounding box center [611, 134] width 9 height 9
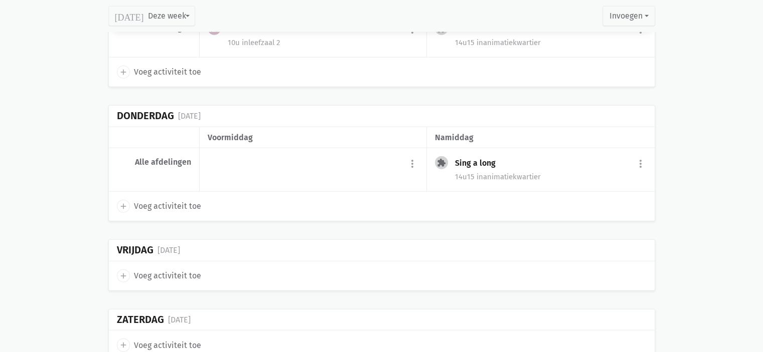
scroll to position [2579, 0]
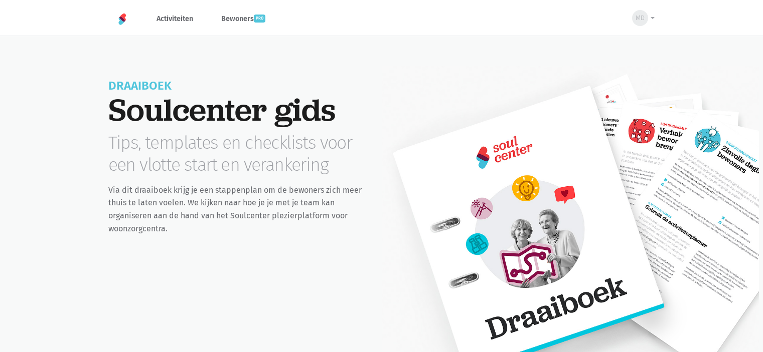
scroll to position [23008, 0]
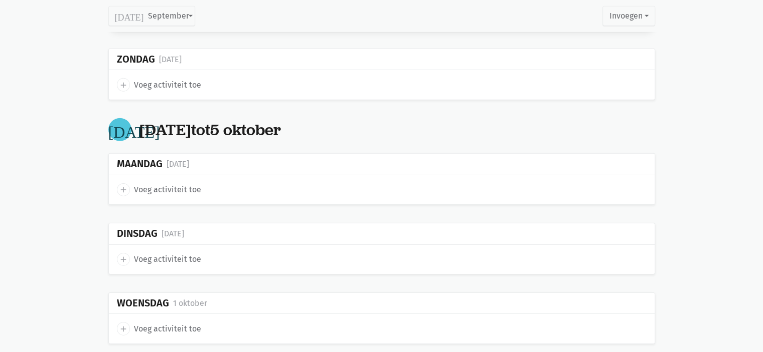
scroll to position [3495, 0]
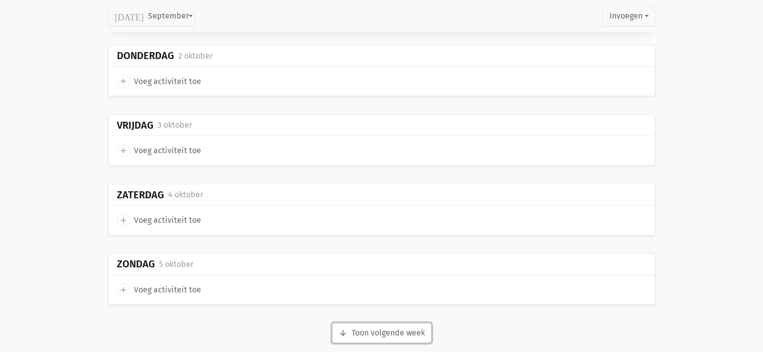
click at [395, 323] on button "arrow_downward Week wordt geladen Toon volgende week" at bounding box center [381, 333] width 99 height 20
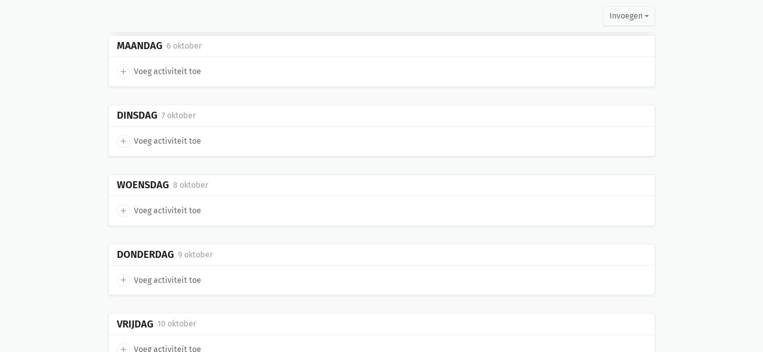
scroll to position [5011, 0]
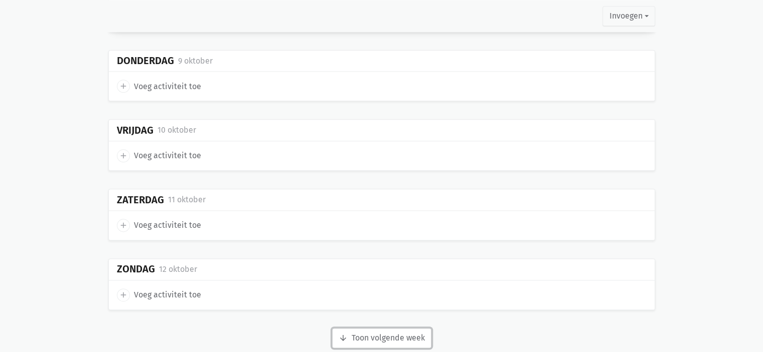
click at [404, 328] on button "arrow_downward Week wordt geladen Toon volgende week" at bounding box center [381, 338] width 99 height 20
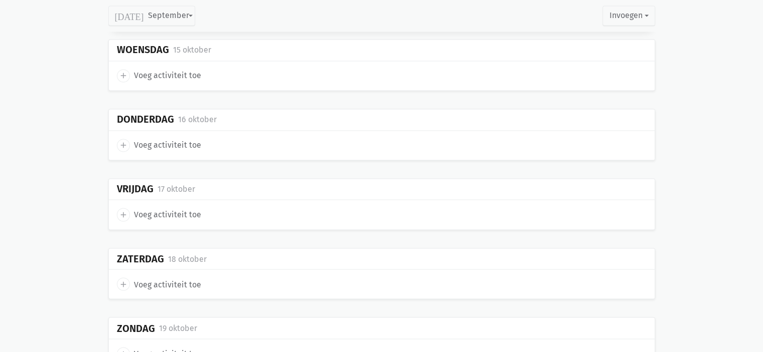
scroll to position [5531, 0]
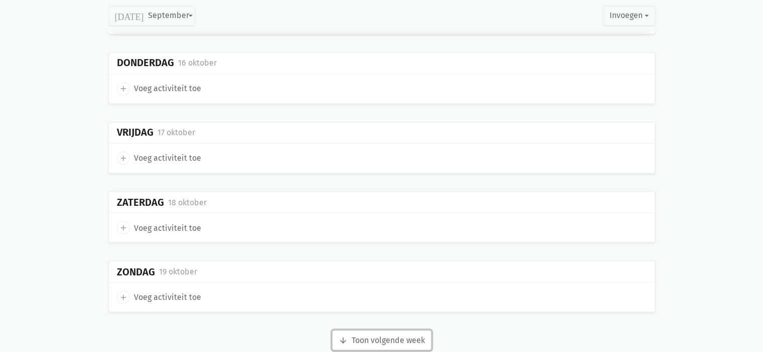
click at [400, 330] on button "arrow_downward Week wordt geladen Toon volgende week" at bounding box center [381, 340] width 99 height 20
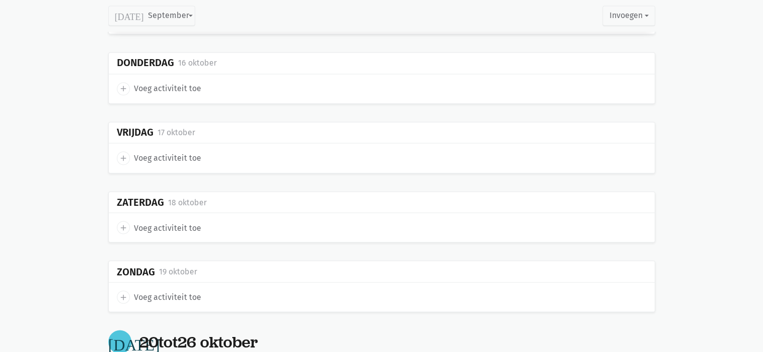
scroll to position [5770, 0]
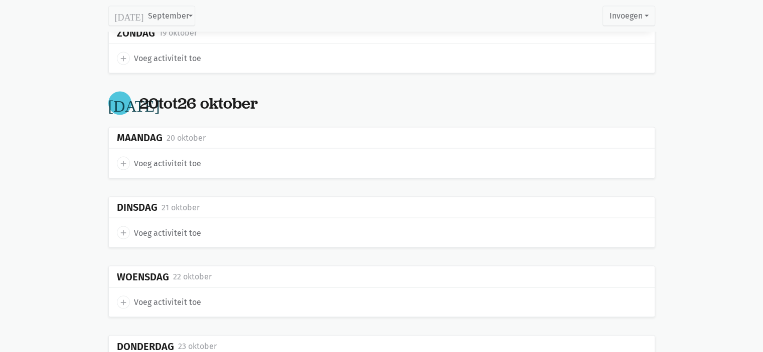
click at [165, 227] on span "Voeg activiteit toe" at bounding box center [167, 233] width 67 height 13
select select "14:00"
select select "15:00"
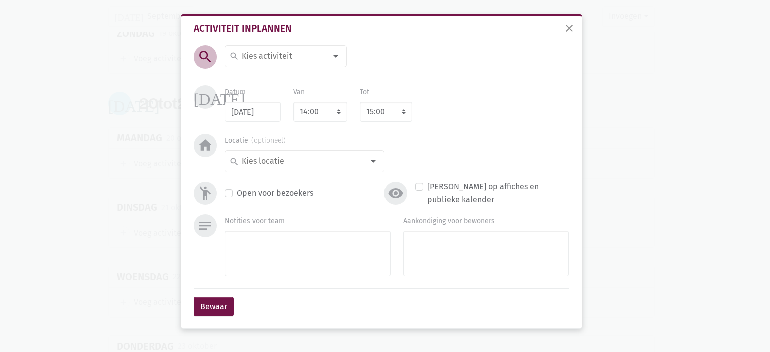
click at [252, 53] on input at bounding box center [283, 56] width 87 height 13
type input "Mode"
click at [288, 74] on label "Modeshow met boetiek IF" at bounding box center [287, 76] width 93 height 13
click at [385, 113] on select "8:00 8:15 8:30 8:45 9:00 9:15 9:30 9:45 10:00 10:15 10:30 10:45 11:00 11:15 11:…" at bounding box center [386, 112] width 52 height 20
select select "16:15"
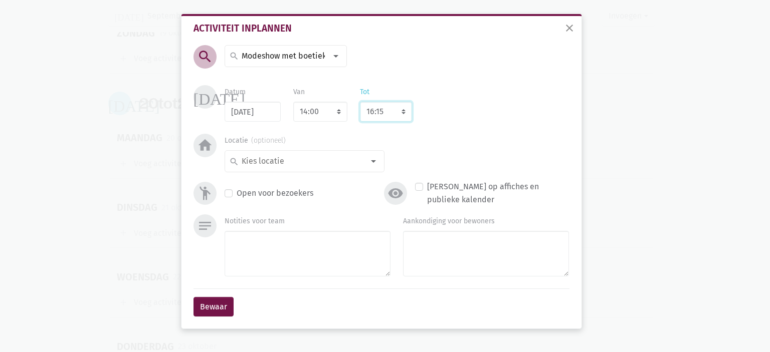
click at [360, 102] on select "8:00 8:15 8:30 8:45 9:00 9:15 9:30 9:45 10:00 10:15 10:30 10:45 11:00 11:15 11:…" at bounding box center [386, 112] width 52 height 20
click at [237, 195] on label "Open voor bezoekers" at bounding box center [275, 193] width 77 height 13
click at [229, 195] on input "Open voor bezoekers" at bounding box center [229, 192] width 8 height 11
checkbox input "true"
click at [332, 160] on input at bounding box center [302, 161] width 124 height 13
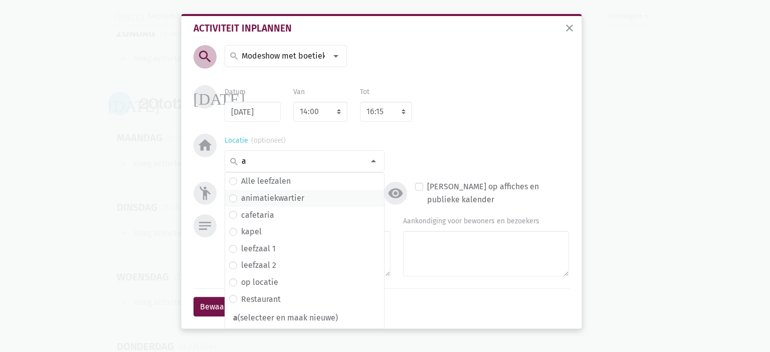
type input "a"
click at [284, 198] on label "animatiekwartier" at bounding box center [272, 198] width 63 height 13
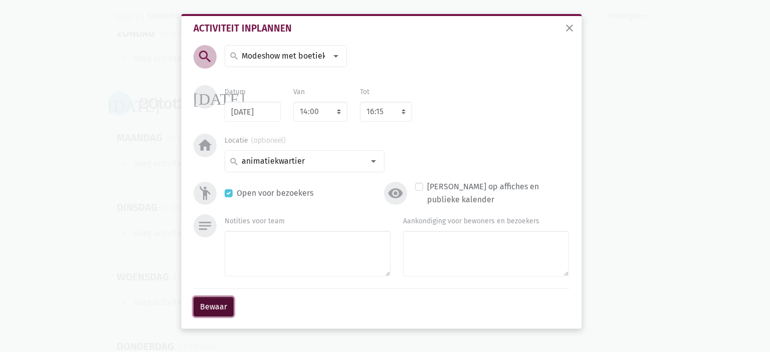
click at [215, 310] on button "Bewaar" at bounding box center [214, 307] width 40 height 20
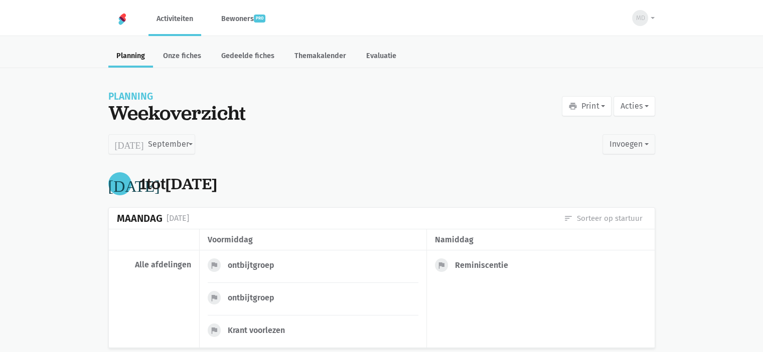
scroll to position [0, 0]
click at [624, 66] on ul "Planning Onze fiches Gedeelde fiches Themakalender Evaluatie" at bounding box center [381, 56] width 547 height 24
